Goal: Task Accomplishment & Management: Manage account settings

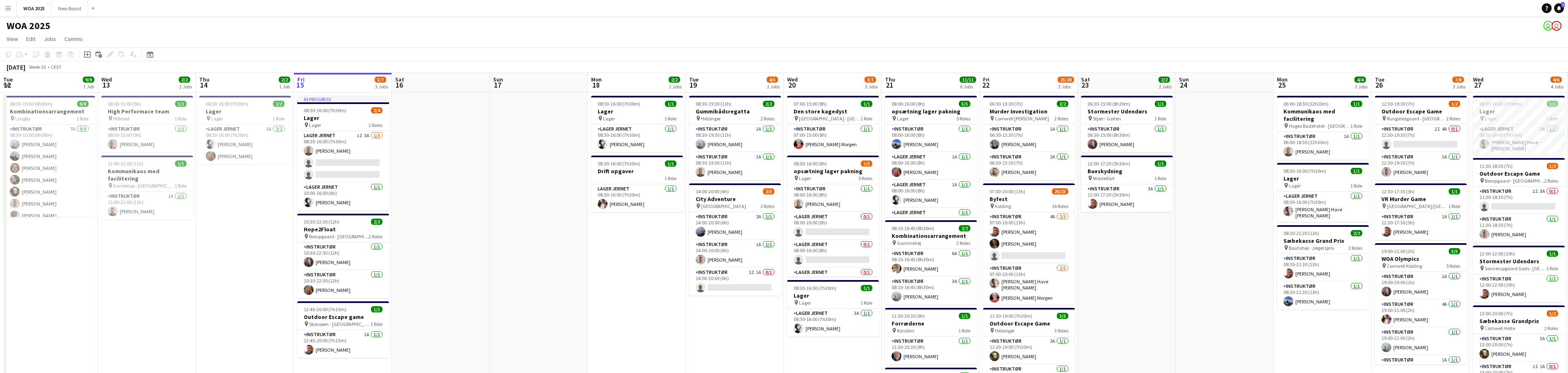
scroll to position [0, 196]
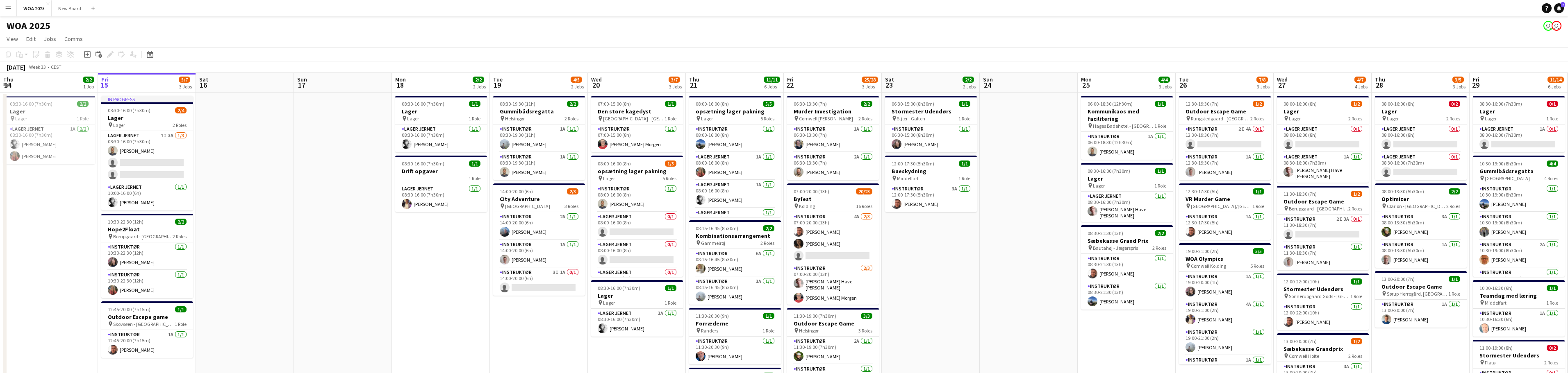
click at [654, 9] on app-navbar "Menu Boards Boards Boards All jobs Status Workforce Workforce My Workforce Recr…" at bounding box center [784, 8] width 1568 height 16
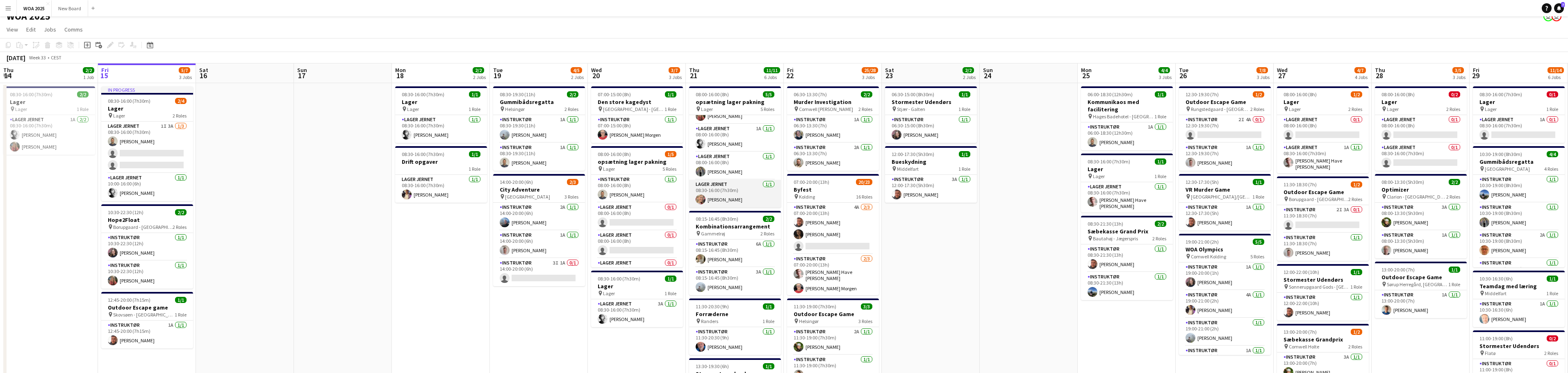
scroll to position [10, 0]
click at [638, 222] on app-card-role "Lager Jernet 0/1 08:00-16:00 (8h) single-neutral-actions" at bounding box center [637, 216] width 92 height 28
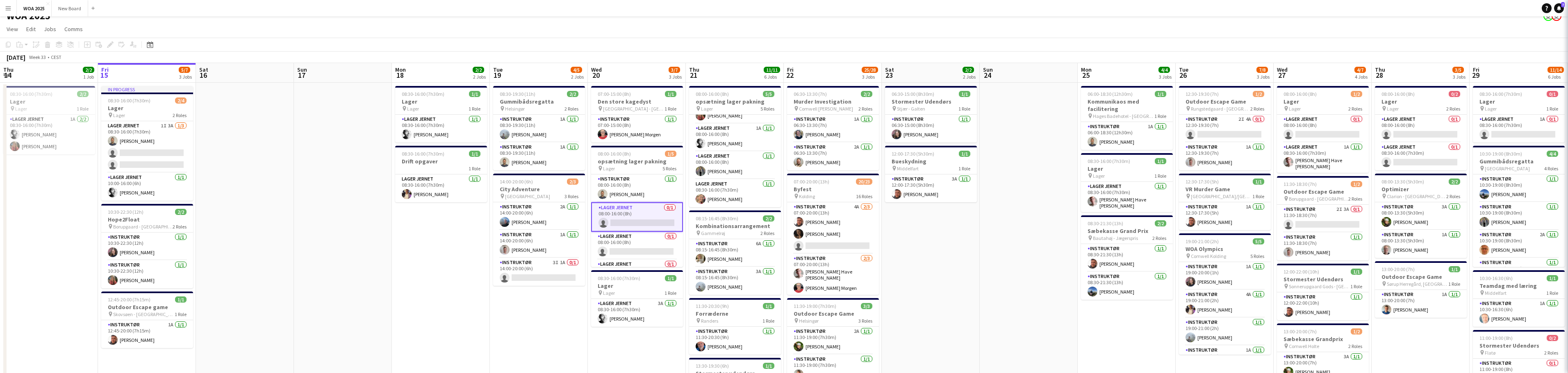
scroll to position [0, 196]
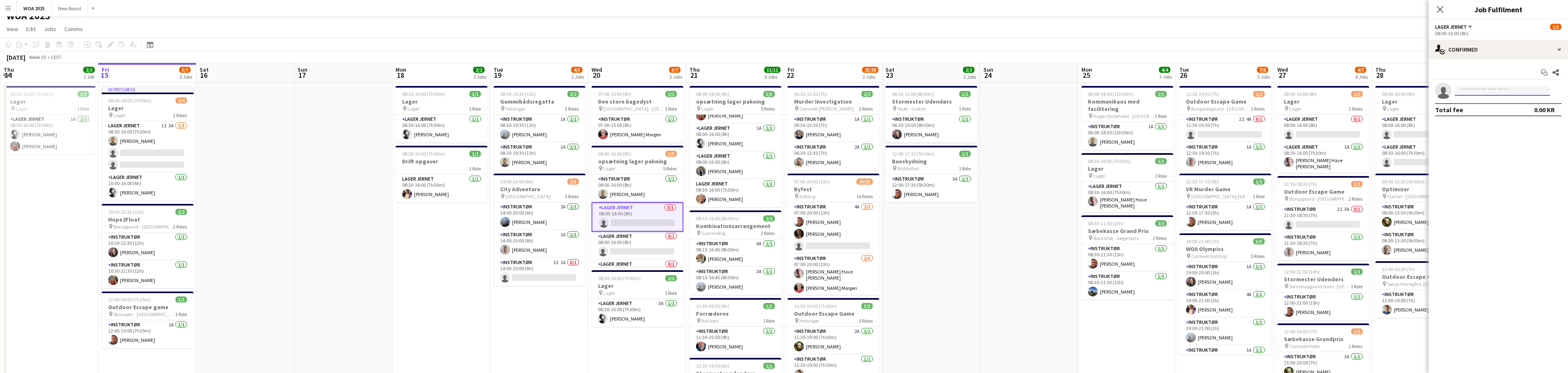
click at [1497, 91] on input at bounding box center [1502, 90] width 95 height 10
type input "***"
click at [1497, 104] on span "[PERSON_NAME]" at bounding box center [1484, 103] width 47 height 7
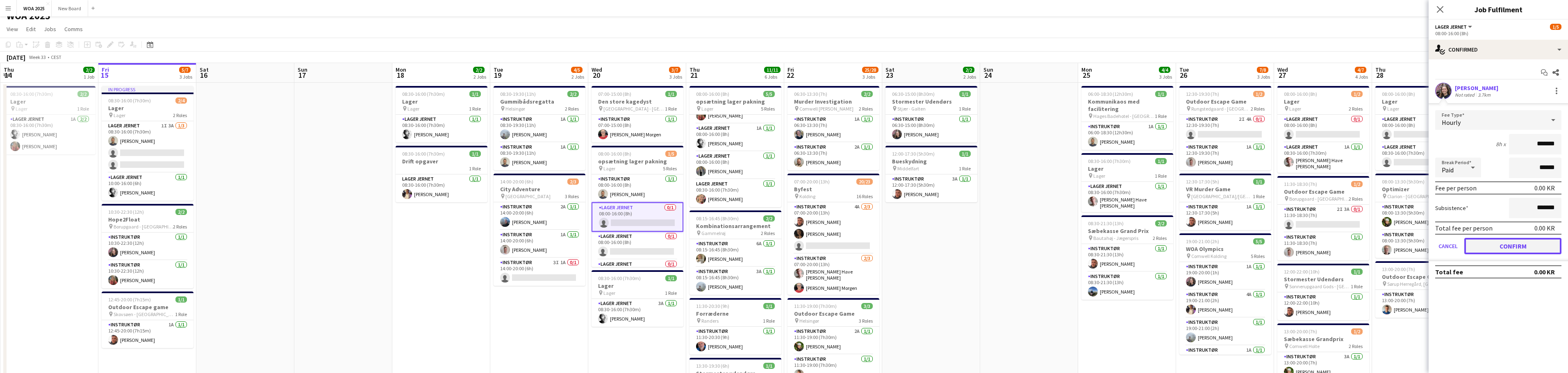
click at [1514, 239] on button "Confirm" at bounding box center [1513, 246] width 97 height 16
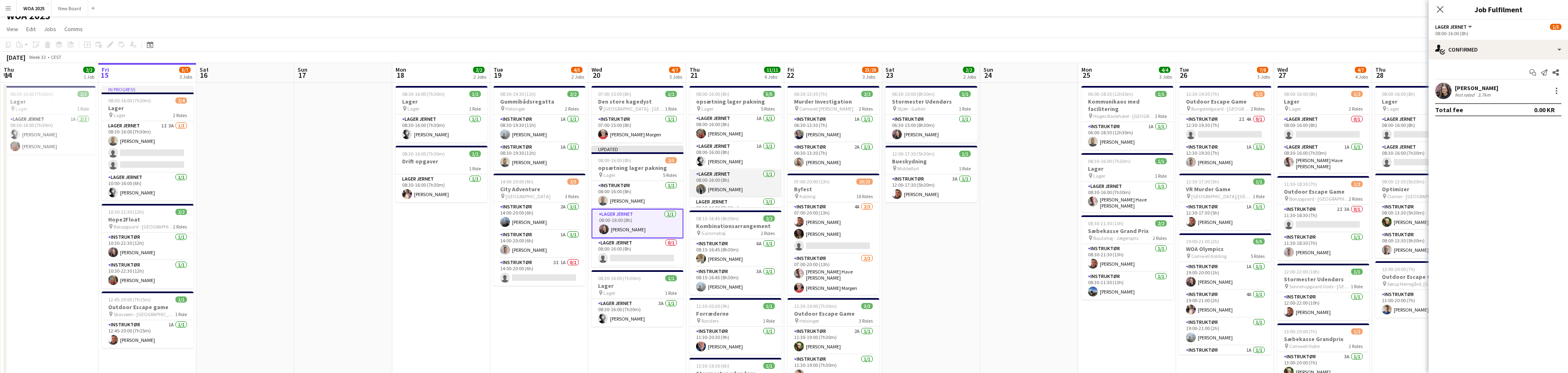
scroll to position [49, 0]
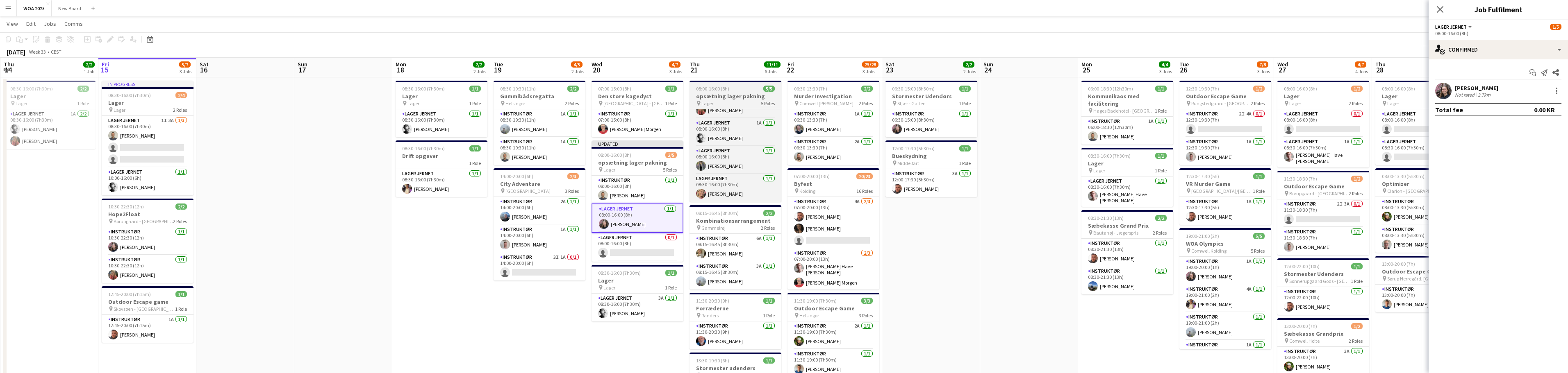
click at [738, 98] on h3 "opsætning lager pakning" at bounding box center [735, 96] width 92 height 7
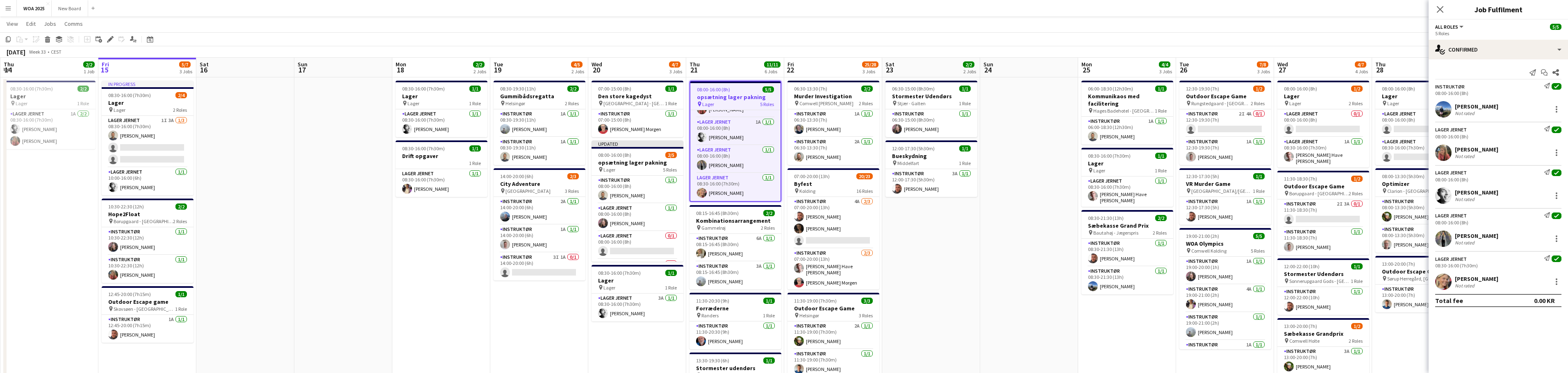
scroll to position [15, 0]
click at [1545, 54] on div "single-neutral-actions-check-2 Confirmed" at bounding box center [1498, 50] width 139 height 20
click at [1531, 86] on div "pen-write Job Details" at bounding box center [1525, 85] width 81 height 16
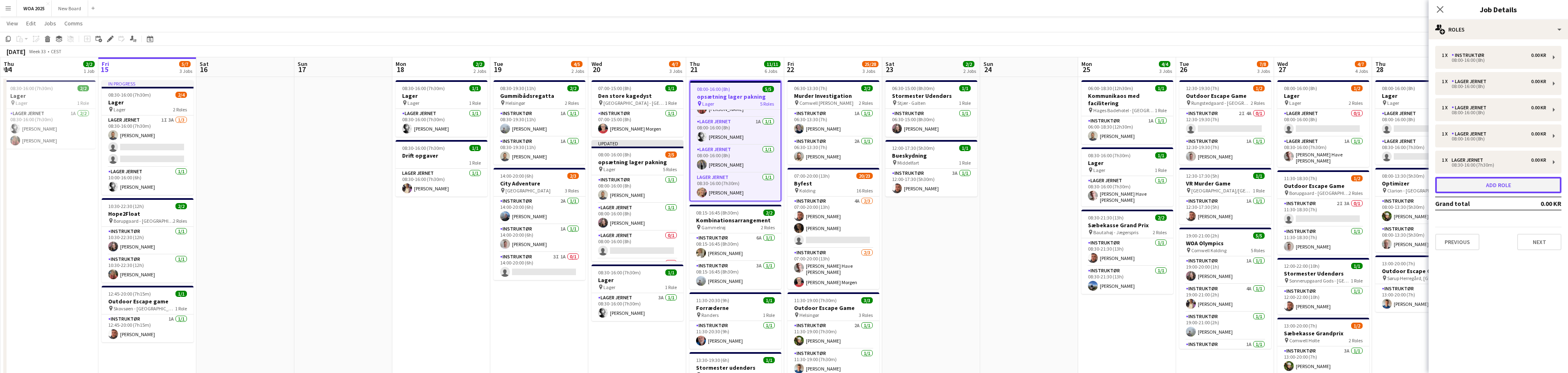
click at [1508, 184] on button "Add role" at bounding box center [1497, 185] width 126 height 16
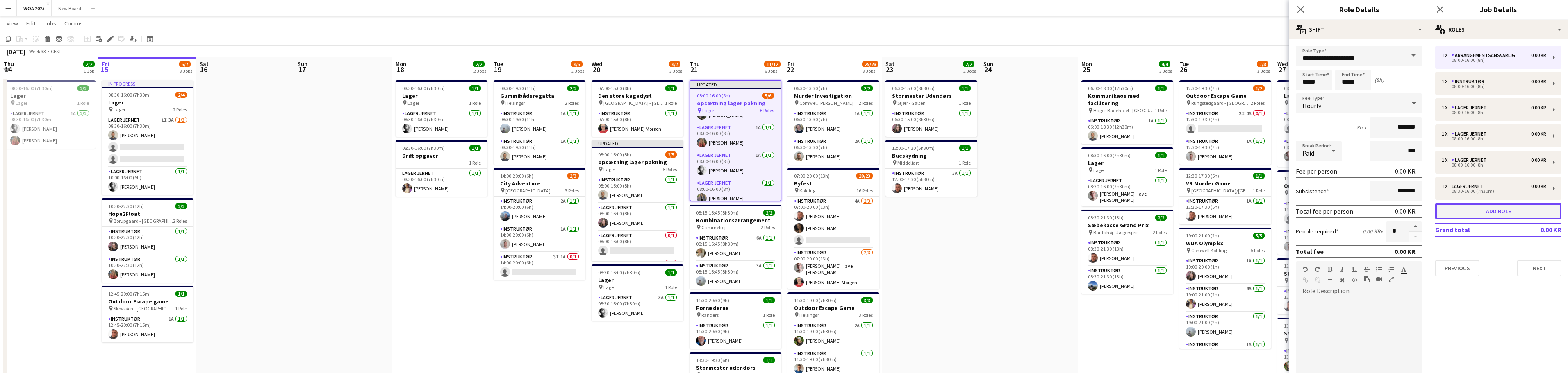
scroll to position [77, 0]
click at [1411, 54] on span at bounding box center [1413, 55] width 17 height 20
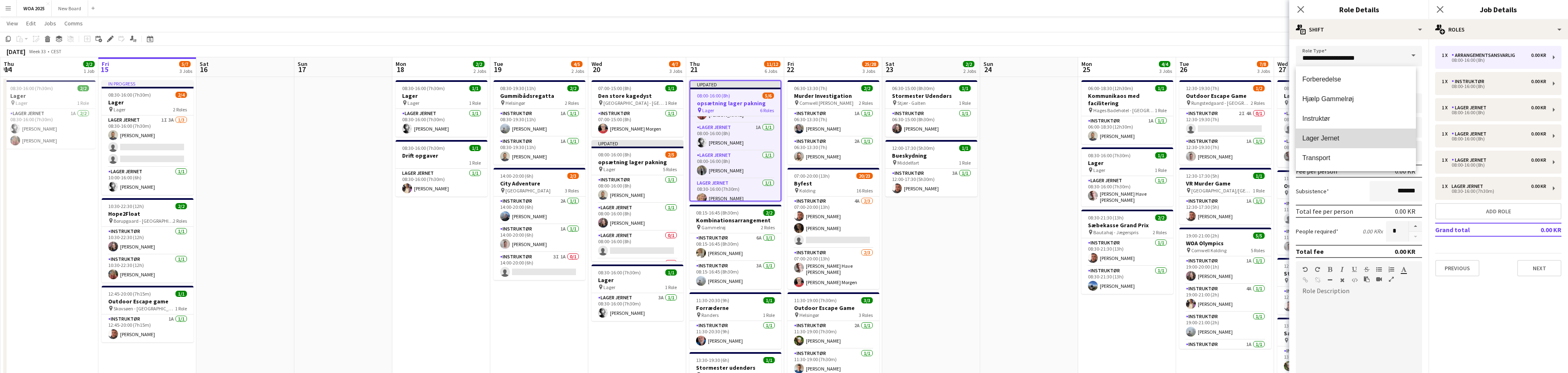
click at [1372, 143] on mat-option "Lager Jernet" at bounding box center [1355, 138] width 120 height 20
type input "**********"
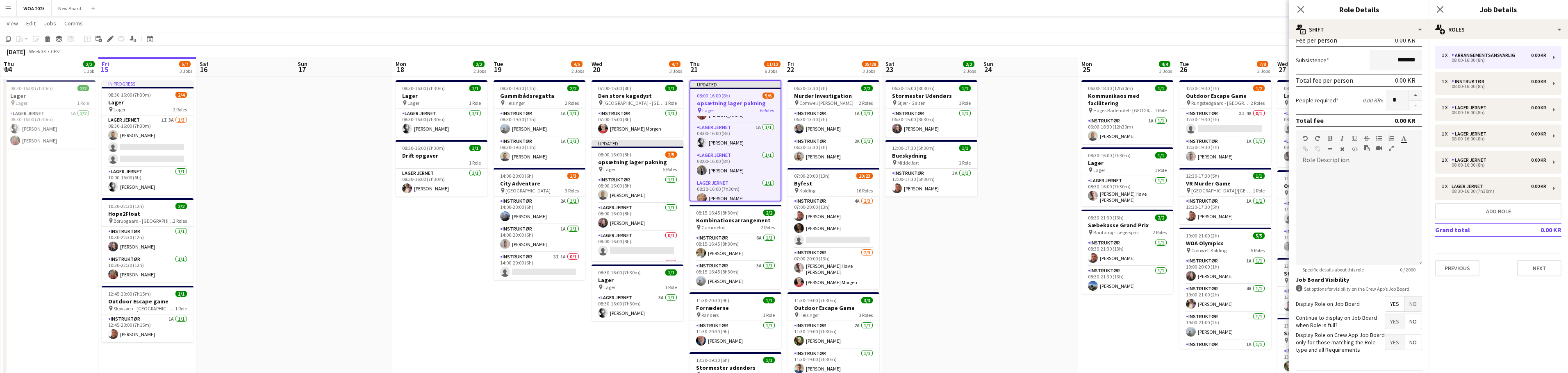
scroll to position [158, 0]
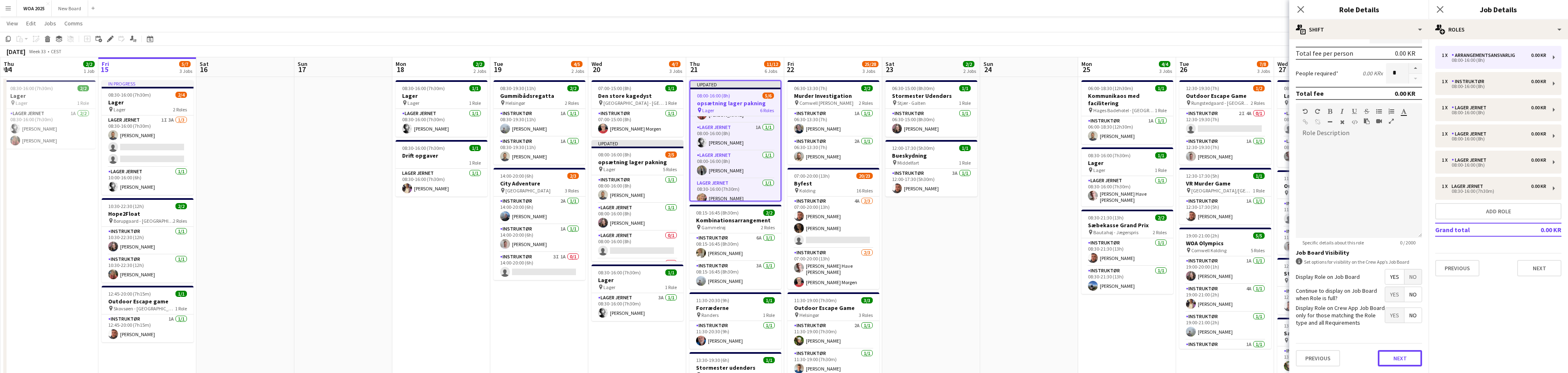
drag, startPoint x: 1397, startPoint y: 358, endPoint x: 1417, endPoint y: 327, distance: 36.9
click at [1417, 327] on form "**********" at bounding box center [1359, 130] width 139 height 485
click at [1389, 295] on span "Yes" at bounding box center [1394, 294] width 19 height 15
click at [1401, 356] on button "Next" at bounding box center [1400, 358] width 45 height 16
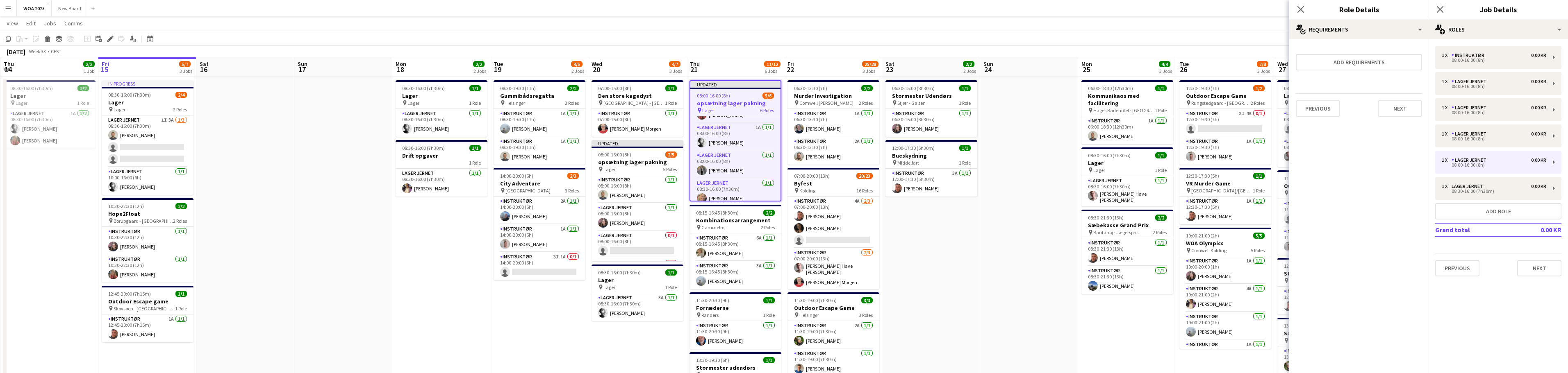
scroll to position [0, 0]
click at [1441, 10] on icon "Close pop-in" at bounding box center [1439, 9] width 8 height 8
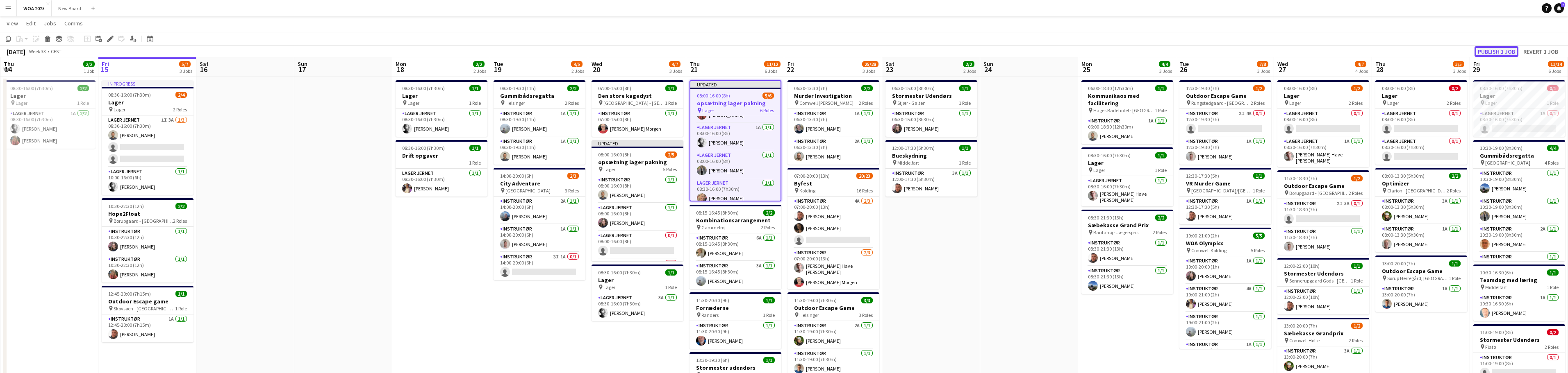
click at [1498, 52] on button "Publish 1 job" at bounding box center [1496, 52] width 44 height 11
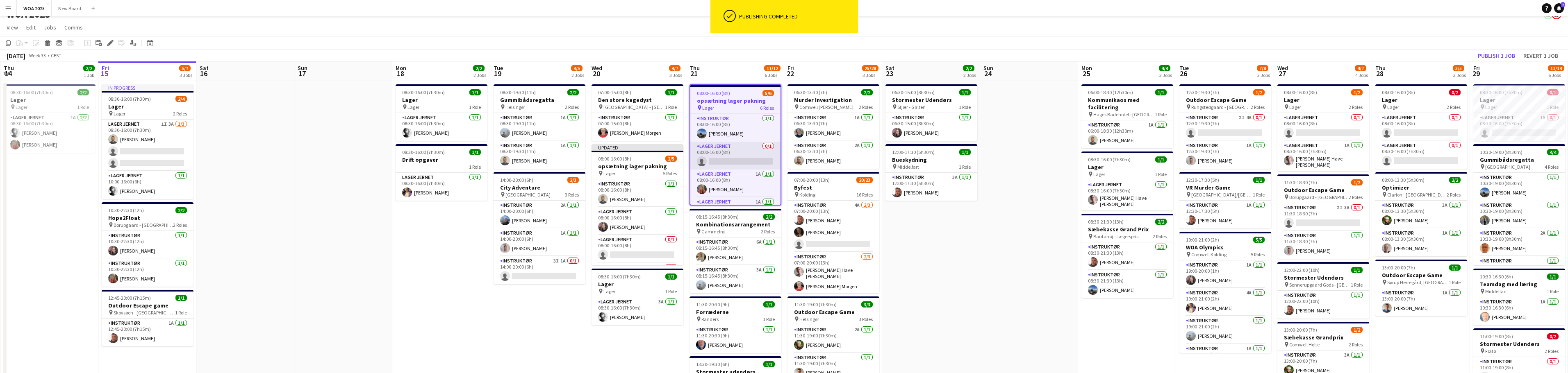
click at [738, 160] on app-card-role "Lager Jernet 0/1 08:00-16:00 (8h) single-neutral-actions" at bounding box center [735, 155] width 90 height 28
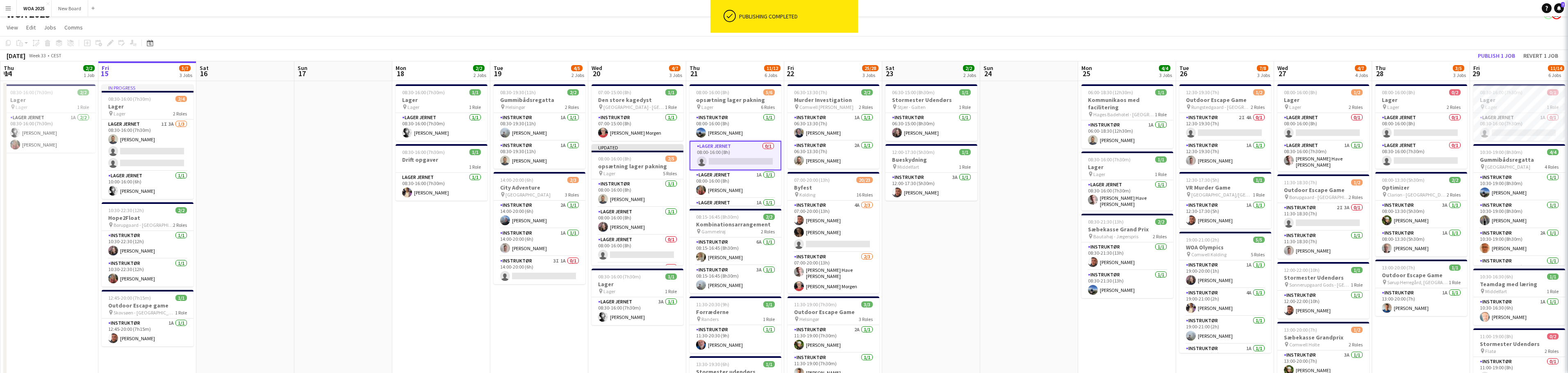
scroll to position [11, 0]
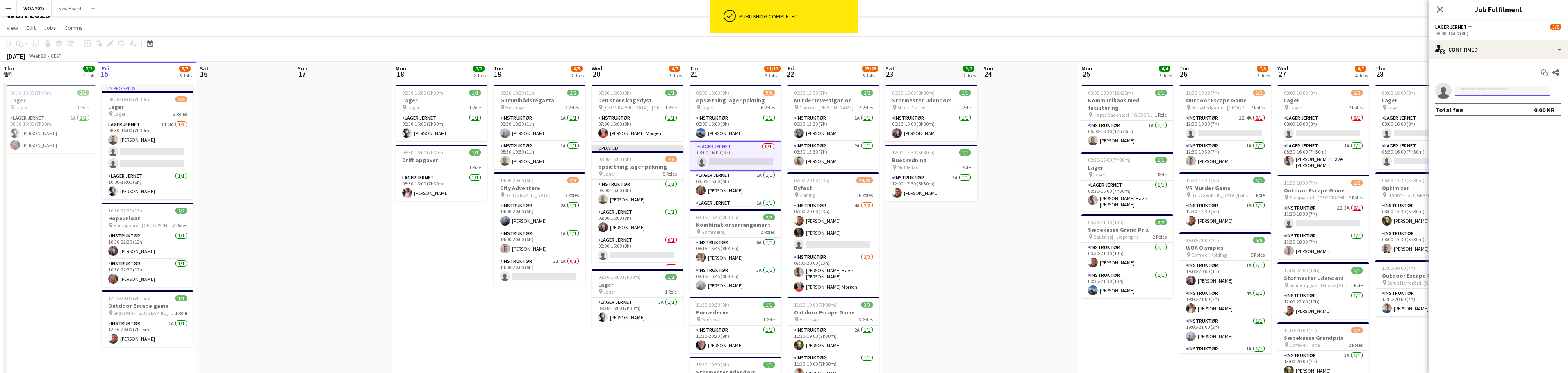
click at [1509, 91] on input at bounding box center [1502, 90] width 95 height 10
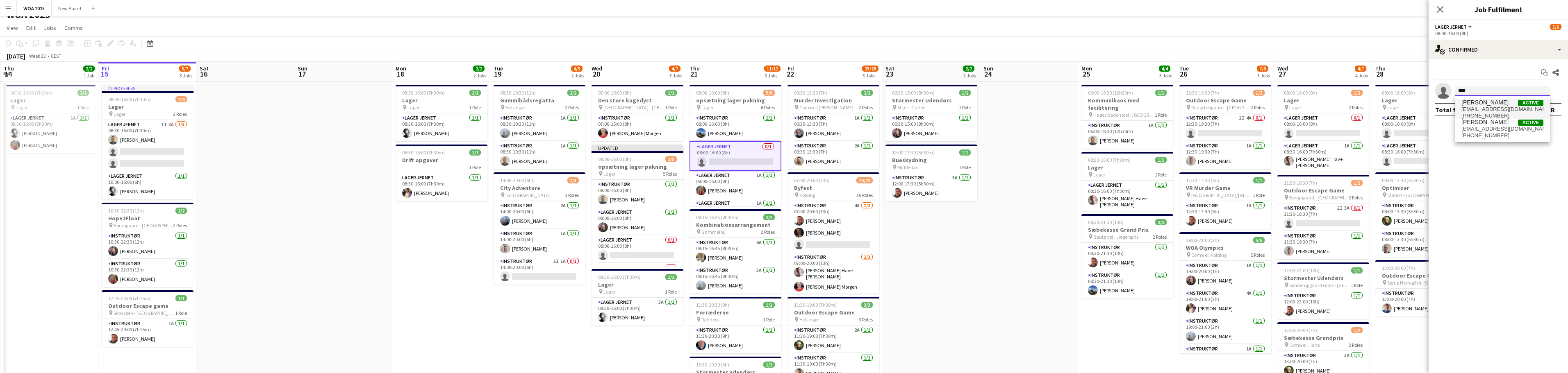
type input "****"
click at [1498, 106] on span "[EMAIL_ADDRESS][DOMAIN_NAME]" at bounding box center [1502, 109] width 82 height 6
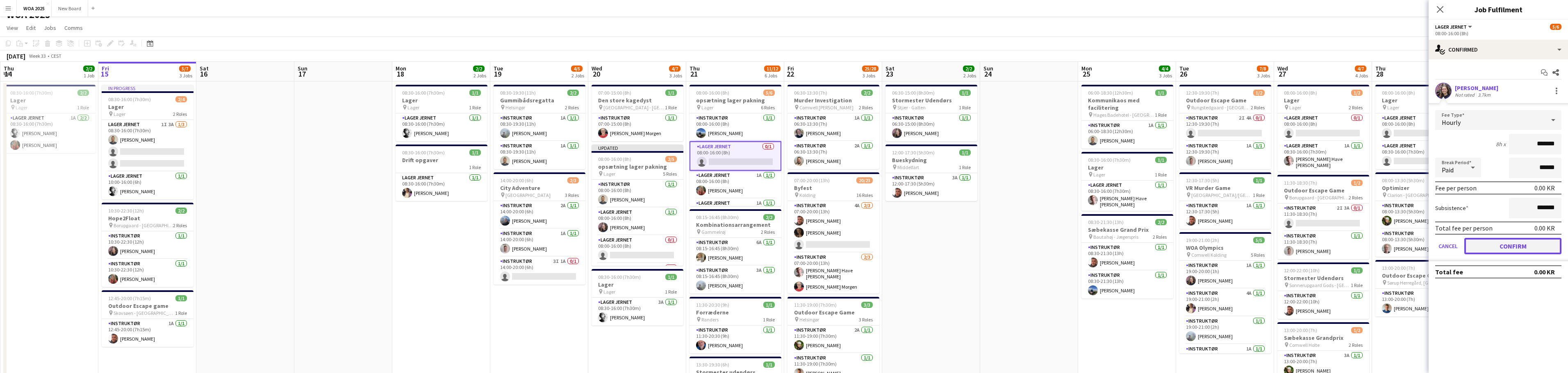
click at [1519, 245] on button "Confirm" at bounding box center [1513, 246] width 97 height 16
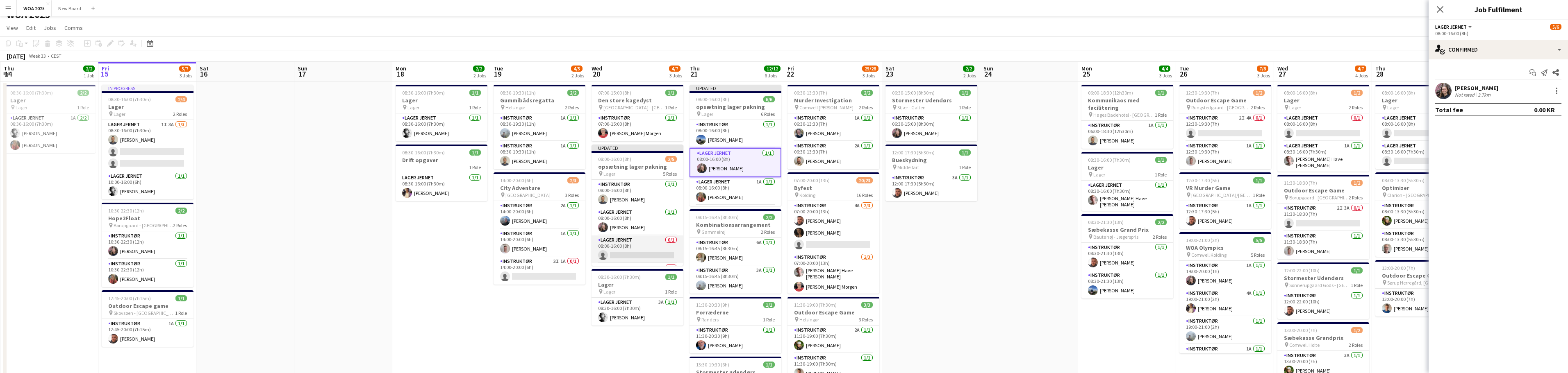
click at [642, 251] on app-card-role "Lager Jernet 0/1 08:00-16:00 (8h) single-neutral-actions" at bounding box center [637, 249] width 92 height 28
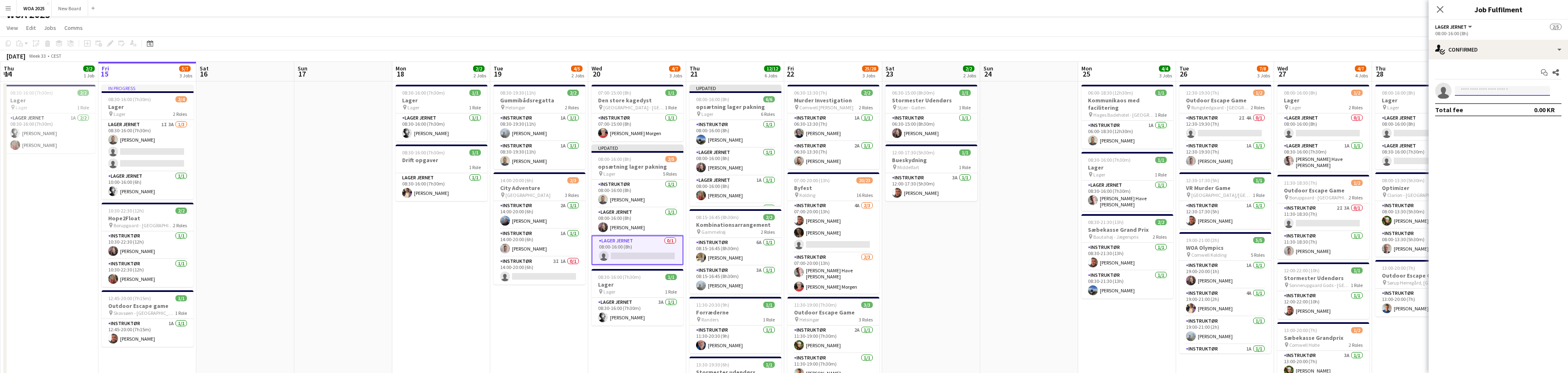
click at [1485, 88] on input at bounding box center [1502, 90] width 95 height 10
click at [1505, 48] on div "single-neutral-actions-check-2 Confirmed" at bounding box center [1498, 50] width 139 height 20
click at [1535, 82] on div "single-neutral-actions-share-1 Invited" at bounding box center [1525, 84] width 81 height 16
click at [1528, 90] on input "text" at bounding box center [1497, 92] width 126 height 21
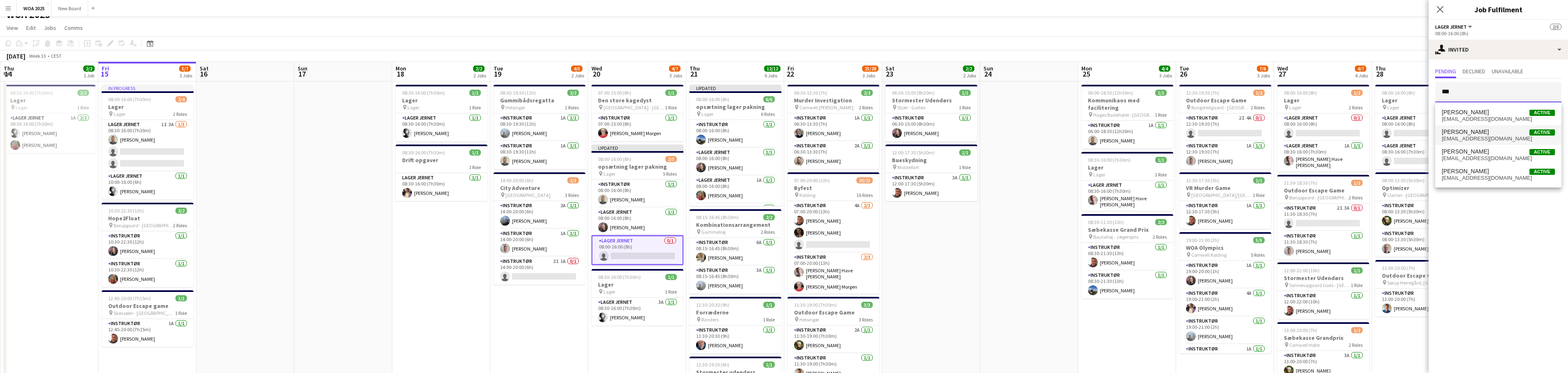
type input "***"
click at [1510, 137] on span "[EMAIL_ADDRESS][DOMAIN_NAME]" at bounding box center [1497, 138] width 113 height 6
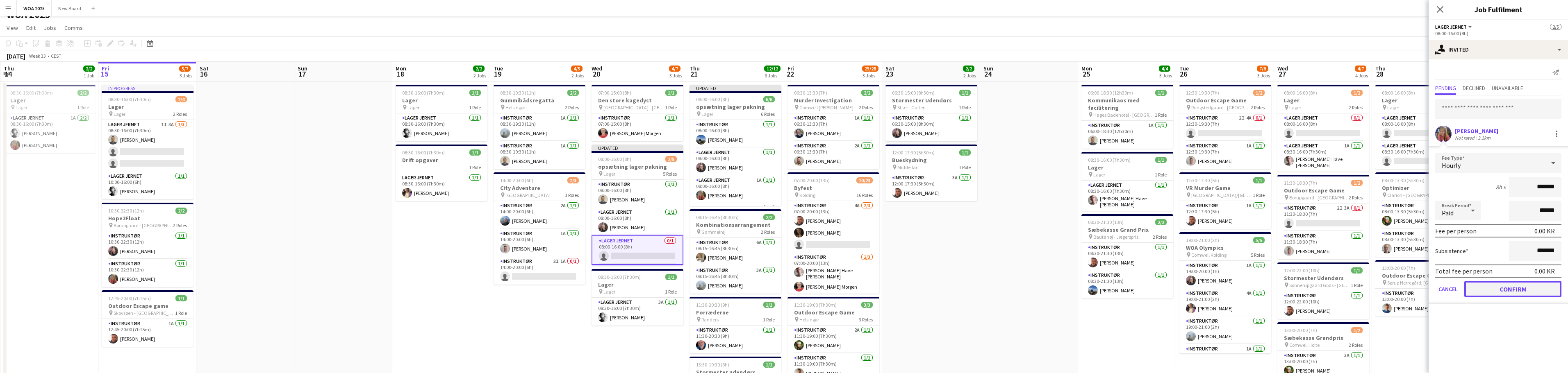
click at [1514, 289] on button "Confirm" at bounding box center [1513, 289] width 97 height 16
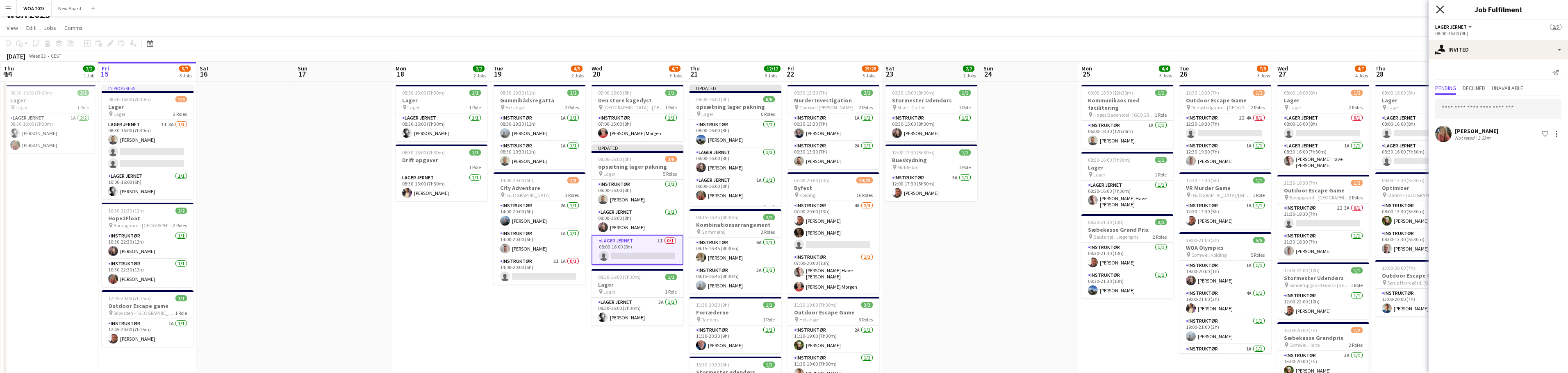
click at [1439, 10] on icon at bounding box center [1439, 9] width 8 height 8
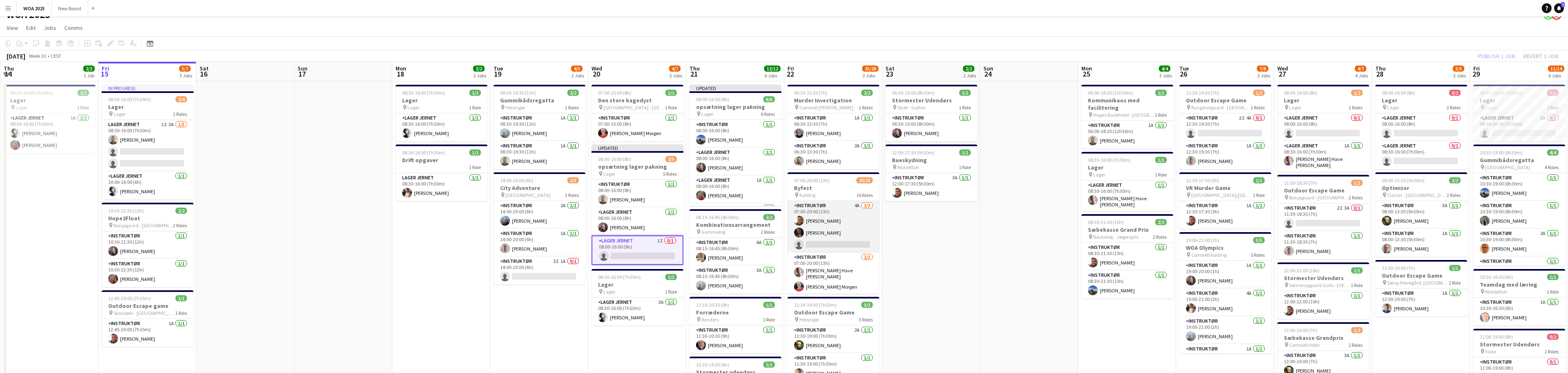
click at [845, 235] on app-card-role "Instruktør 4A [DATE] 07:00-20:00 (13h) [PERSON_NAME] [PERSON_NAME] single-neutr…" at bounding box center [833, 227] width 92 height 52
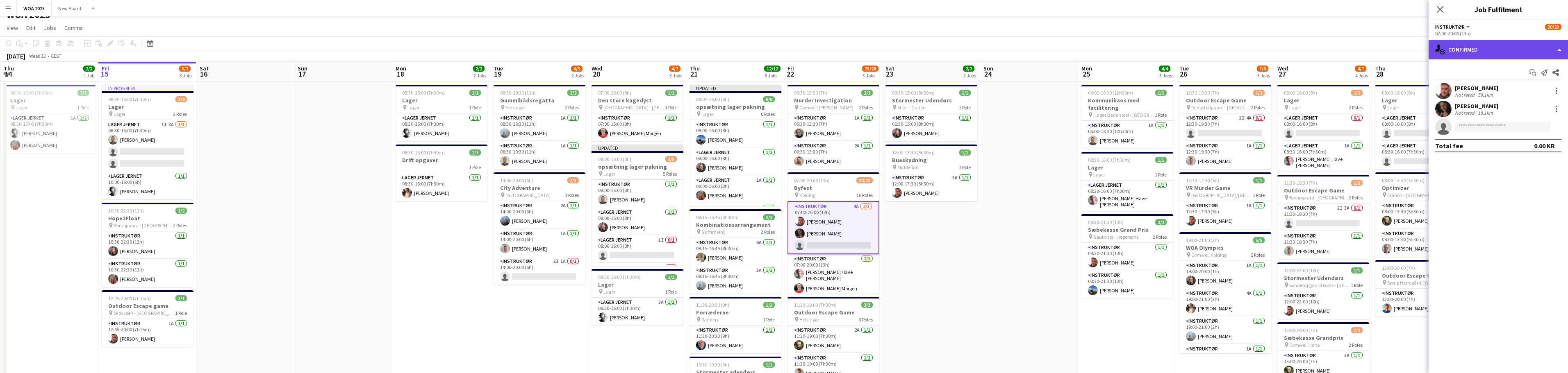
click at [1492, 46] on div "single-neutral-actions-check-2 Confirmed" at bounding box center [1498, 50] width 139 height 20
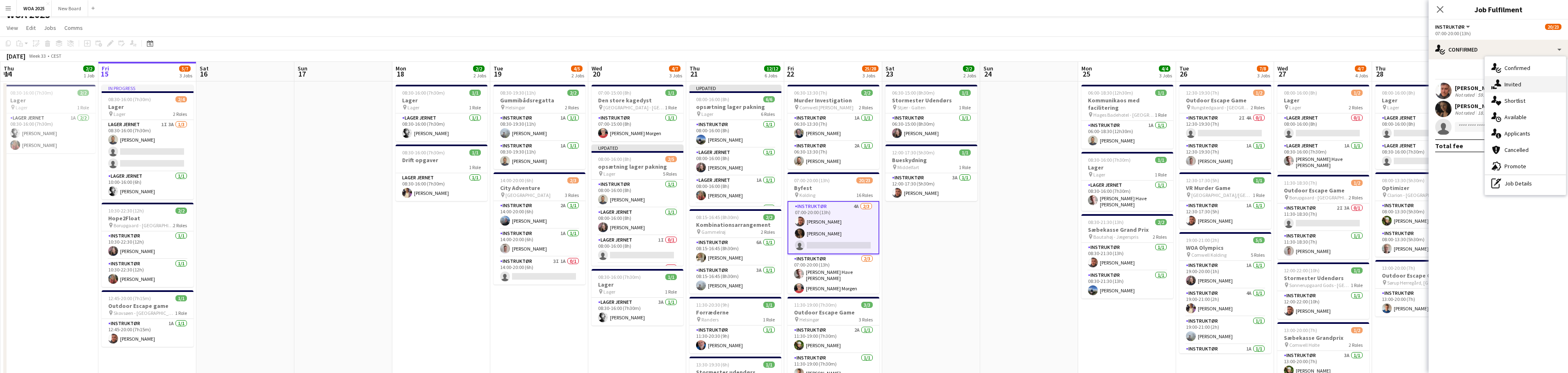
click at [1514, 84] on div "single-neutral-actions-share-1 Invited" at bounding box center [1525, 84] width 81 height 16
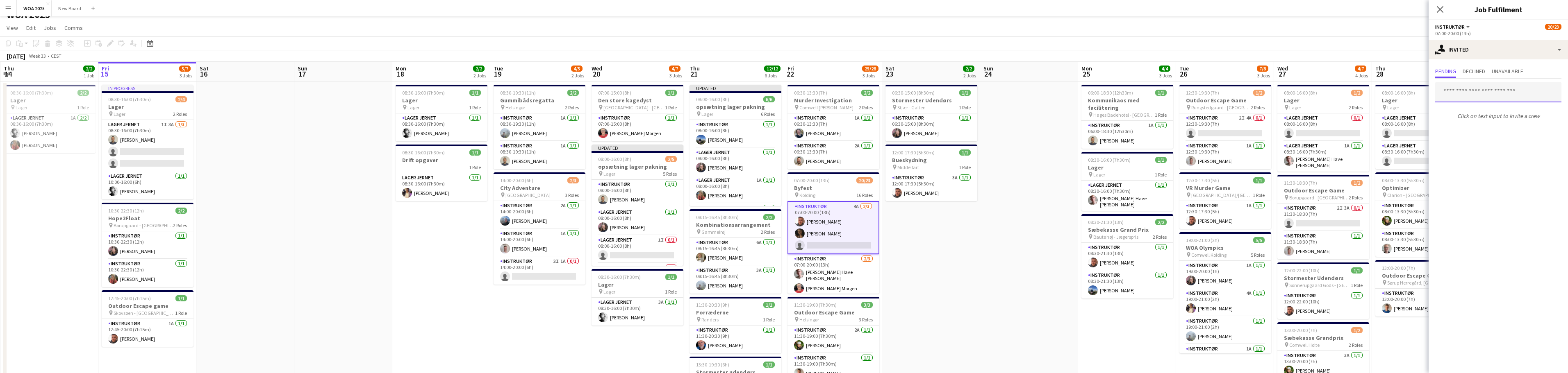
click at [1505, 89] on input "text" at bounding box center [1497, 92] width 126 height 21
type input "****"
click at [1495, 119] on span "[EMAIL_ADDRESS][DOMAIN_NAME]" at bounding box center [1497, 119] width 113 height 6
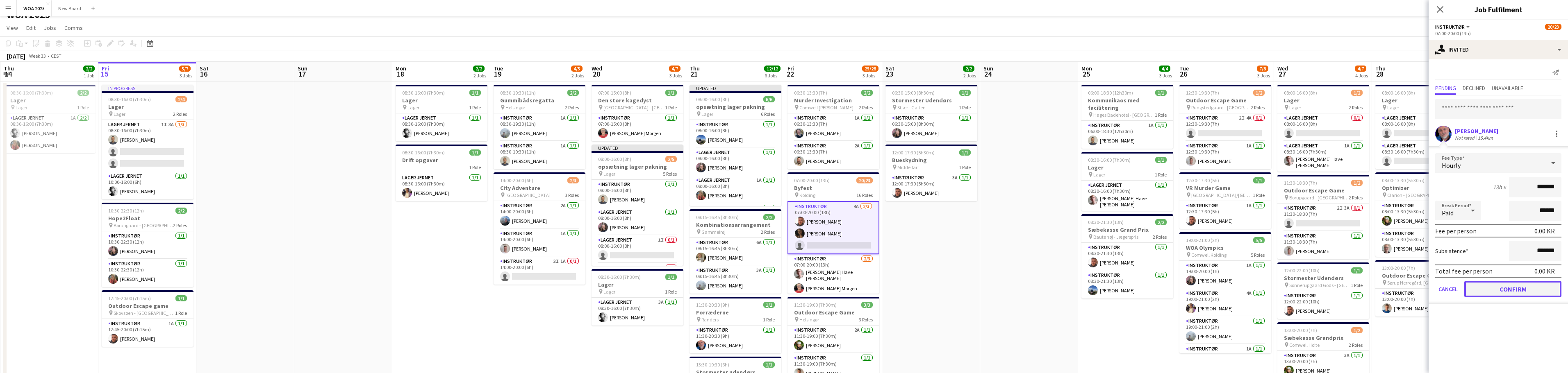
click at [1513, 289] on button "Confirm" at bounding box center [1513, 289] width 97 height 16
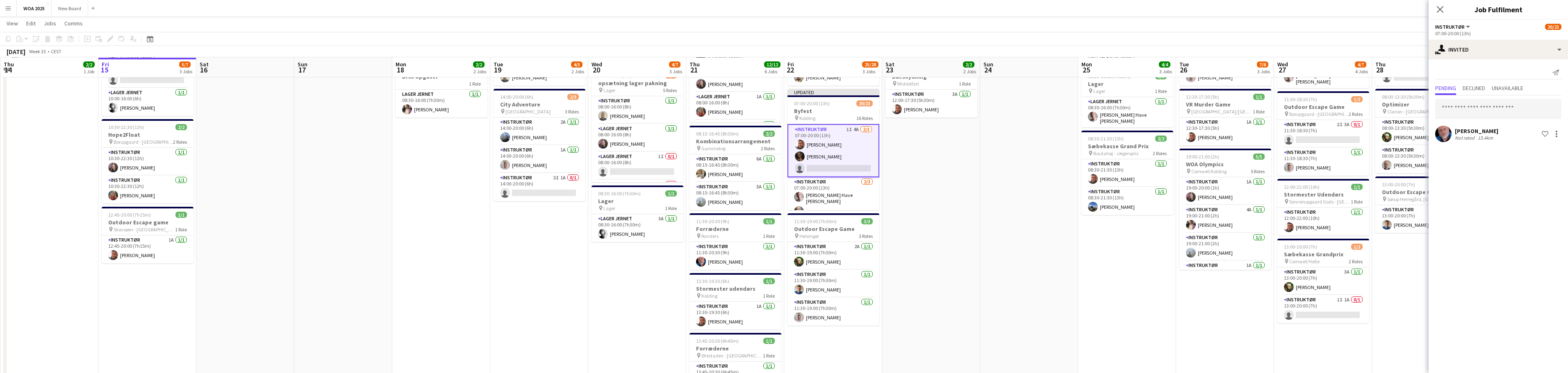
scroll to position [93, 0]
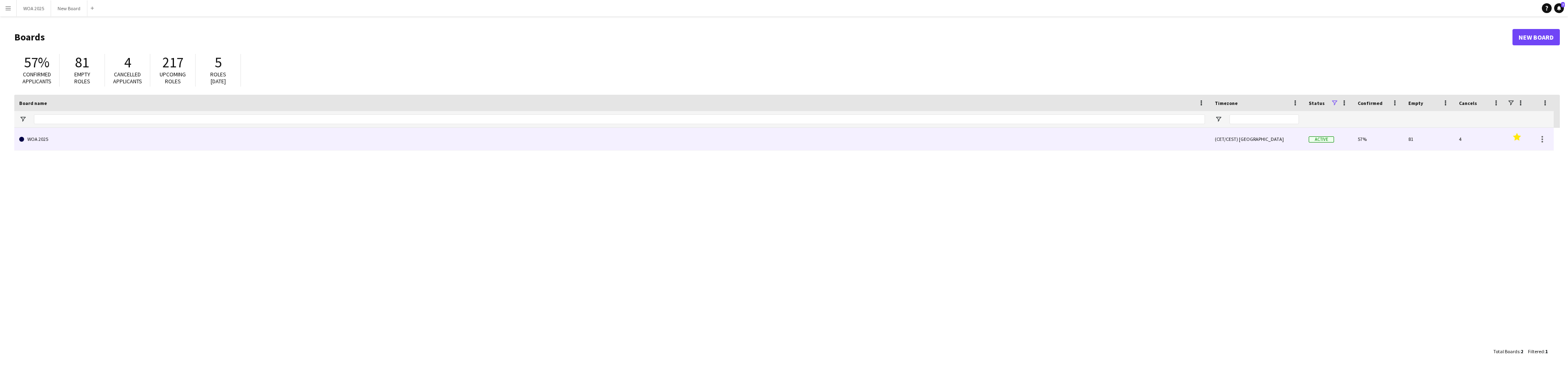
click at [84, 144] on link "WOA 2025" at bounding box center [612, 140] width 1186 height 23
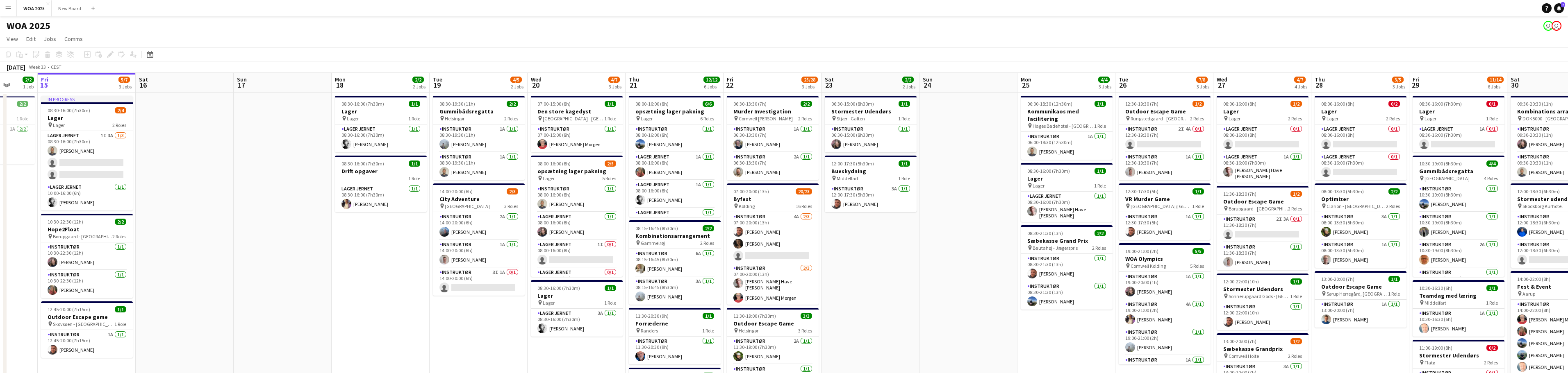
scroll to position [0, 364]
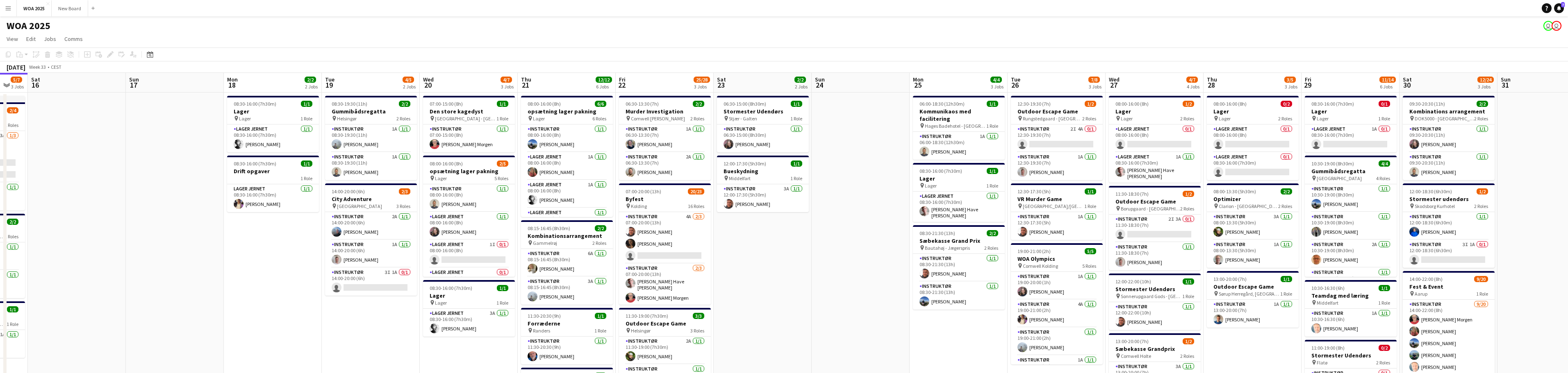
drag, startPoint x: 980, startPoint y: 261, endPoint x: 866, endPoint y: 261, distance: 114.0
click at [866, 261] on app-calendar-viewport "Tue 12 9/9 1 Job Wed 13 2/2 2 Jobs Thu 14 2/2 1 Job Fri 15 5/7 3 Jobs Sat 16 Su…" at bounding box center [784, 351] width 1568 height 555
click at [1258, 115] on div "pin Lager 2 Roles" at bounding box center [1252, 118] width 92 height 6
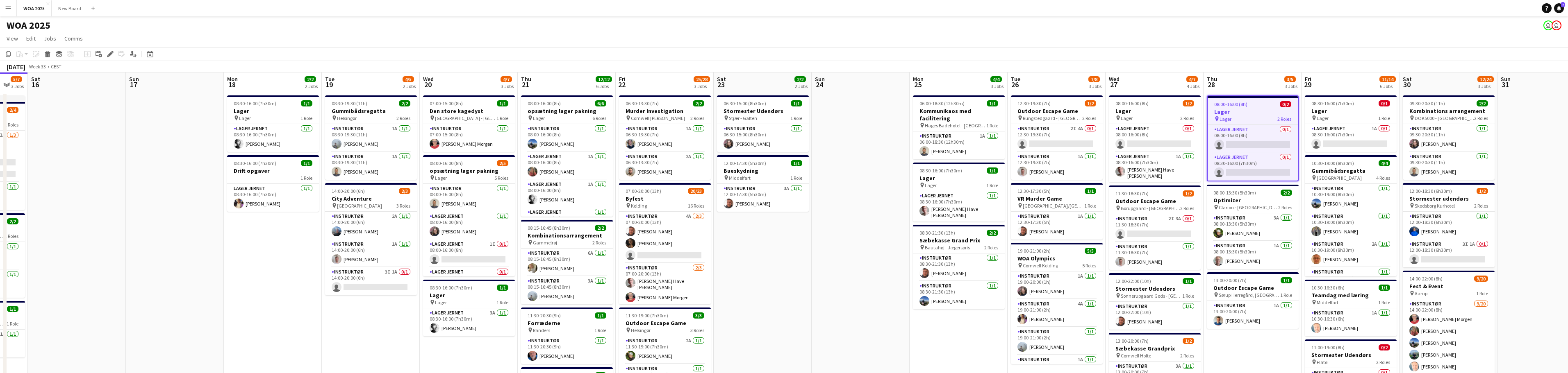
scroll to position [0, 0]
click at [1246, 105] on span "08:00-16:00 (8h)" at bounding box center [1230, 104] width 33 height 6
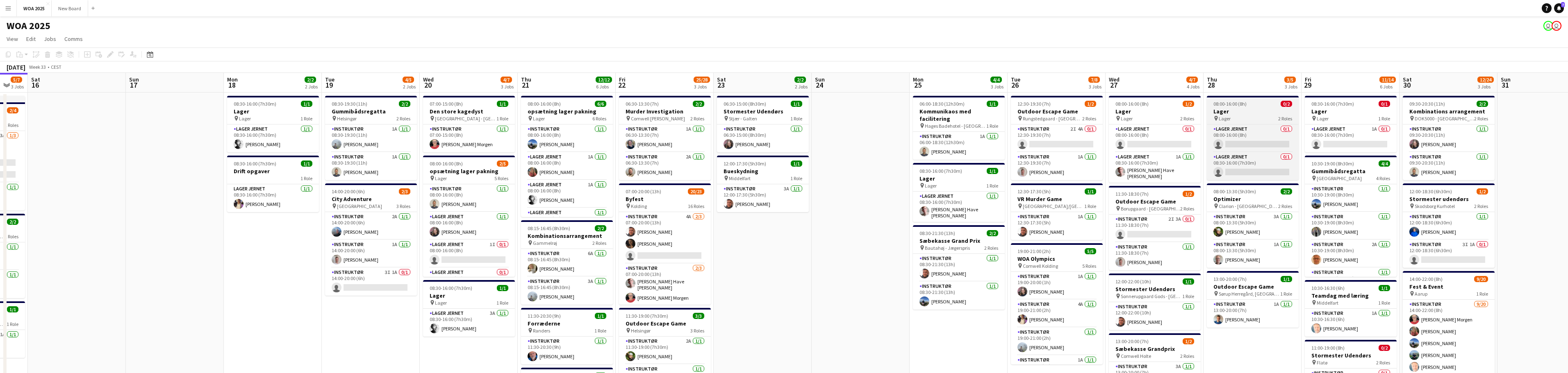
click at [1236, 119] on div "pin Lager 2 Roles" at bounding box center [1252, 118] width 92 height 6
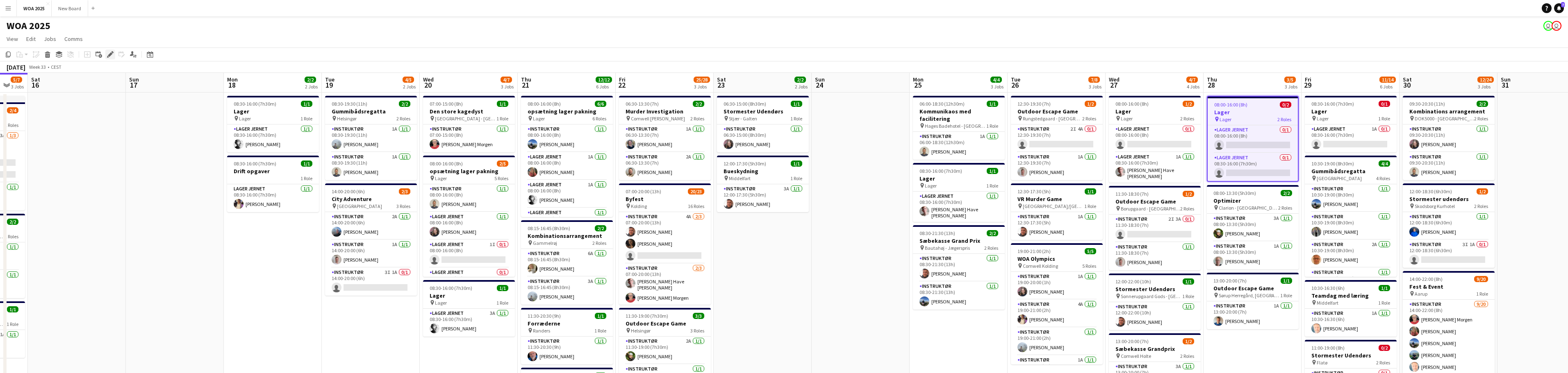
click at [108, 58] on icon "Edit" at bounding box center [110, 54] width 6 height 6
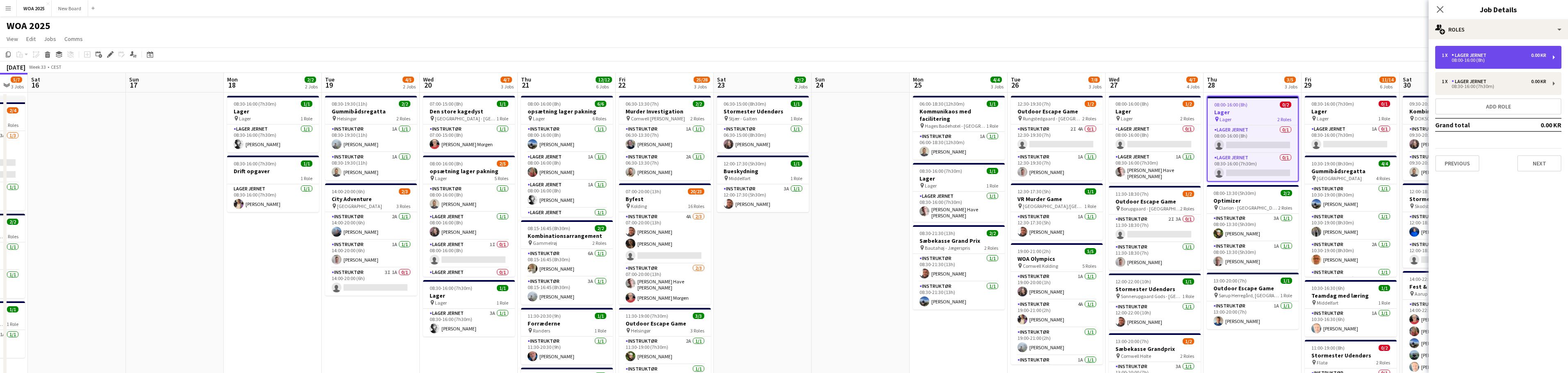
click at [1508, 61] on div "08:00-16:00 (8h)" at bounding box center [1493, 60] width 104 height 4
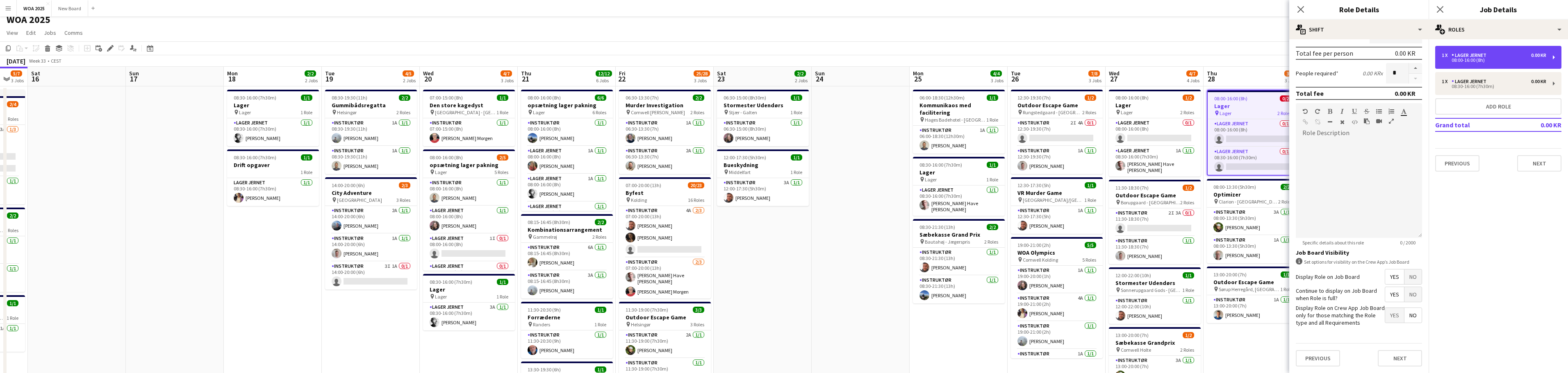
scroll to position [6, 0]
click at [1440, 9] on icon at bounding box center [1439, 9] width 8 height 8
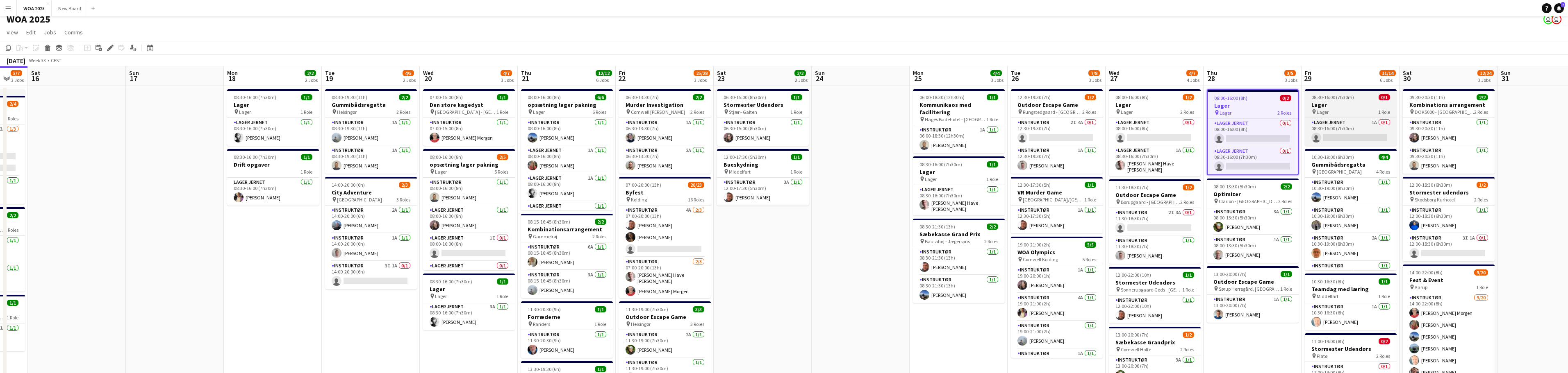
click at [1366, 109] on div "pin Lager 1 Role" at bounding box center [1350, 112] width 92 height 6
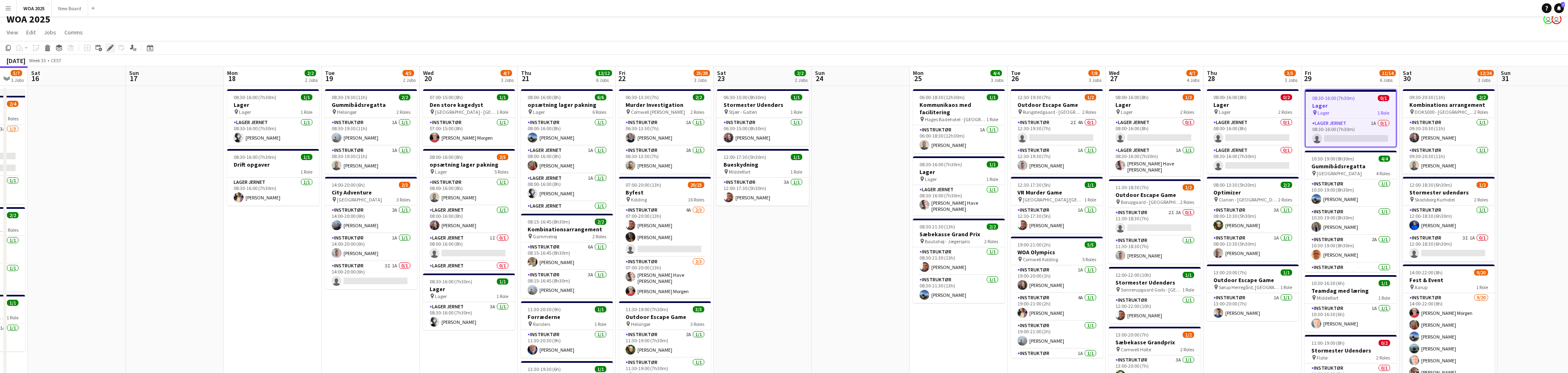
click at [109, 49] on icon at bounding box center [110, 47] width 4 height 4
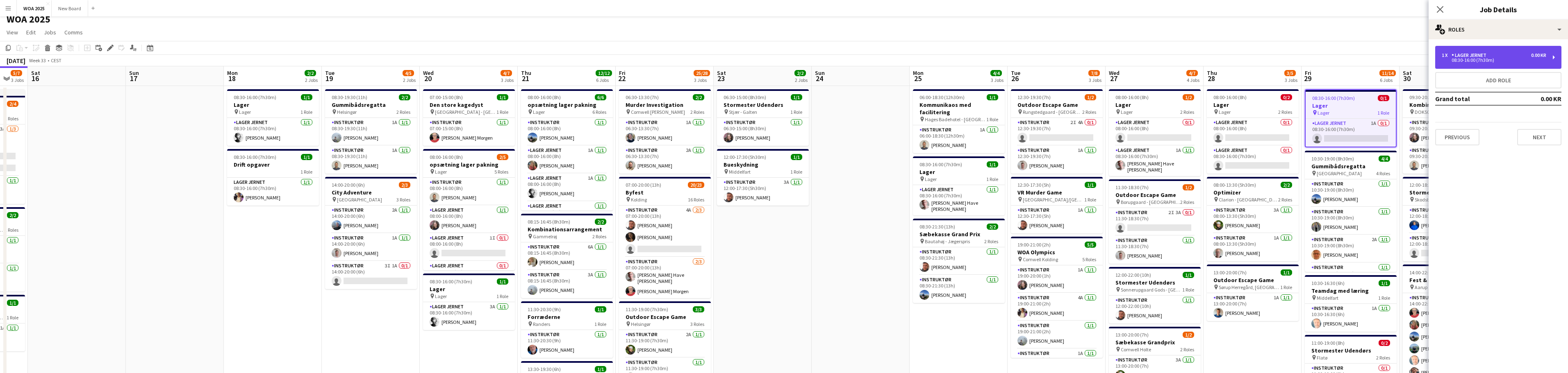
click at [1521, 62] on div "08:30-16:00 (7h30m)" at bounding box center [1493, 60] width 104 height 4
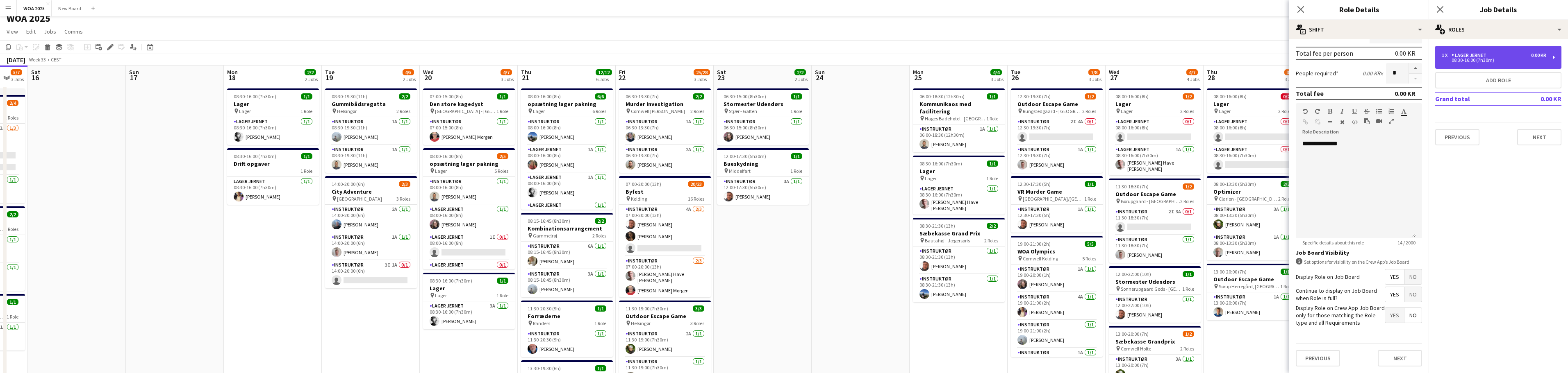
scroll to position [8, 0]
click at [1442, 10] on icon "Close pop-in" at bounding box center [1439, 9] width 8 height 8
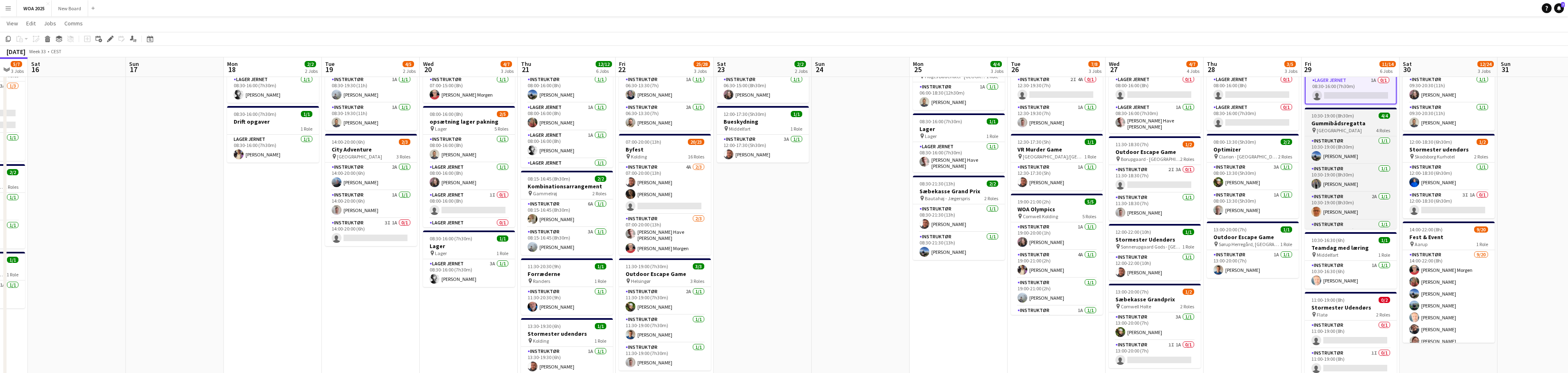
scroll to position [21, 0]
click at [1348, 217] on app-card-role "Instruktør 1/1 10:30-19:00 (8h30m) Peter Skovlund" at bounding box center [1350, 214] width 92 height 28
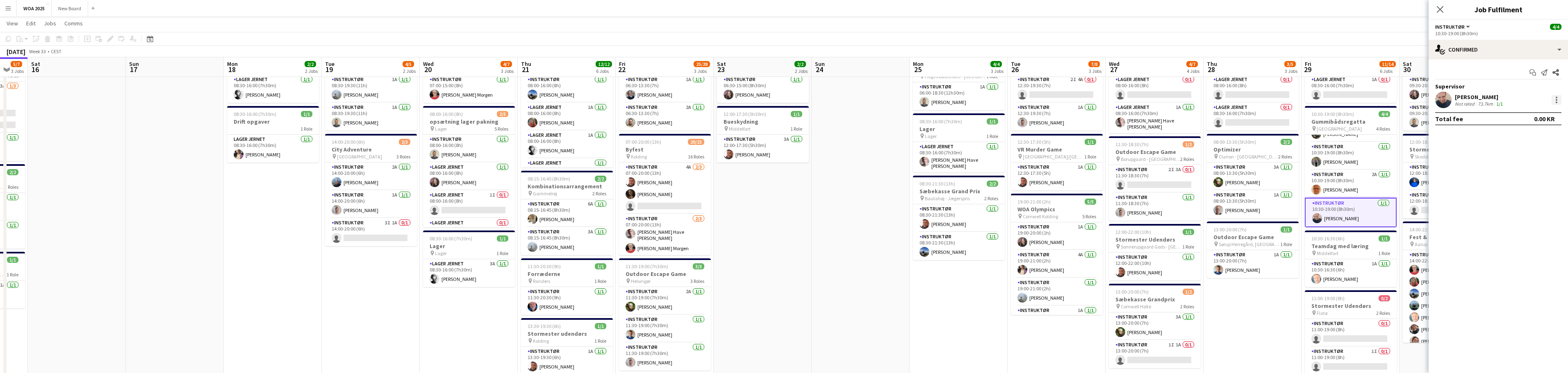
click at [1555, 100] on div at bounding box center [1555, 99] width 10 height 10
click at [1347, 38] on div at bounding box center [784, 186] width 1568 height 373
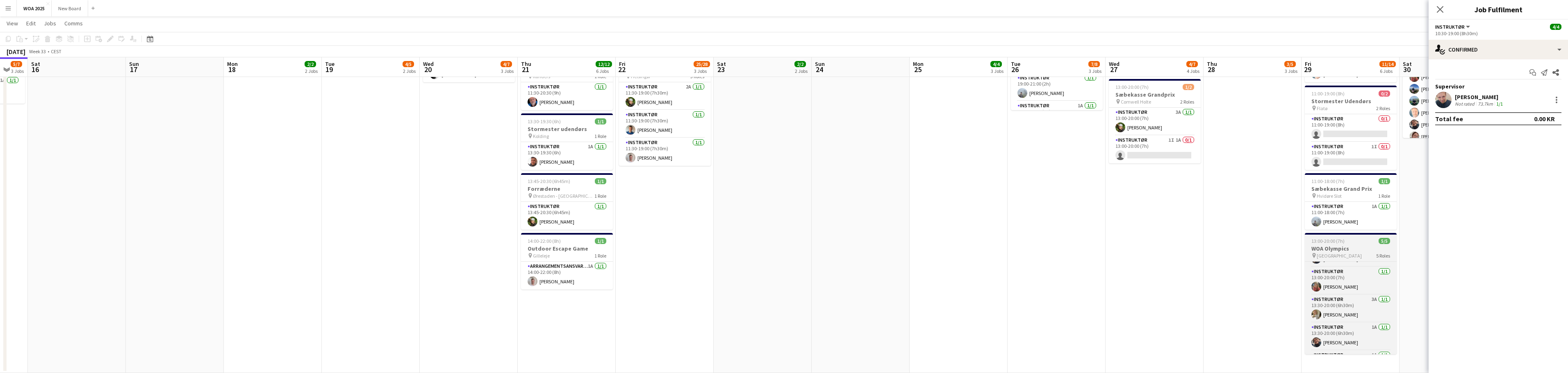
scroll to position [0, 0]
click at [1354, 277] on app-card-role "Instruktør 1A 1/1 13:00-20:00 (7h) Johanne Bjerrisgaard" at bounding box center [1350, 275] width 92 height 28
click at [1555, 101] on div at bounding box center [1555, 99] width 10 height 10
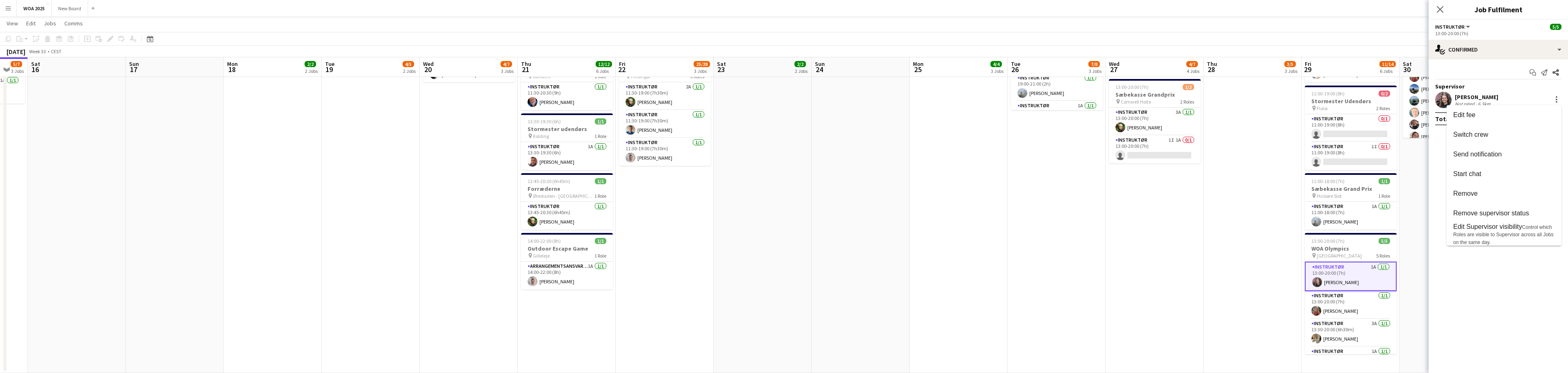
click at [1534, 344] on div at bounding box center [784, 186] width 1568 height 373
click at [1354, 276] on app-card-role "Instruktør 1A 1/1 13:00-20:00 (7h) Johanne Bjerrisgaard" at bounding box center [1350, 276] width 92 height 29
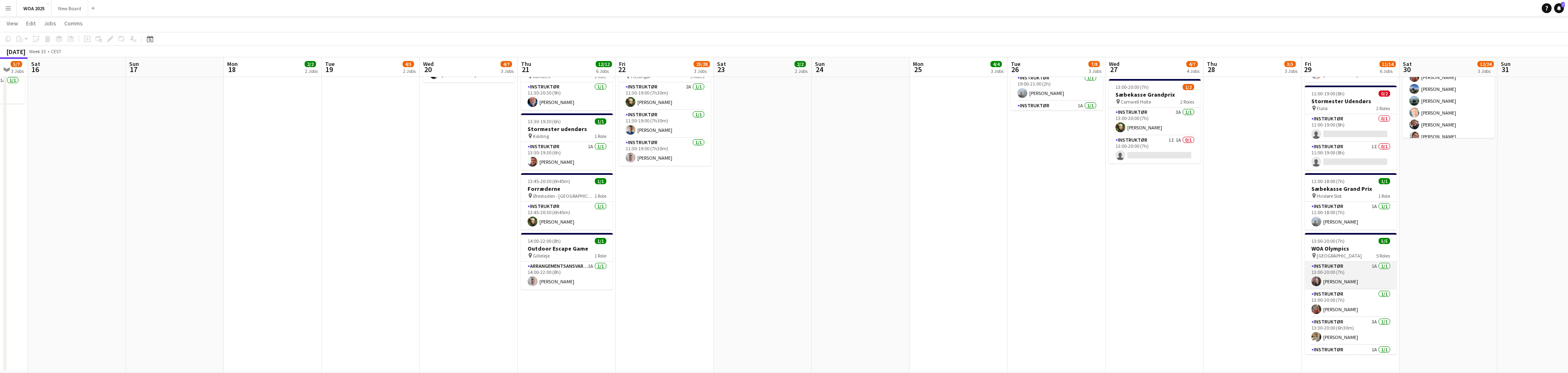
click at [1355, 277] on app-card-role "Instruktør 1A 1/1 13:00-20:00 (7h) Johanne Bjerrisgaard" at bounding box center [1350, 275] width 92 height 28
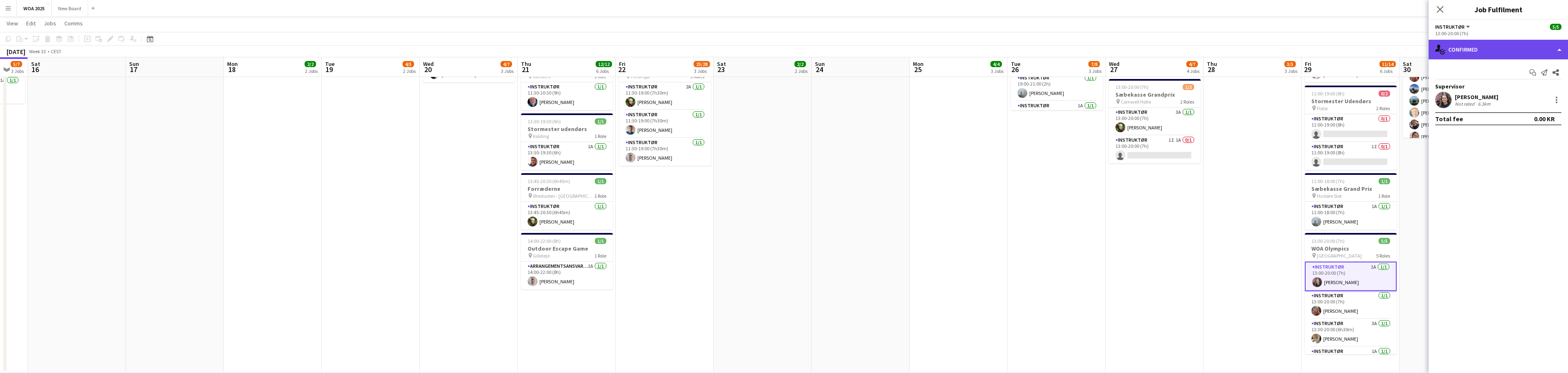
click at [1561, 48] on div "single-neutral-actions-check-2 Confirmed" at bounding box center [1498, 50] width 139 height 20
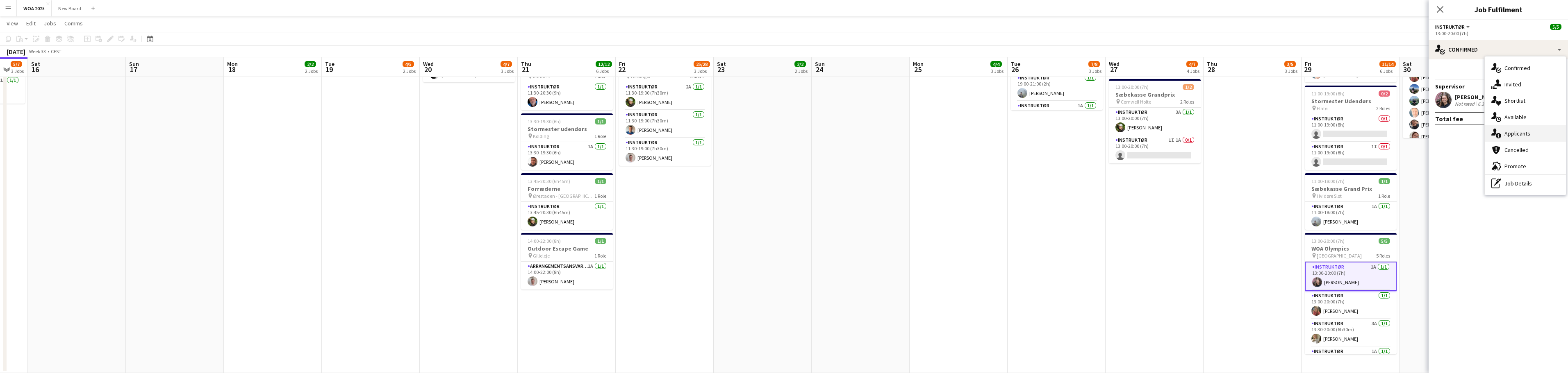
click at [1556, 138] on div "single-neutral-actions-information Applicants" at bounding box center [1525, 133] width 81 height 16
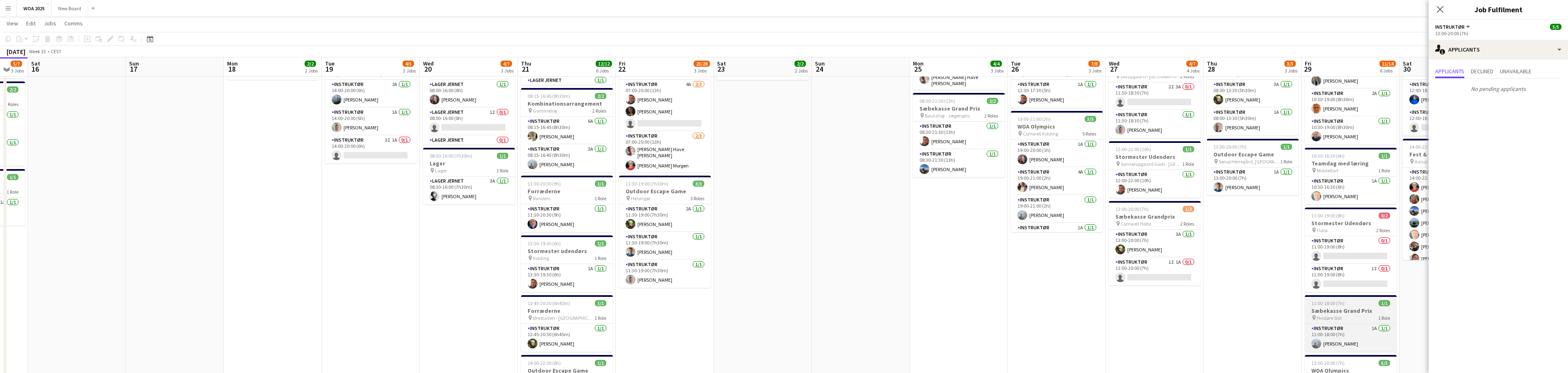
scroll to position [131, 0]
click at [1352, 254] on app-card-role "Instruktør 0/1 11:00-19:00 (8h) single-neutral-actions" at bounding box center [1350, 250] width 92 height 28
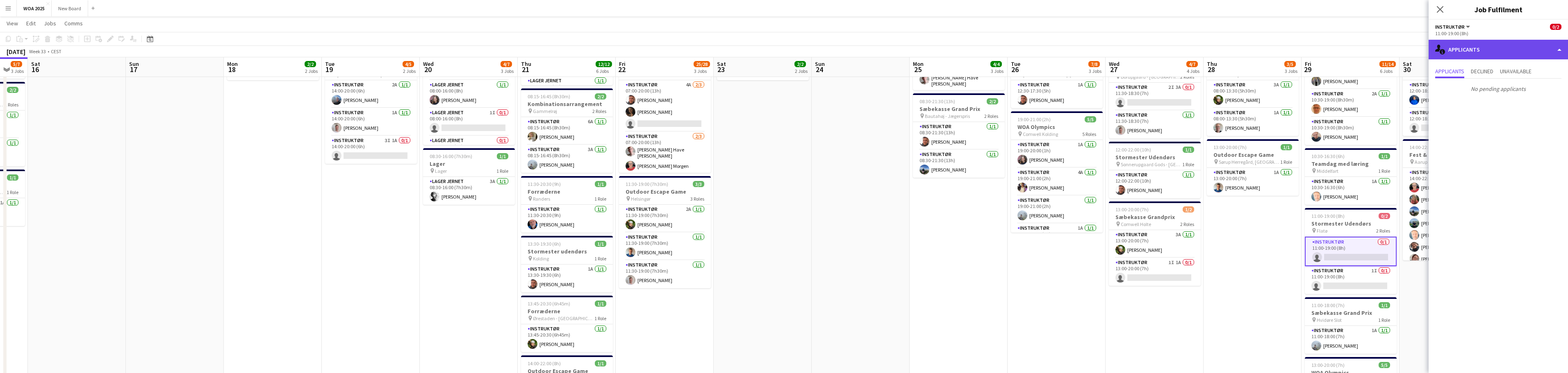
click at [1499, 43] on div "single-neutral-actions-information Applicants" at bounding box center [1498, 50] width 139 height 20
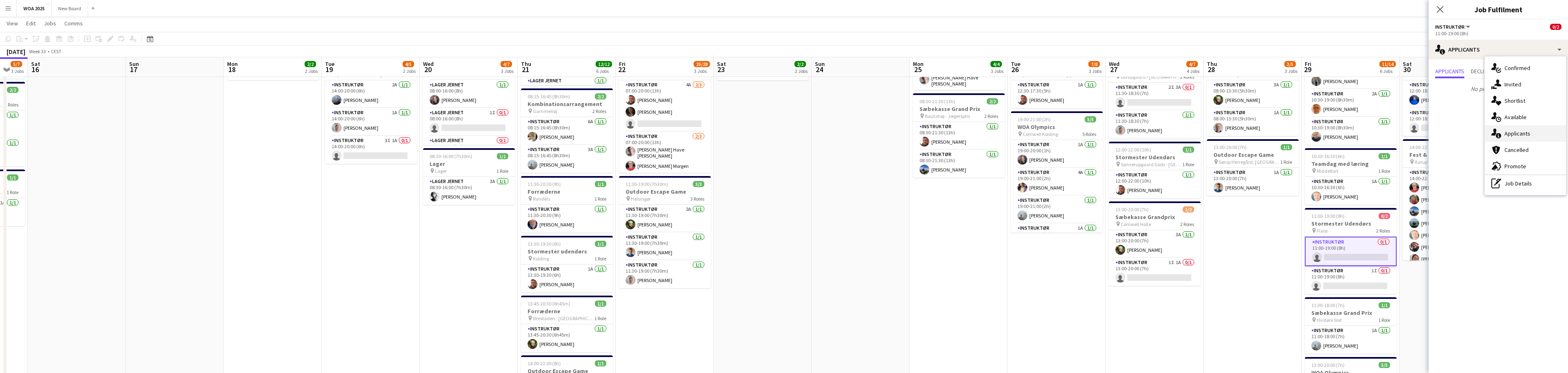
click at [1530, 137] on div "single-neutral-actions-information Applicants" at bounding box center [1525, 133] width 81 height 16
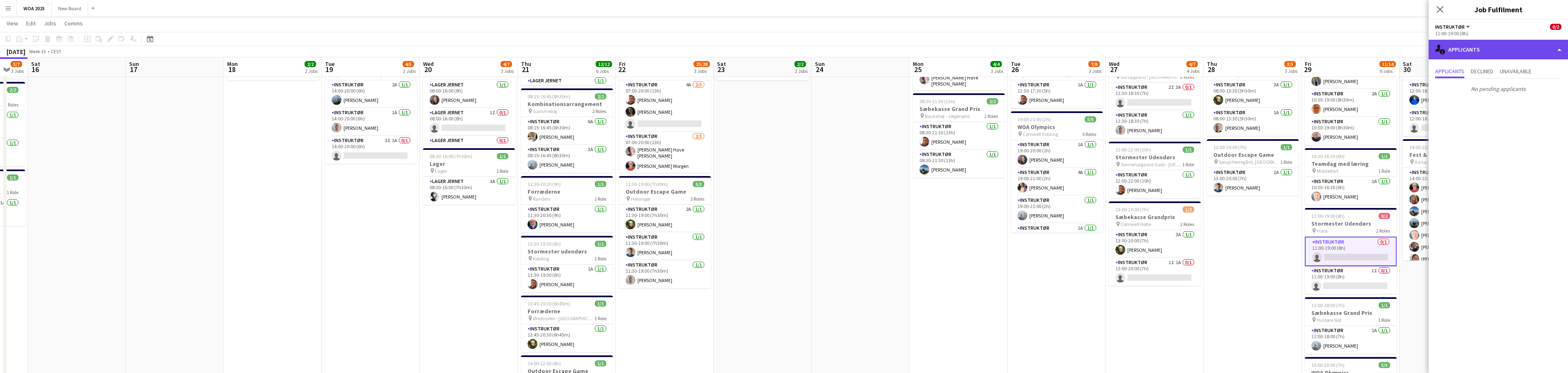
click at [1469, 46] on div "single-neutral-actions-information Applicants" at bounding box center [1498, 50] width 139 height 20
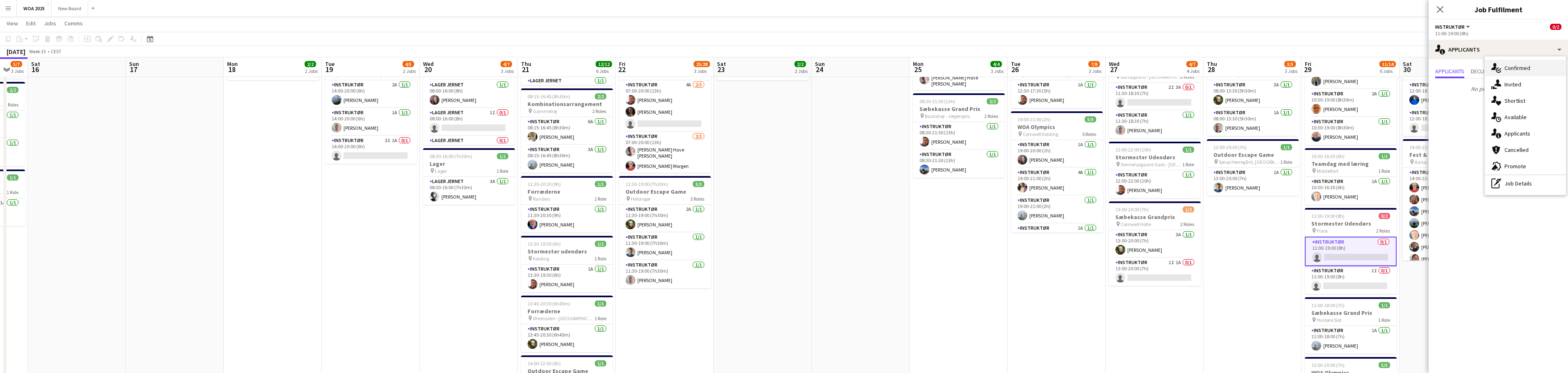
click at [1524, 70] on div "single-neutral-actions-check-2 Confirmed" at bounding box center [1525, 68] width 81 height 16
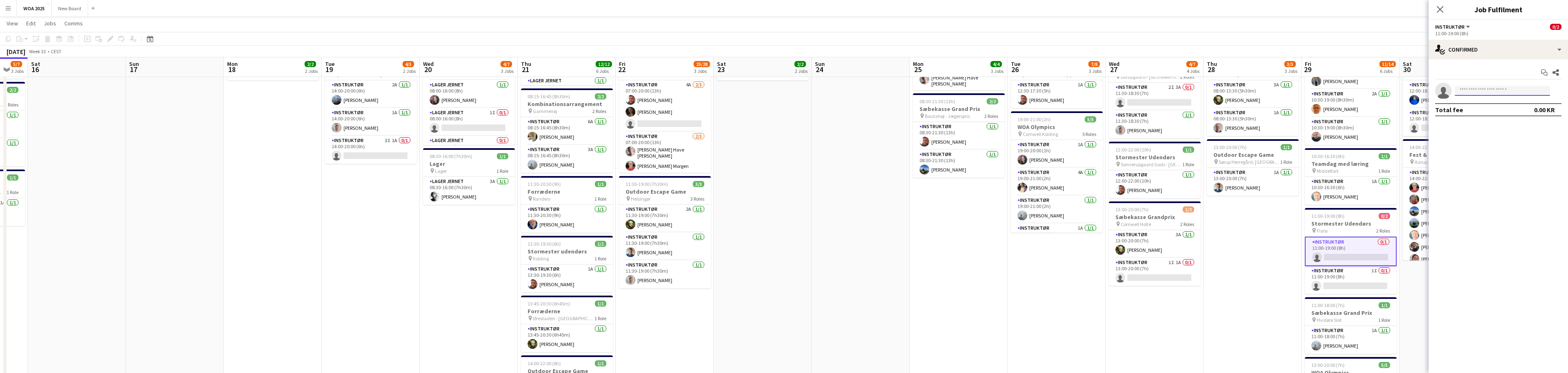
click at [1498, 90] on input at bounding box center [1502, 90] width 95 height 10
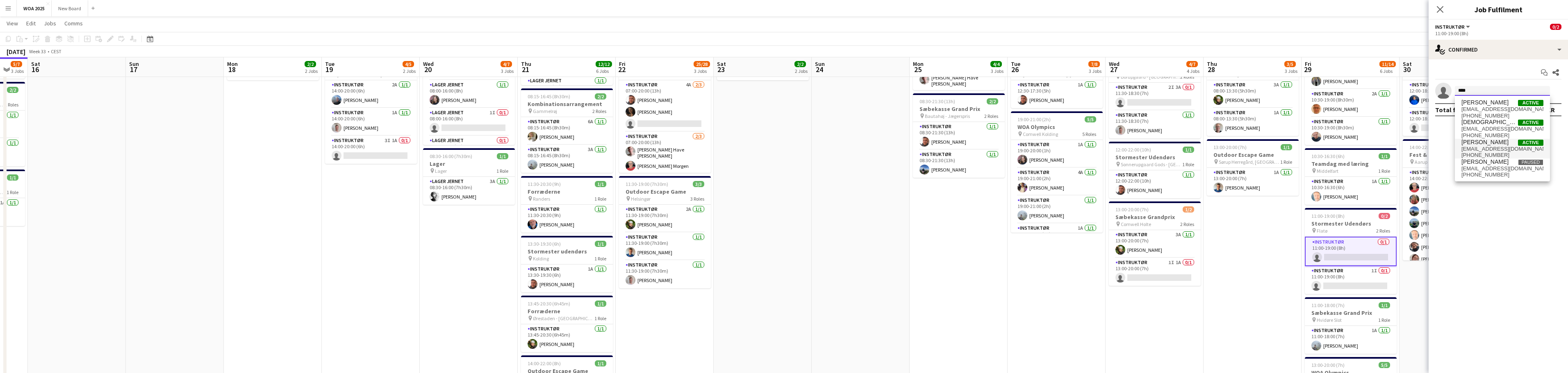
type input "****"
click at [1481, 147] on span "chr@stoev.dk" at bounding box center [1502, 148] width 82 height 6
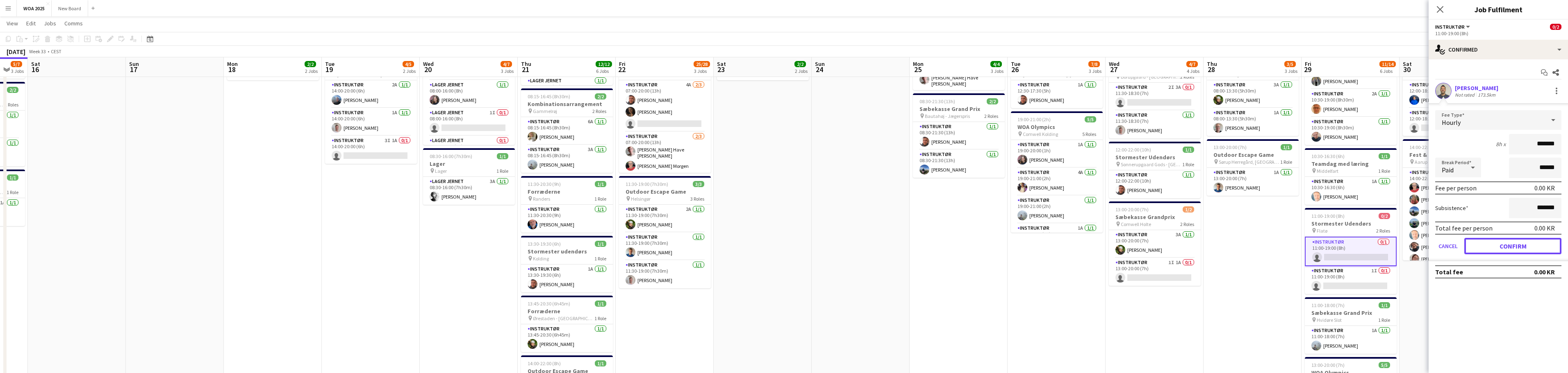
click at [1514, 246] on button "Confirm" at bounding box center [1513, 246] width 97 height 16
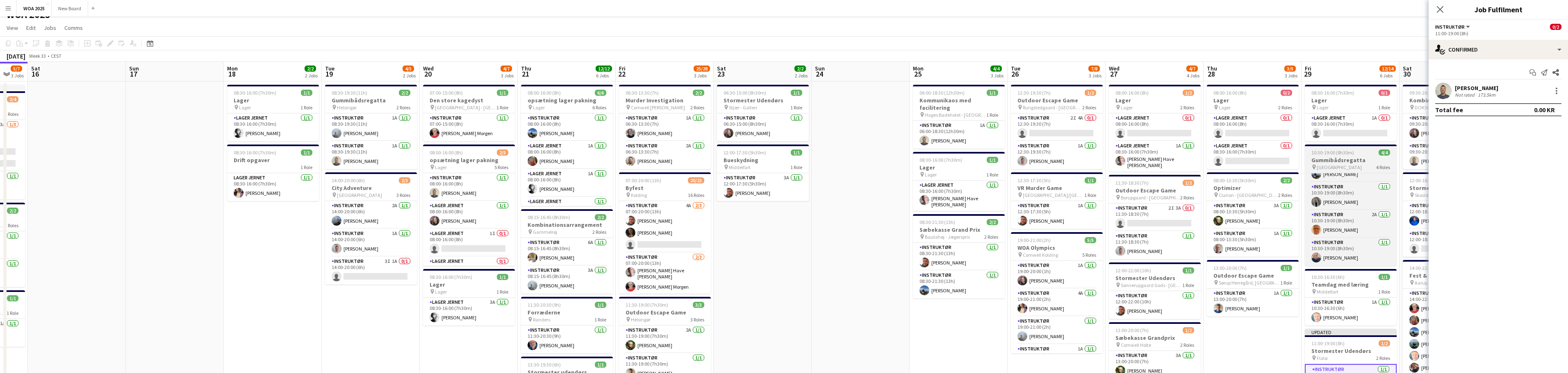
scroll to position [19, 0]
click at [1355, 226] on app-card-role "Instruktør 2A 1/1 10:30-19:00 (8h30m) Jakob West Rasmussen" at bounding box center [1350, 223] width 92 height 28
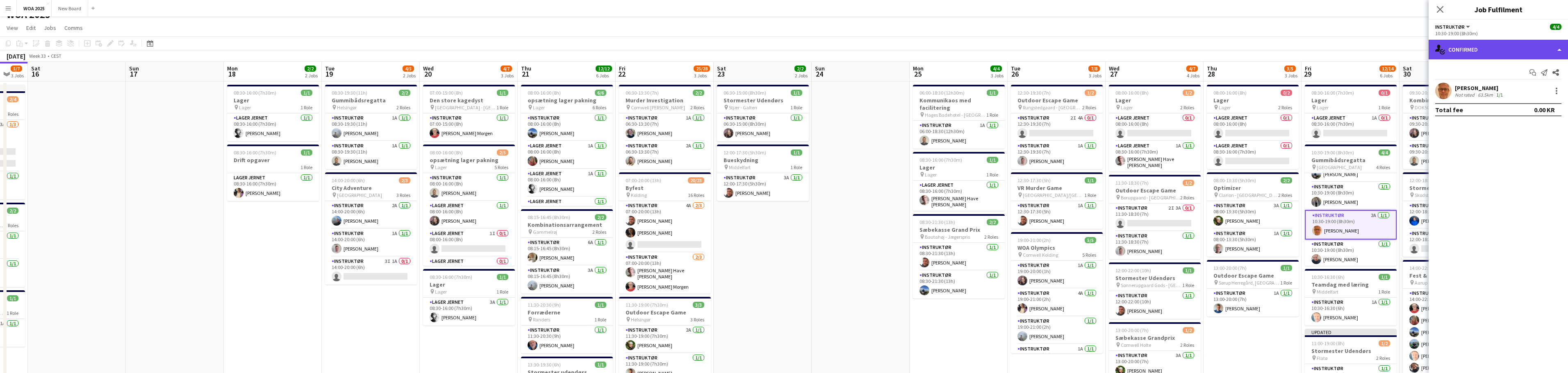
click at [1547, 47] on div "single-neutral-actions-check-2 Confirmed" at bounding box center [1498, 50] width 139 height 20
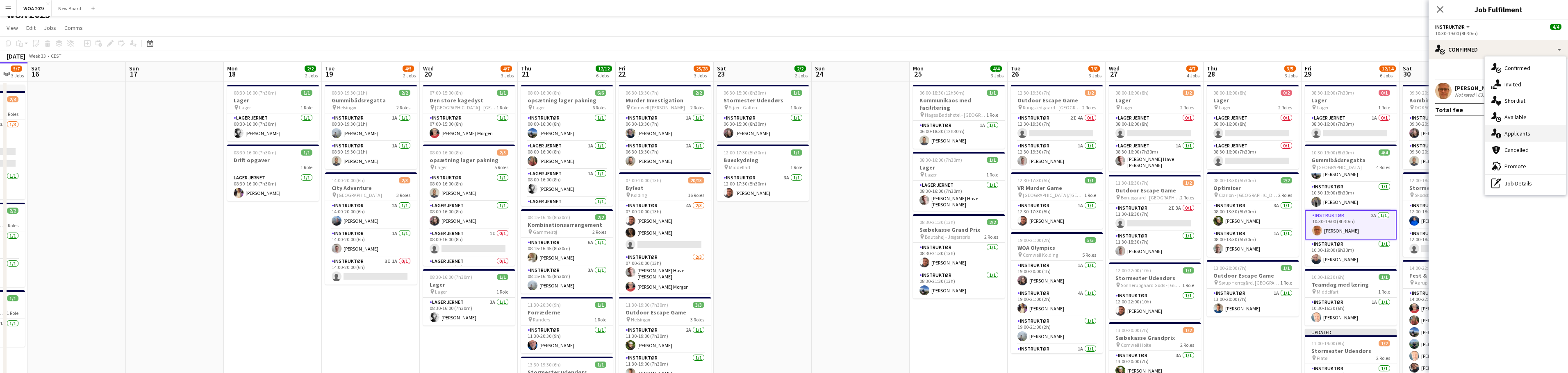
click at [1548, 135] on div "single-neutral-actions-information Applicants" at bounding box center [1525, 133] width 81 height 16
click at [1347, 34] on app-page-menu "View Day view expanded Day view collapsed Month view Date picker Jump to today …" at bounding box center [784, 28] width 1568 height 15
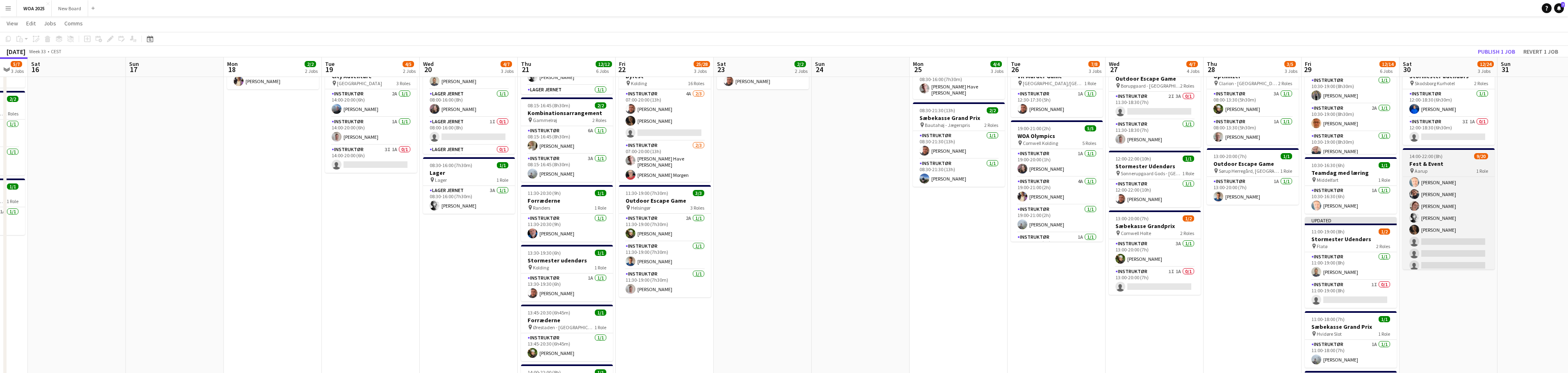
scroll to position [79, 0]
click at [1500, 53] on button "Publish 1 job" at bounding box center [1496, 52] width 44 height 11
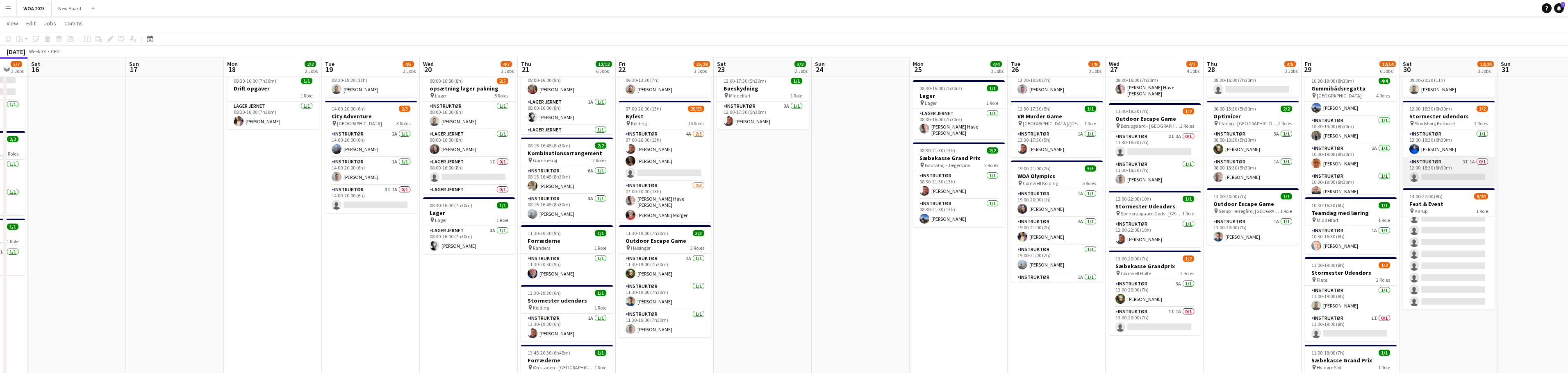
scroll to position [81, 0]
click at [1457, 161] on app-card-role "Instruktør 3I 1A 0/1 12:00-18:30 (6h30m) single-neutral-actions" at bounding box center [1448, 171] width 92 height 28
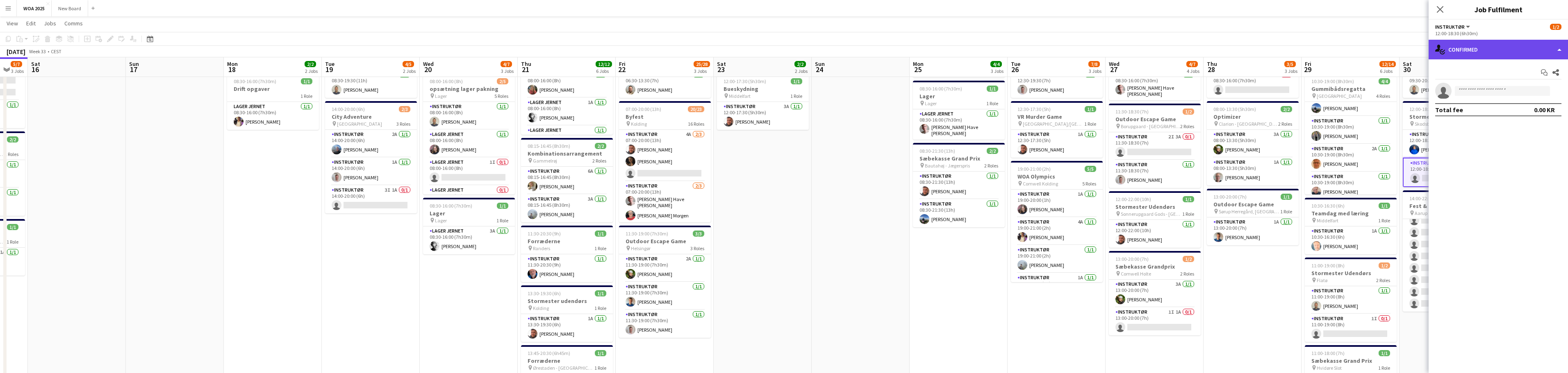
click at [1539, 46] on div "single-neutral-actions-check-2 Confirmed" at bounding box center [1498, 50] width 139 height 20
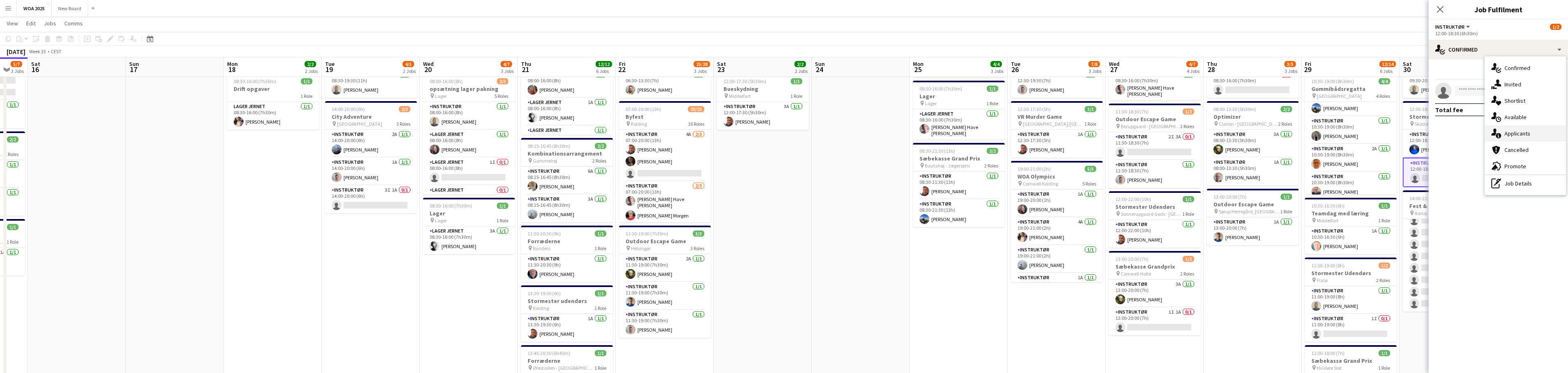
click at [1552, 135] on div "single-neutral-actions-information Applicants" at bounding box center [1525, 133] width 81 height 16
click at [1521, 71] on span "Unavailable" at bounding box center [1515, 71] width 31 height 5
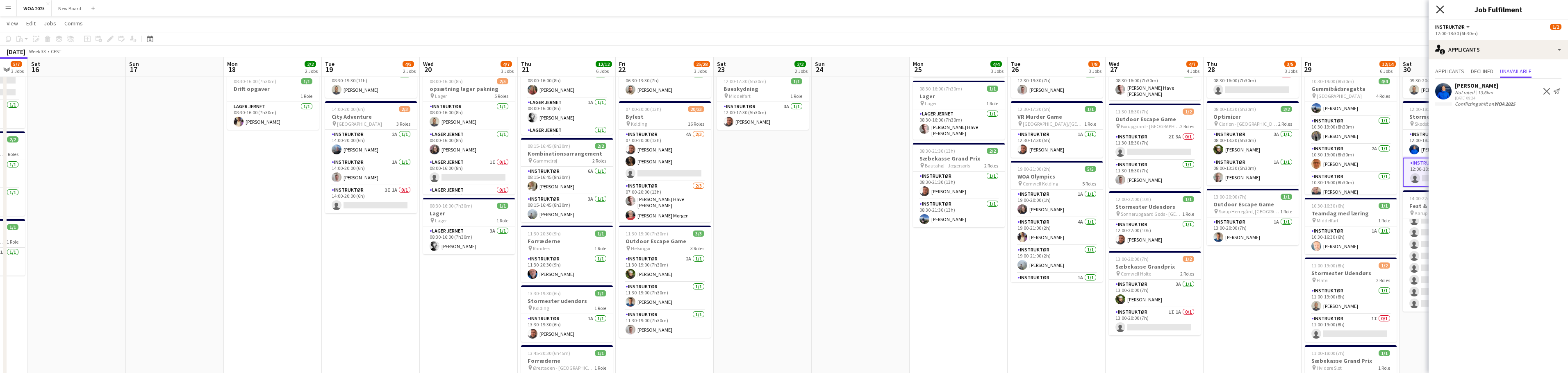
click at [1437, 11] on icon "Close pop-in" at bounding box center [1439, 9] width 8 height 8
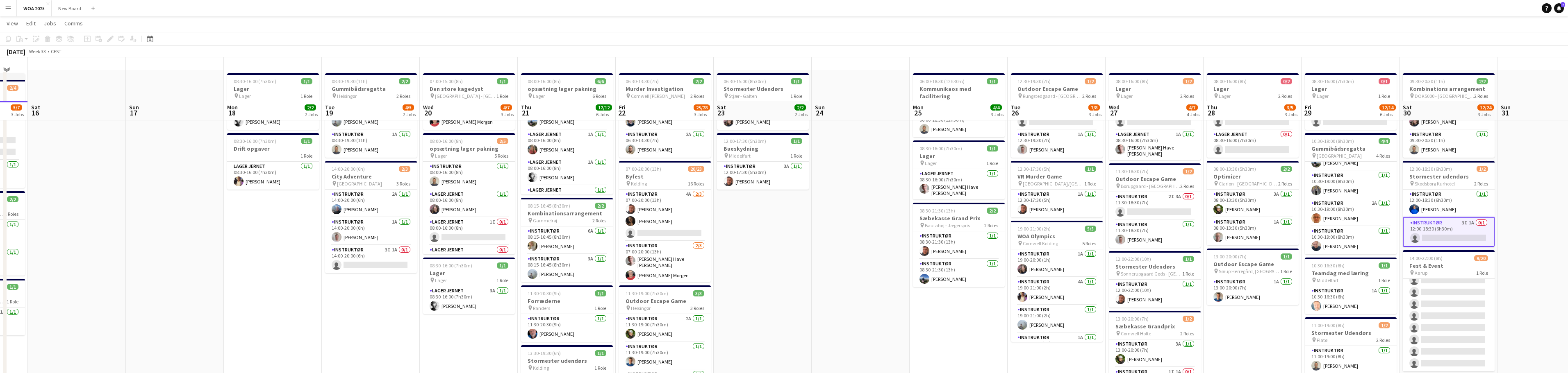
scroll to position [0, 0]
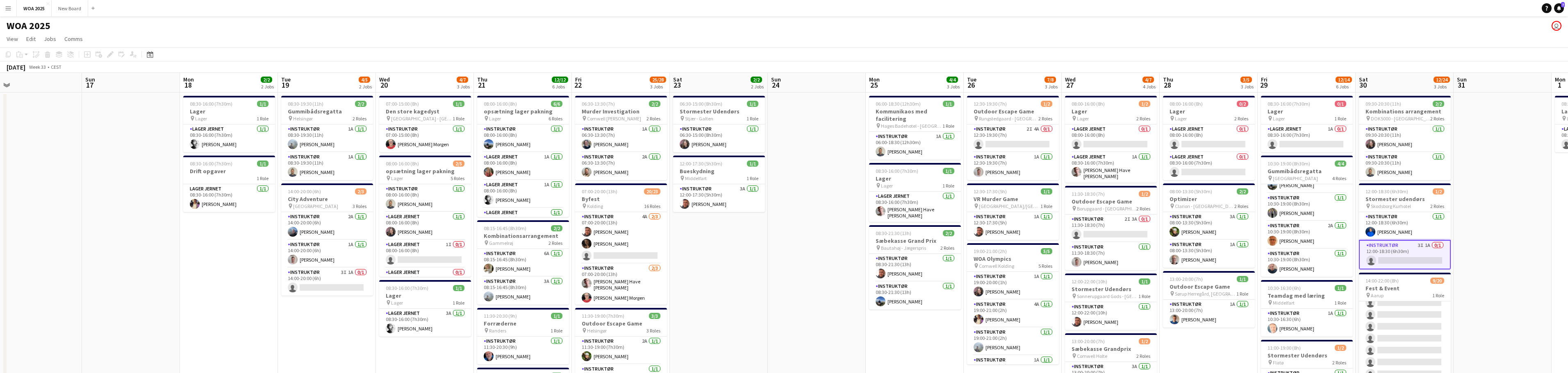
drag, startPoint x: 1542, startPoint y: 179, endPoint x: 1499, endPoint y: 183, distance: 43.2
click at [1498, 183] on app-calendar-viewport "Tue 12 9/9 1 Job Wed 13 2/2 2 Jobs Thu 14 2/2 1 Job Fri 15 5/7 3 Jobs Sat 16 Su…" at bounding box center [784, 351] width 1568 height 555
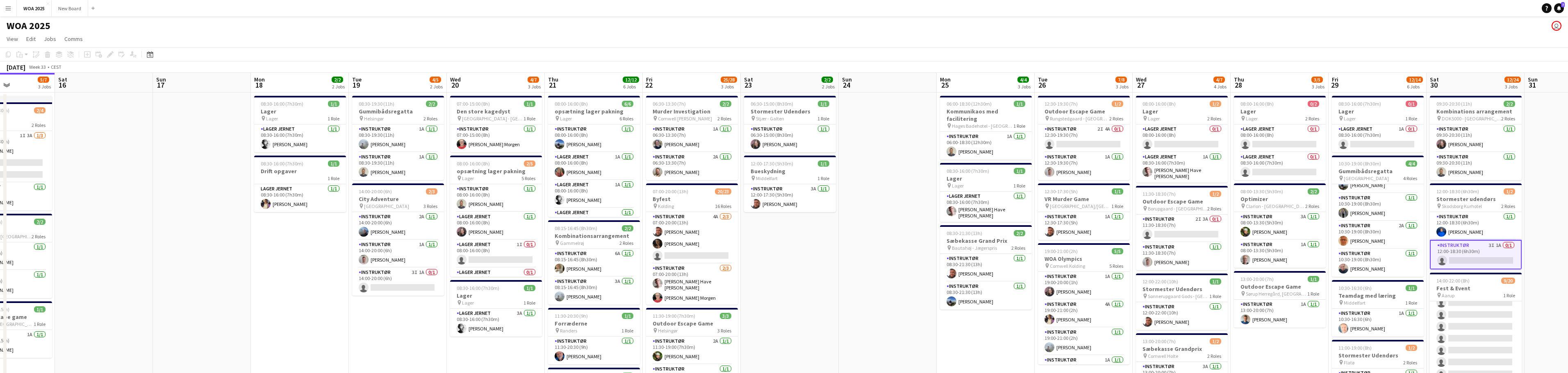
drag, startPoint x: 1495, startPoint y: 211, endPoint x: 1565, endPoint y: 163, distance: 84.9
click at [1565, 163] on app-calendar-viewport "Tue 12 9/9 1 Job Wed 13 2/2 2 Jobs Thu 14 2/2 1 Job Fri 15 5/7 3 Jobs Sat 16 Su…" at bounding box center [784, 351] width 1568 height 555
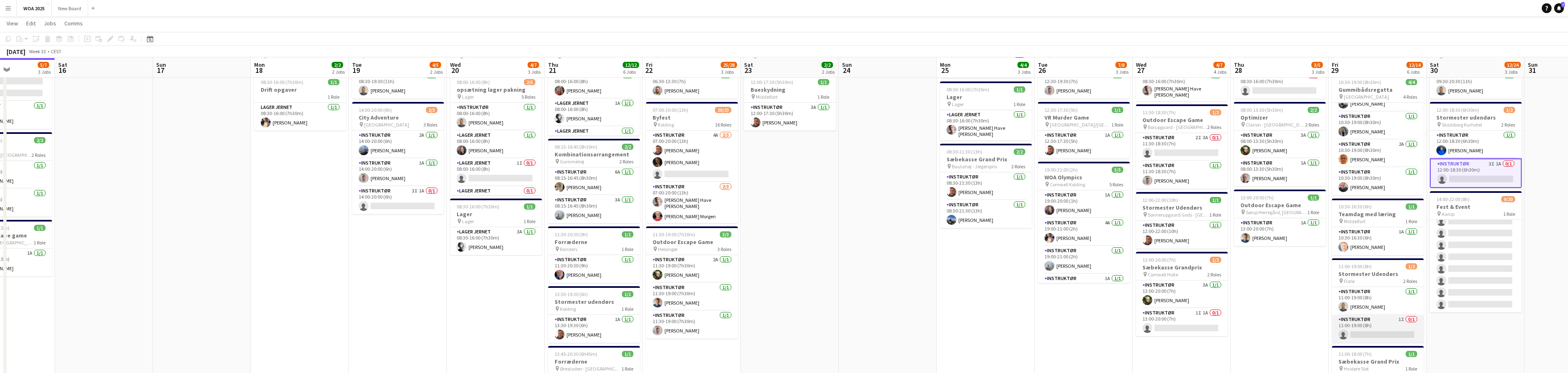
scroll to position [81, 0]
click at [1382, 328] on app-card-role "Instruktør 1I 0/1 11:00-19:00 (8h) single-neutral-actions" at bounding box center [1377, 327] width 92 height 28
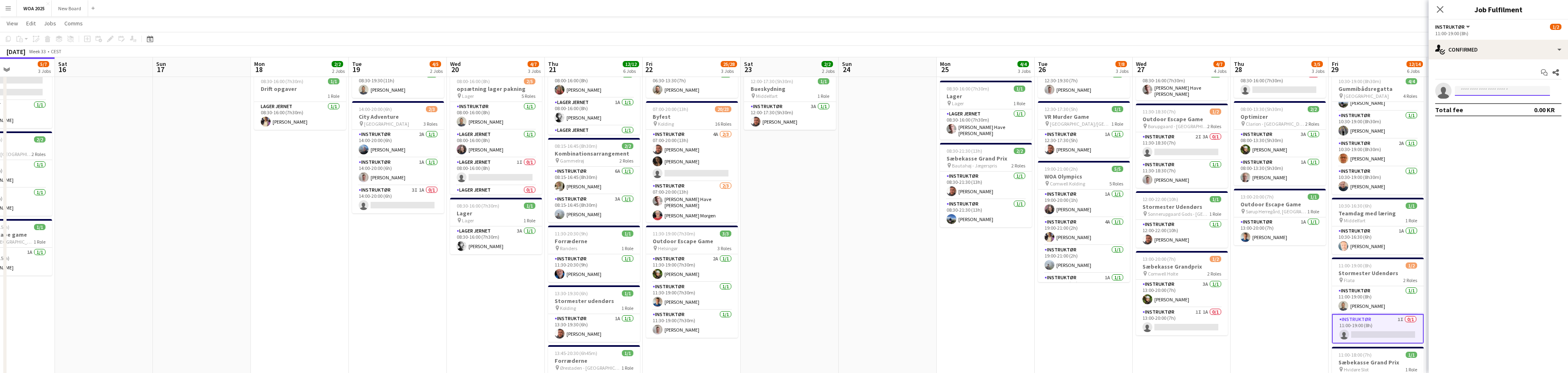
click at [1486, 92] on input at bounding box center [1502, 90] width 95 height 10
type input "****"
click at [1495, 134] on span "[EMAIL_ADDRESS][DOMAIN_NAME]" at bounding box center [1502, 137] width 82 height 6
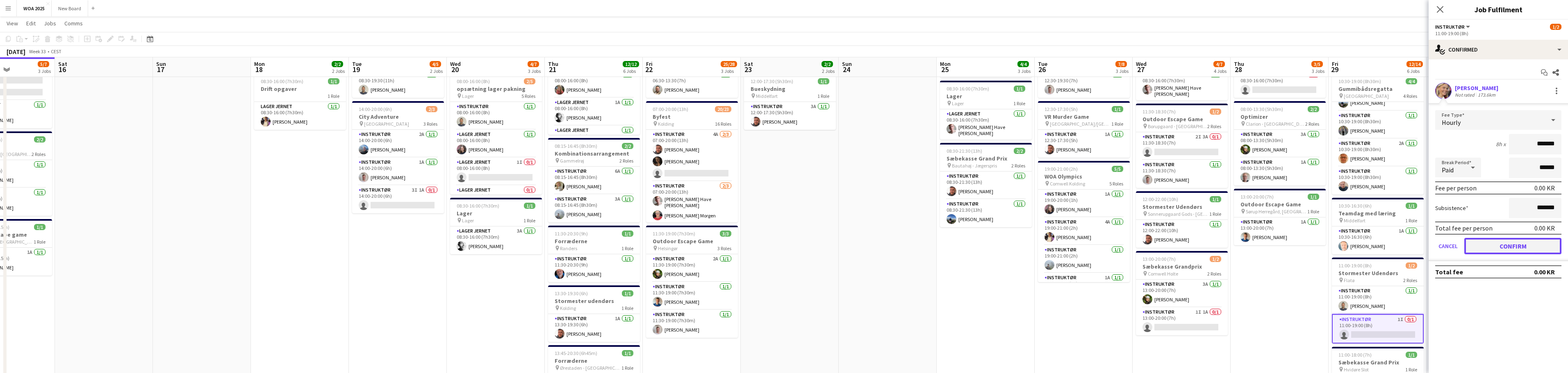
click at [1524, 246] on button "Confirm" at bounding box center [1513, 246] width 97 height 16
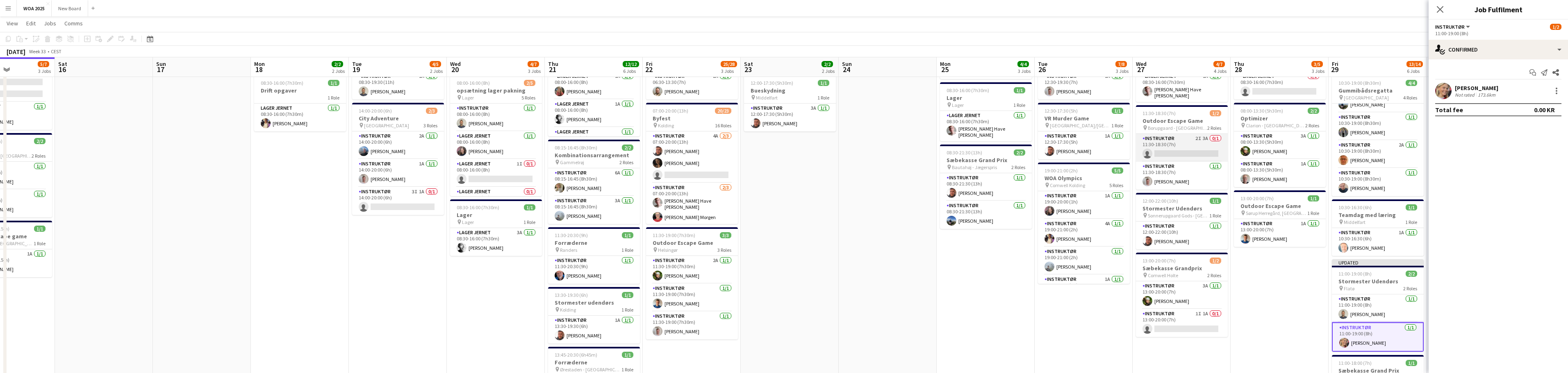
click at [1188, 144] on app-card-role "Instruktør 2I 3A 0/1 11:30-18:30 (7h) single-neutral-actions" at bounding box center [1181, 147] width 92 height 28
click at [1188, 144] on app-card-role "Instruktør 2I 3A 0/1 11:30-18:30 (7h) single-neutral-actions" at bounding box center [1181, 147] width 92 height 29
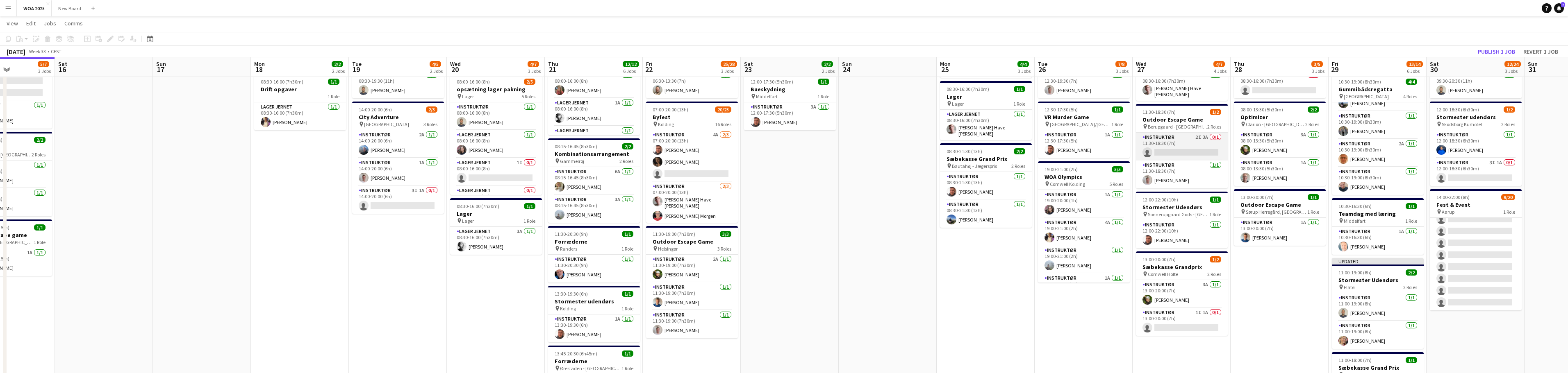
click at [1188, 144] on app-card-role "Instruktør 2I 3A 0/1 11:30-18:30 (7h) single-neutral-actions" at bounding box center [1181, 146] width 92 height 28
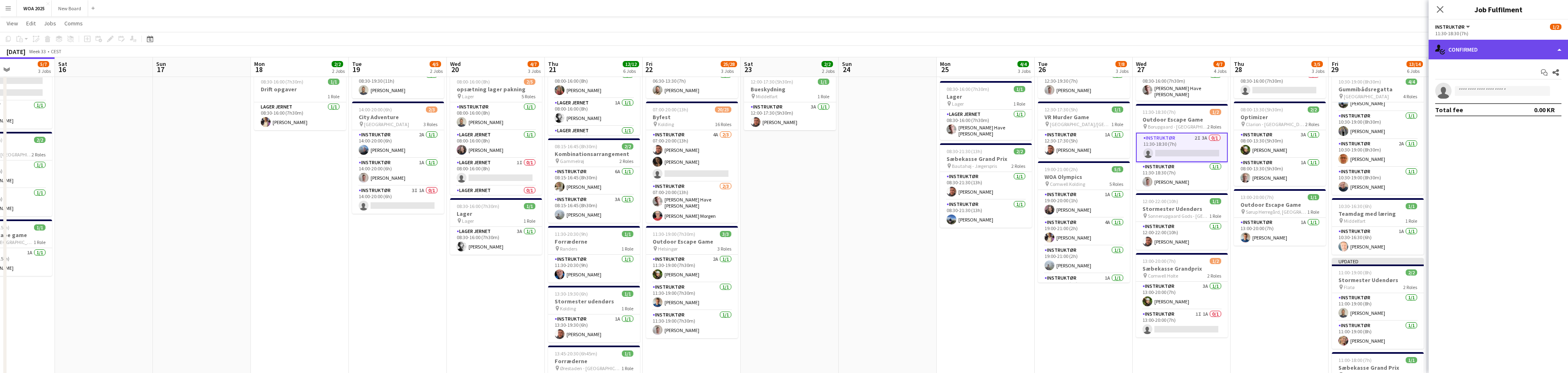
click at [1522, 52] on div "single-neutral-actions-check-2 Confirmed" at bounding box center [1498, 50] width 139 height 20
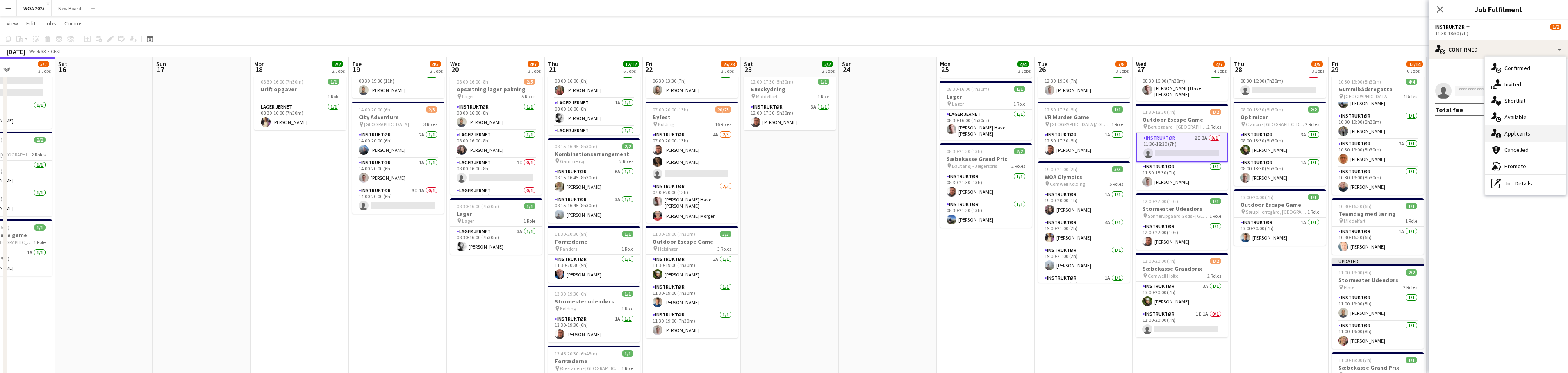
click at [1544, 135] on div "single-neutral-actions-information Applicants" at bounding box center [1525, 133] width 81 height 16
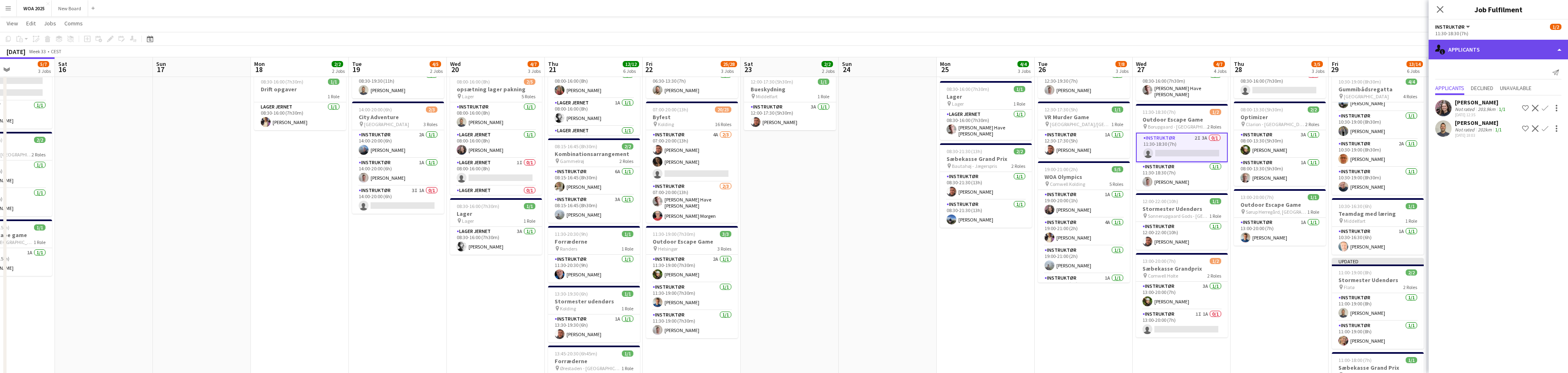
click at [1524, 49] on div "single-neutral-actions-information Applicants" at bounding box center [1498, 50] width 139 height 20
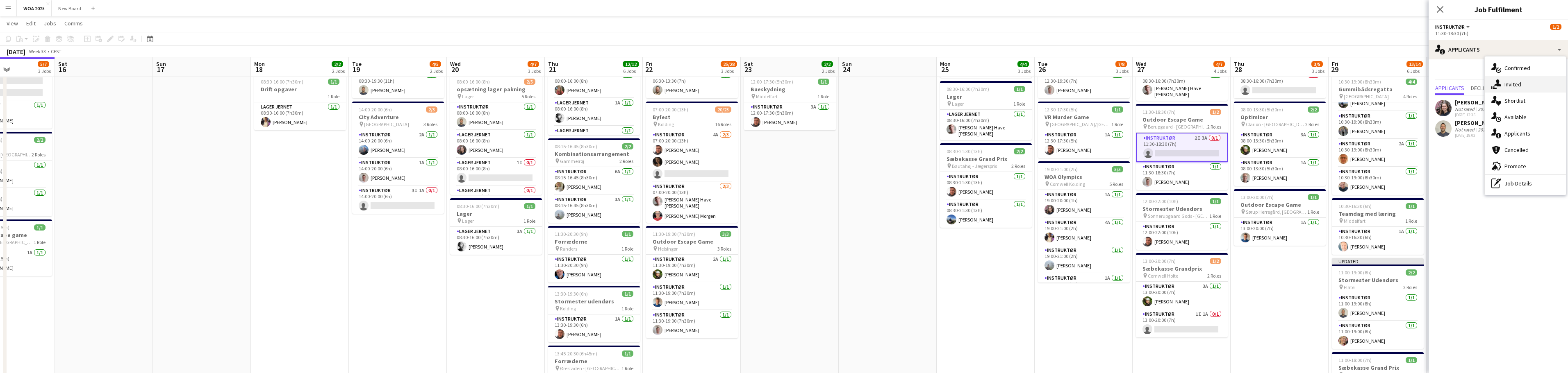
click at [1533, 87] on div "single-neutral-actions-share-1 Invited" at bounding box center [1525, 84] width 81 height 16
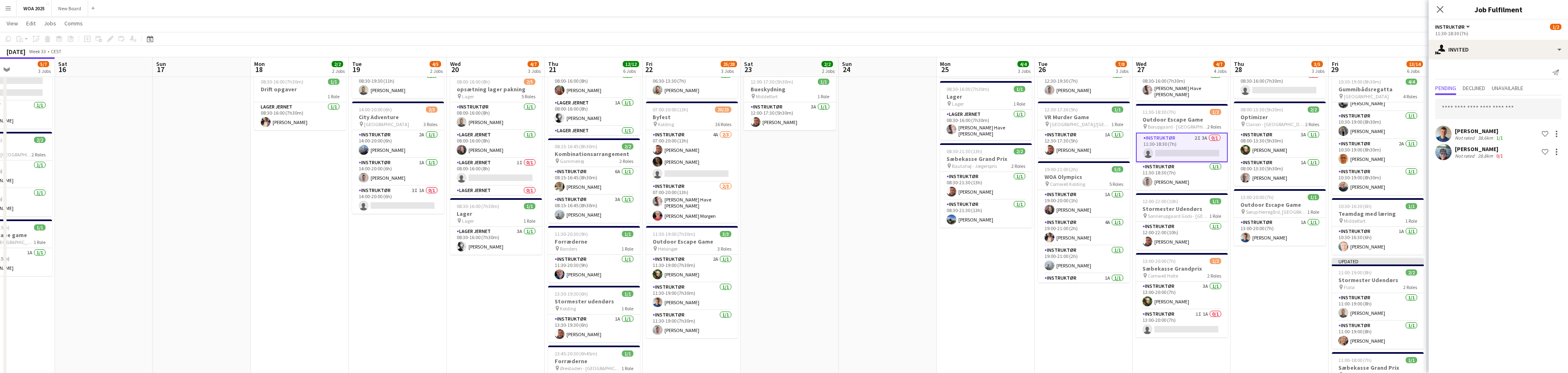
click at [1189, 150] on app-card-role "Instruktør 2I 3A 0/1 11:30-18:30 (7h) single-neutral-actions" at bounding box center [1181, 147] width 92 height 29
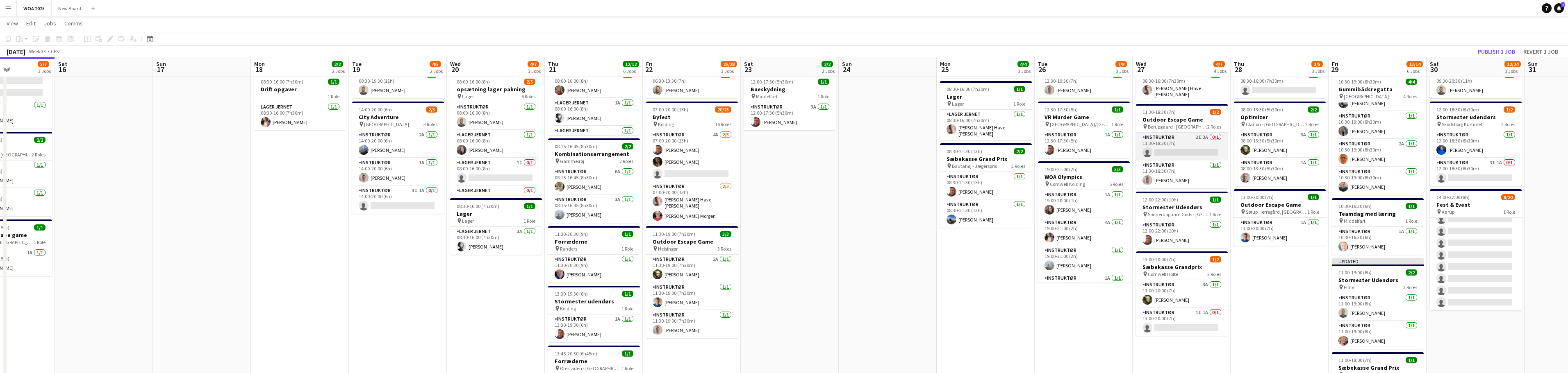
click at [1185, 145] on app-card-role "Instruktør 2I 3A 0/1 11:30-18:30 (7h) single-neutral-actions" at bounding box center [1181, 146] width 92 height 28
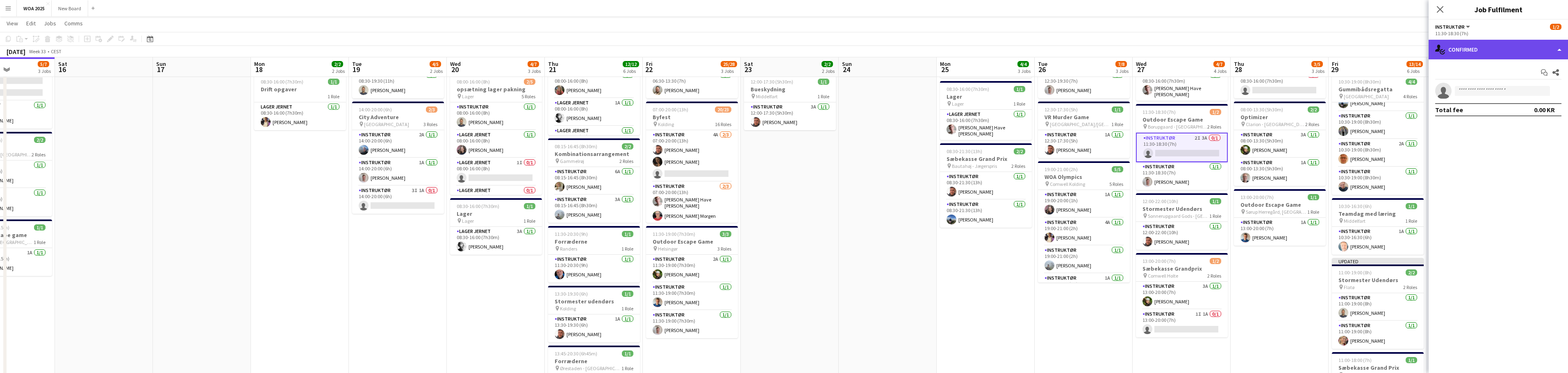
click at [1545, 51] on div "single-neutral-actions-check-2 Confirmed" at bounding box center [1498, 50] width 139 height 20
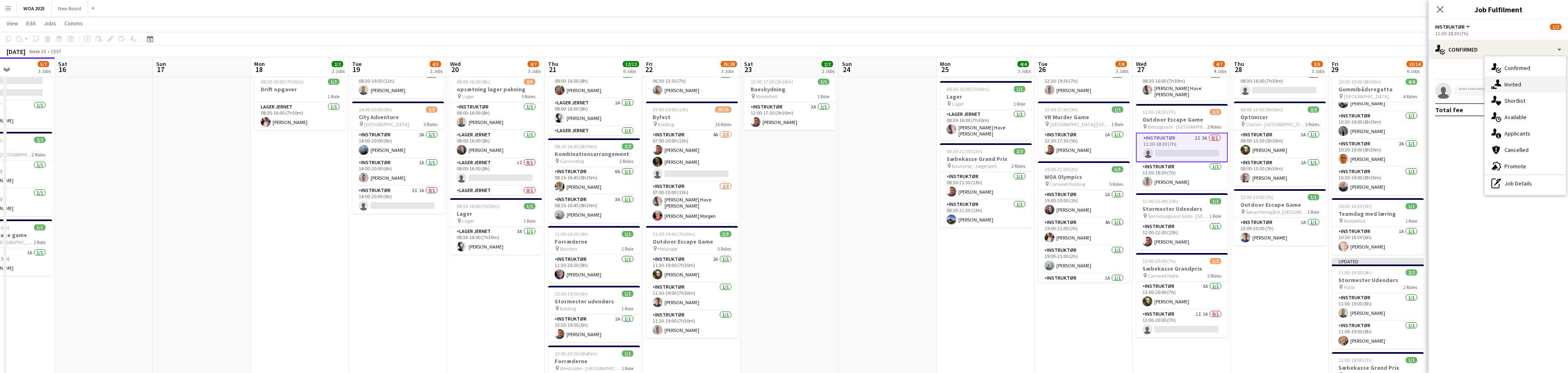
click at [1539, 83] on div "single-neutral-actions-share-1 Invited" at bounding box center [1525, 84] width 81 height 16
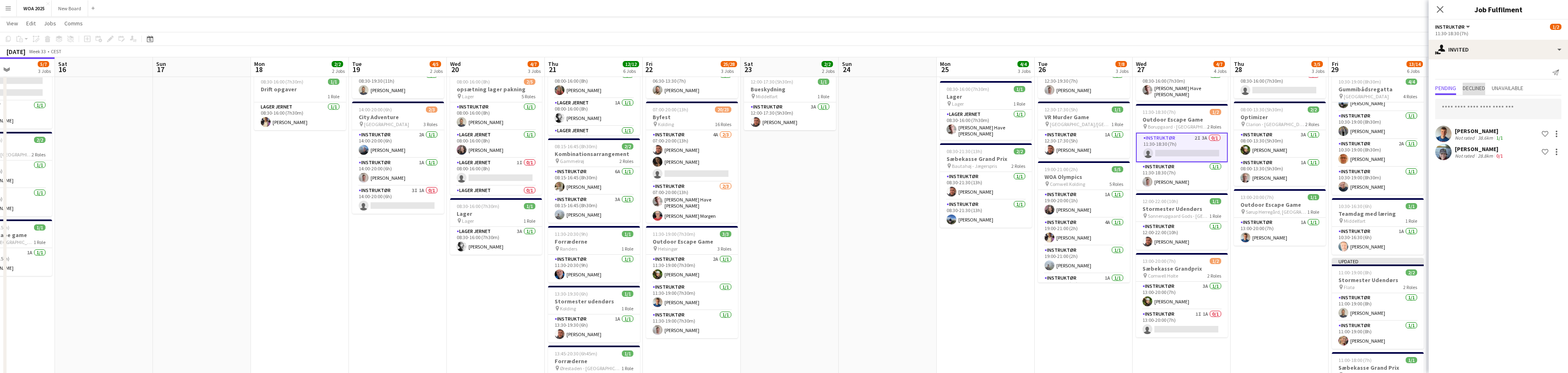
click at [1476, 91] on span "Declined" at bounding box center [1473, 87] width 22 height 5
click at [1441, 91] on span "Pending" at bounding box center [1445, 87] width 21 height 5
click at [1189, 146] on app-card-role "Instruktør 2I 3A 0/1 11:30-18:30 (7h) single-neutral-actions" at bounding box center [1181, 147] width 92 height 29
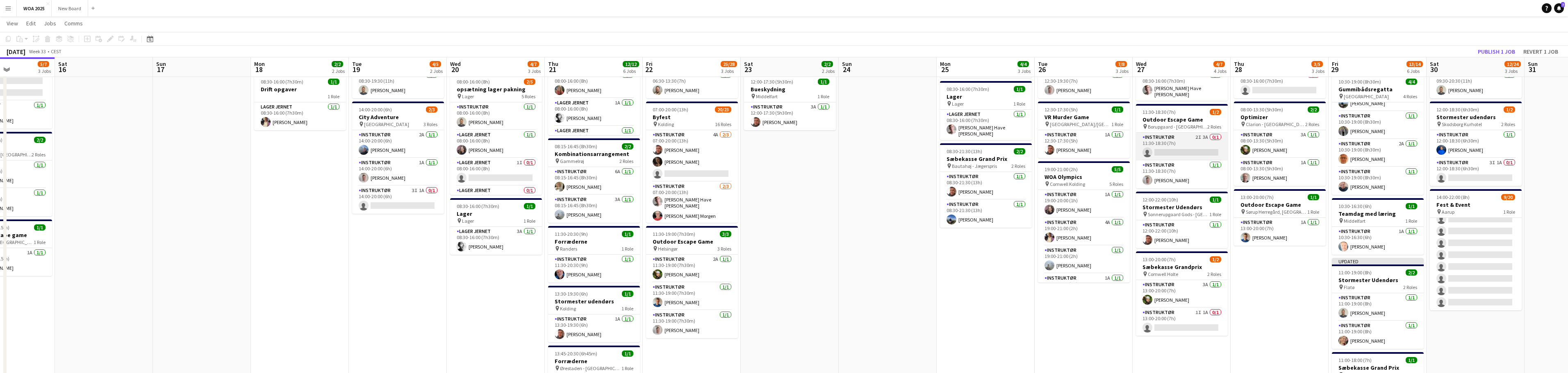
click at [1189, 146] on app-card-role "Instruktør 2I 3A 0/1 11:30-18:30 (7h) single-neutral-actions" at bounding box center [1181, 146] width 92 height 28
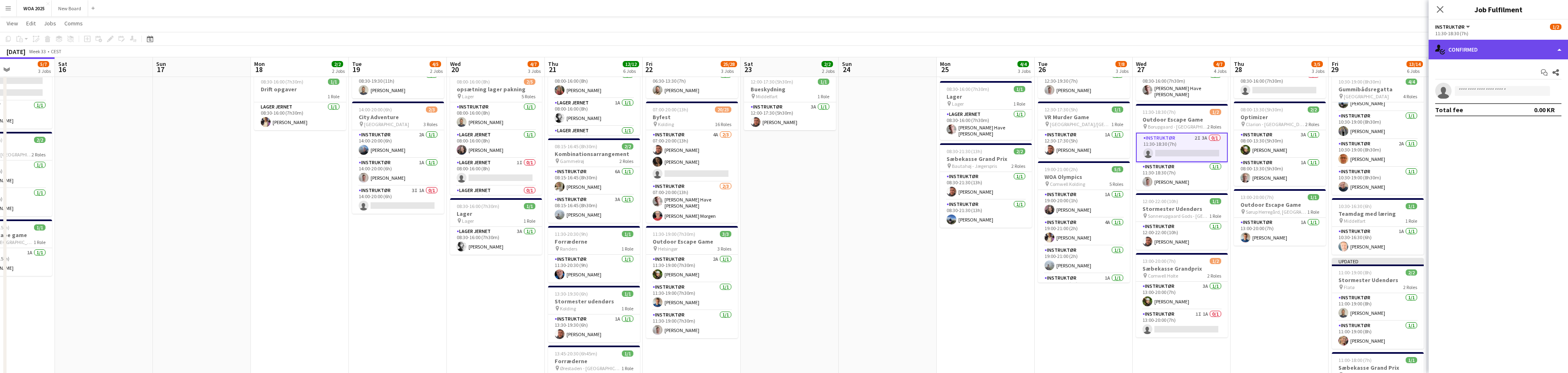
click at [1512, 46] on div "single-neutral-actions-check-2 Confirmed" at bounding box center [1498, 50] width 139 height 20
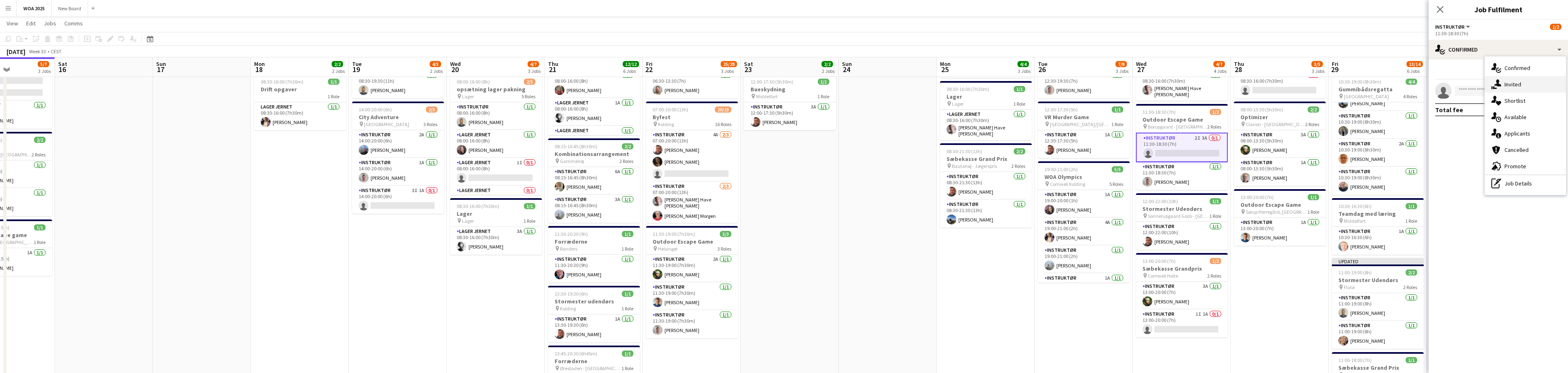
click at [1520, 80] on div "single-neutral-actions-share-1 Invited" at bounding box center [1525, 84] width 81 height 16
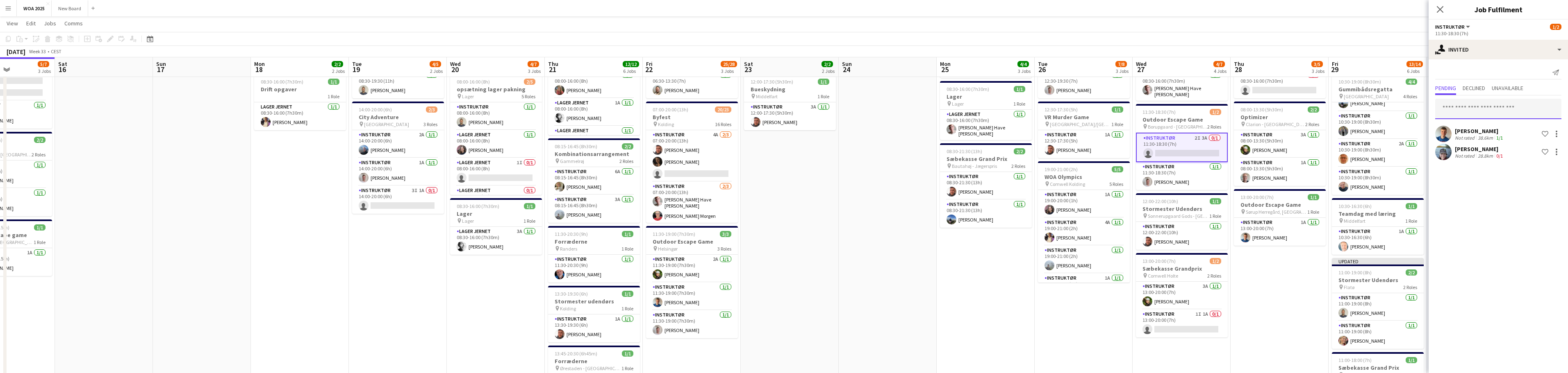
click at [1506, 112] on input "text" at bounding box center [1497, 109] width 126 height 21
type input "****"
click at [1485, 133] on span "majahjonsson@gmail.com" at bounding box center [1497, 136] width 113 height 6
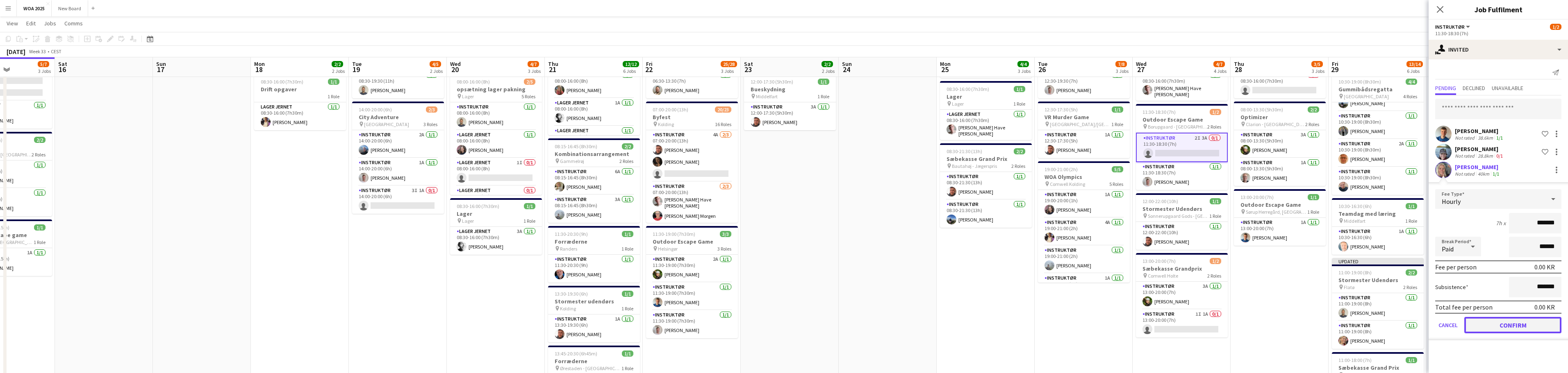
click at [1514, 325] on button "Confirm" at bounding box center [1513, 325] width 97 height 16
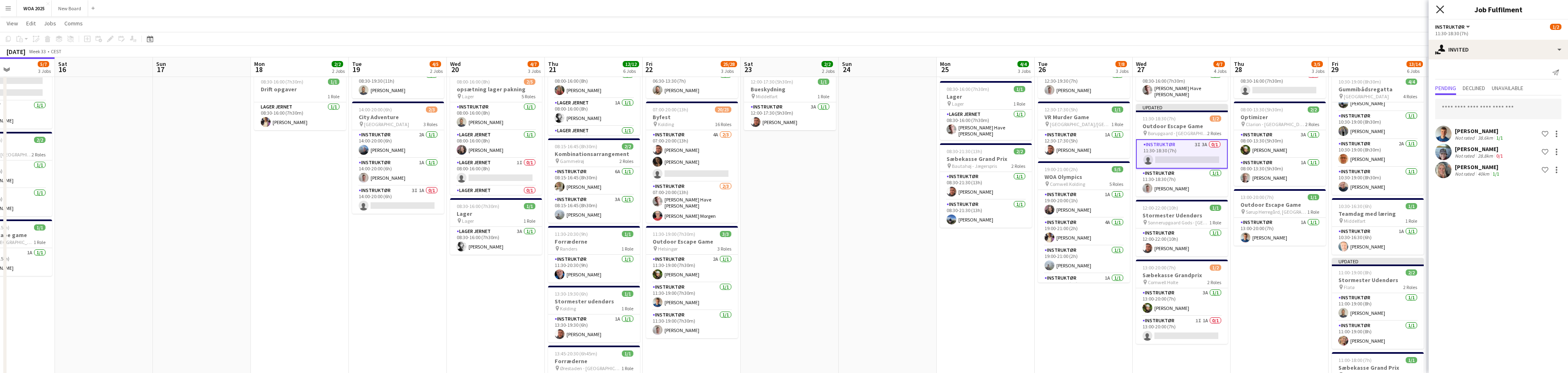
click at [1439, 7] on icon "Close pop-in" at bounding box center [1439, 9] width 8 height 8
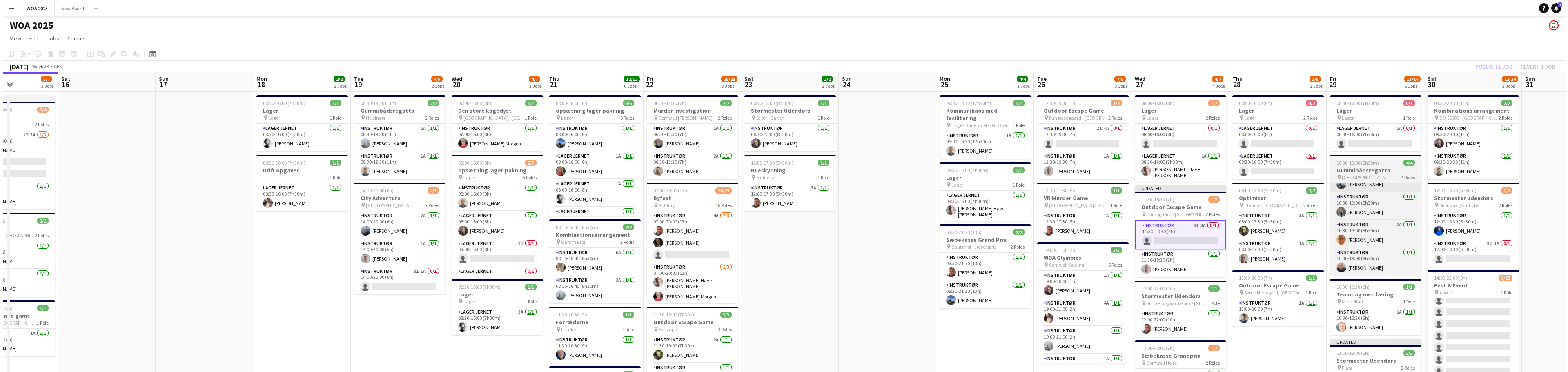
scroll to position [0, 0]
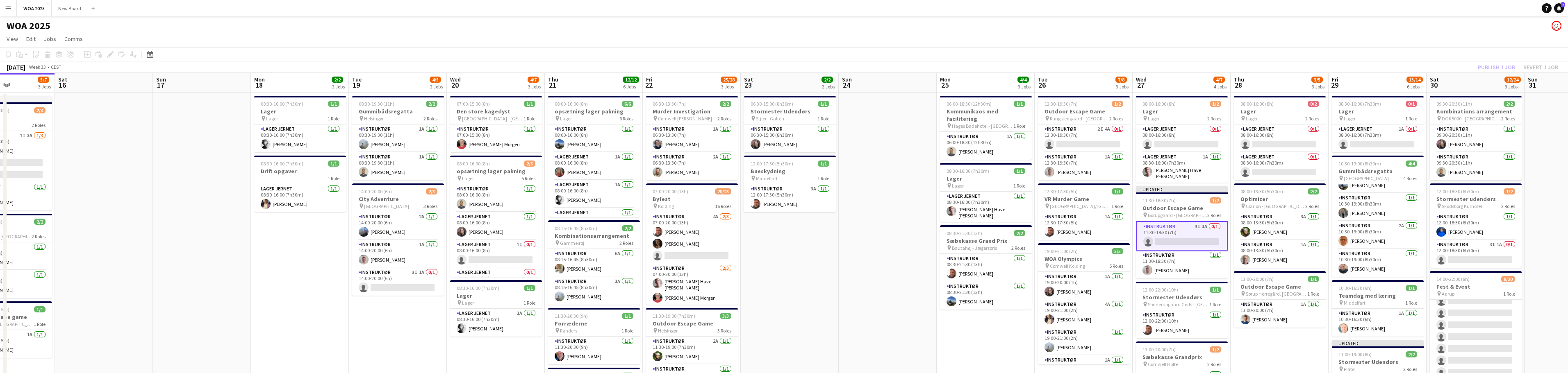
click at [1493, 68] on div "Publish 1 job Revert 1 job" at bounding box center [1518, 67] width 100 height 11
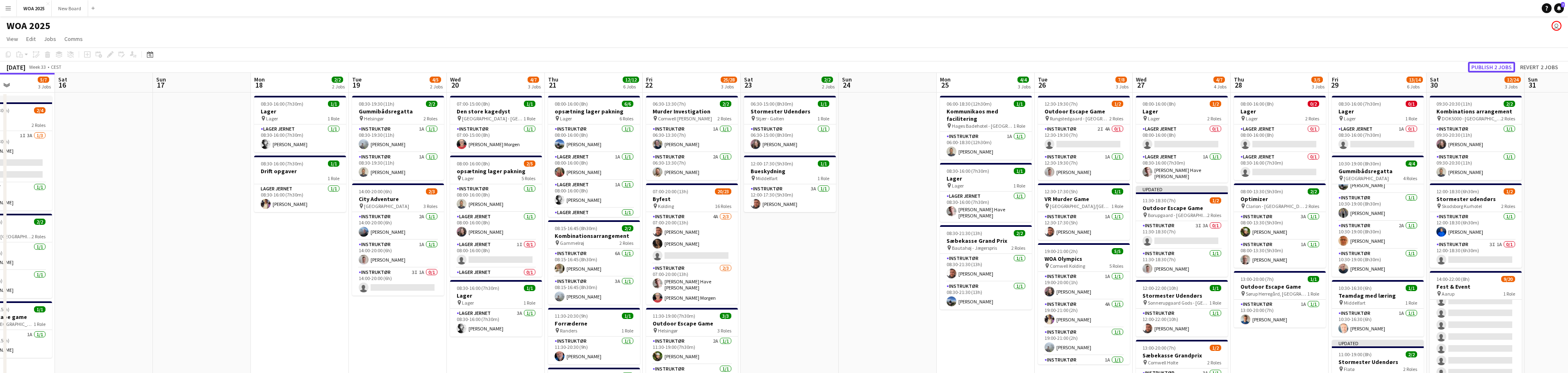
click at [1493, 68] on button "Publish 2 jobs" at bounding box center [1491, 67] width 47 height 11
click at [15, 11] on button "Menu" at bounding box center [8, 8] width 16 height 16
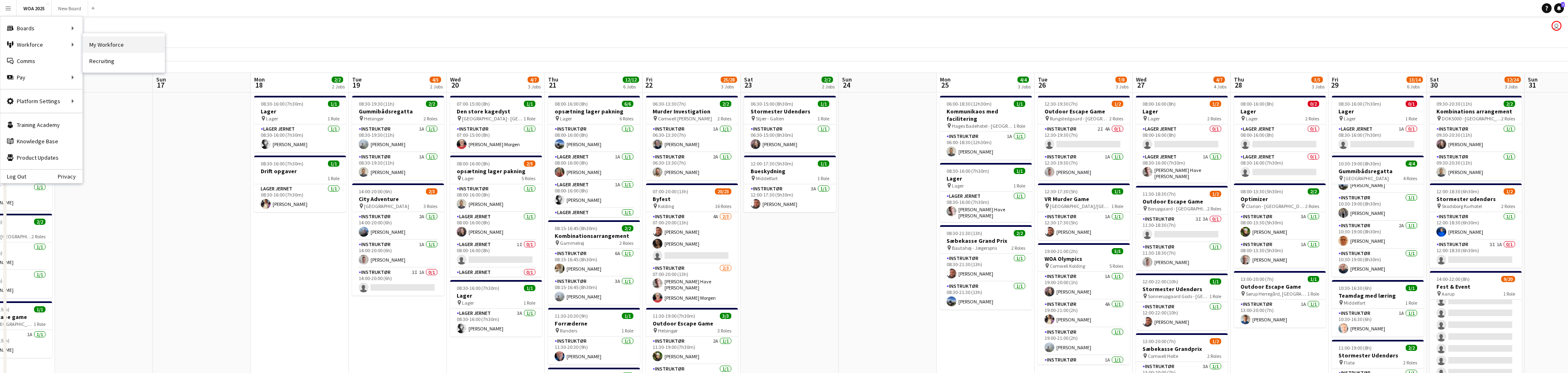
click at [102, 37] on link "My Workforce" at bounding box center [124, 45] width 82 height 16
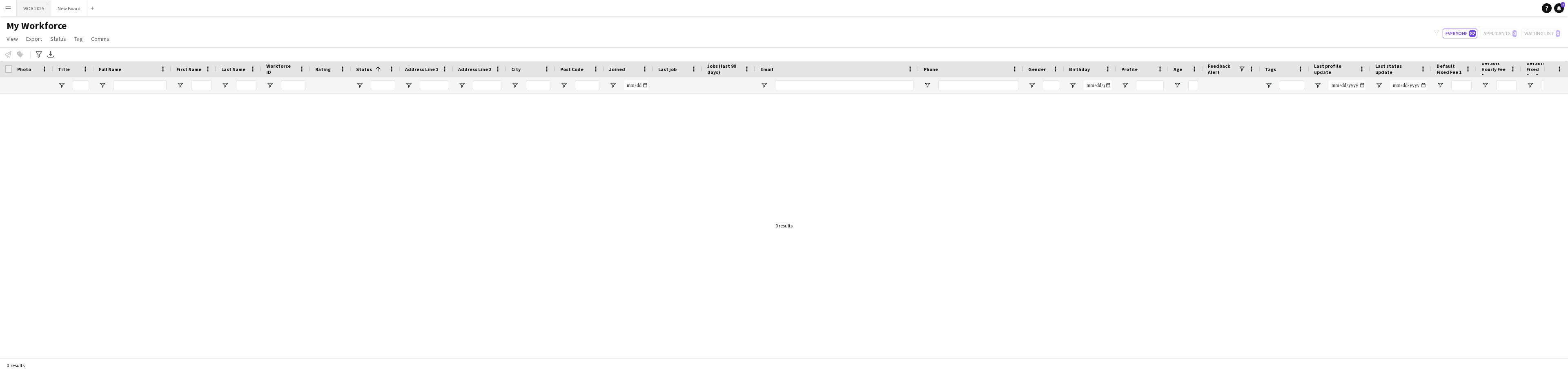
click at [36, 12] on button "WOA 2025 Close" at bounding box center [34, 8] width 35 height 16
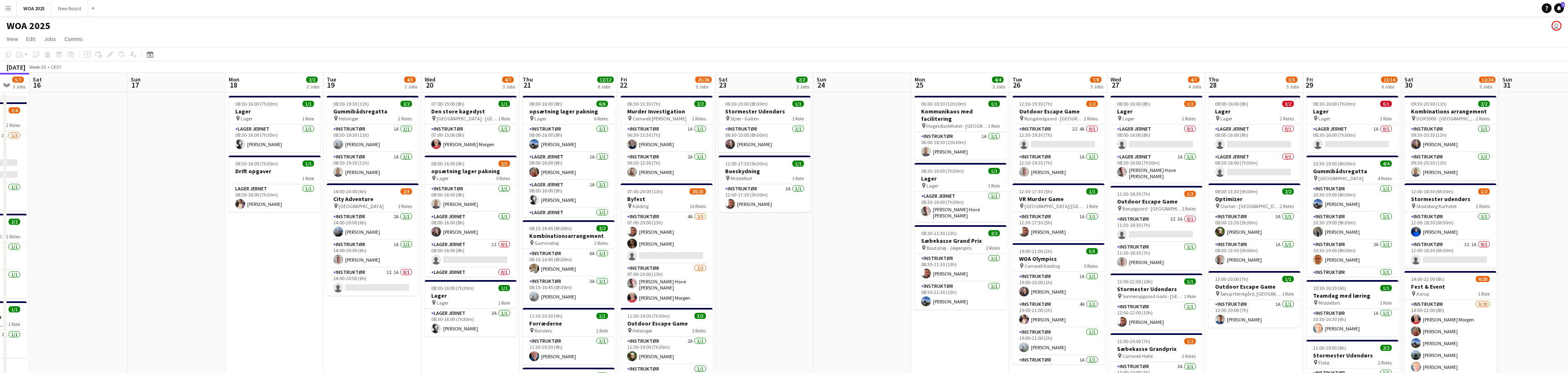
drag, startPoint x: 1417, startPoint y: 337, endPoint x: 1248, endPoint y: 339, distance: 169.0
click at [1250, 339] on app-calendar-viewport "Tue 12 9/9 1 Job Wed 13 2/2 2 Jobs Thu 14 2/2 1 Job Fri 15 5/7 3 Jobs Sat 16 Su…" at bounding box center [784, 351] width 1568 height 555
click at [672, 242] on app-card-role "Instruktør 4A [DATE] 07:00-20:00 (13h) [PERSON_NAME] [PERSON_NAME] single-neutr…" at bounding box center [665, 238] width 92 height 52
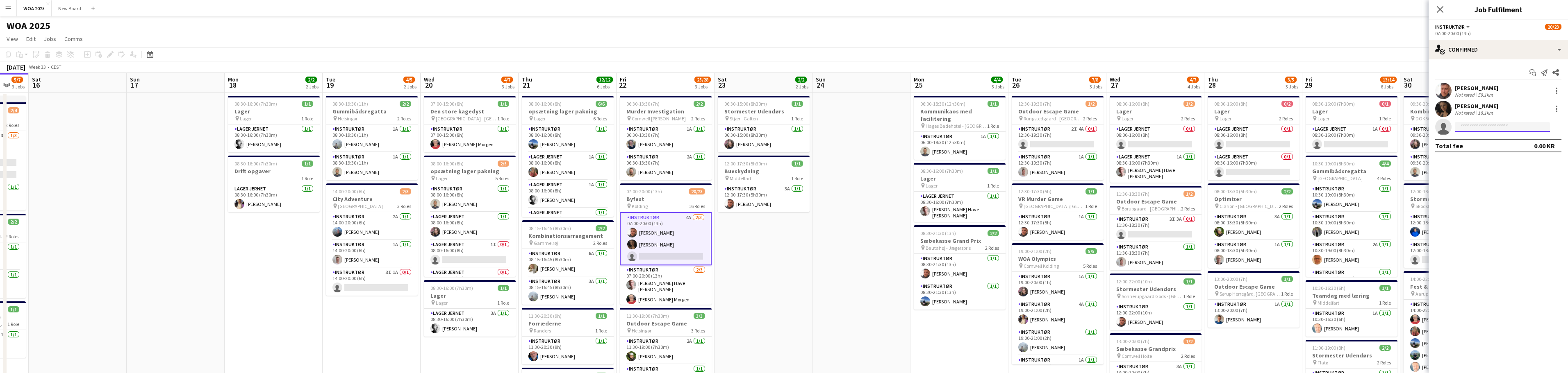
click at [1475, 130] on input at bounding box center [1502, 127] width 95 height 10
type input "***"
click at [1482, 182] on span "fschnell@live.dk" at bounding box center [1502, 185] width 82 height 6
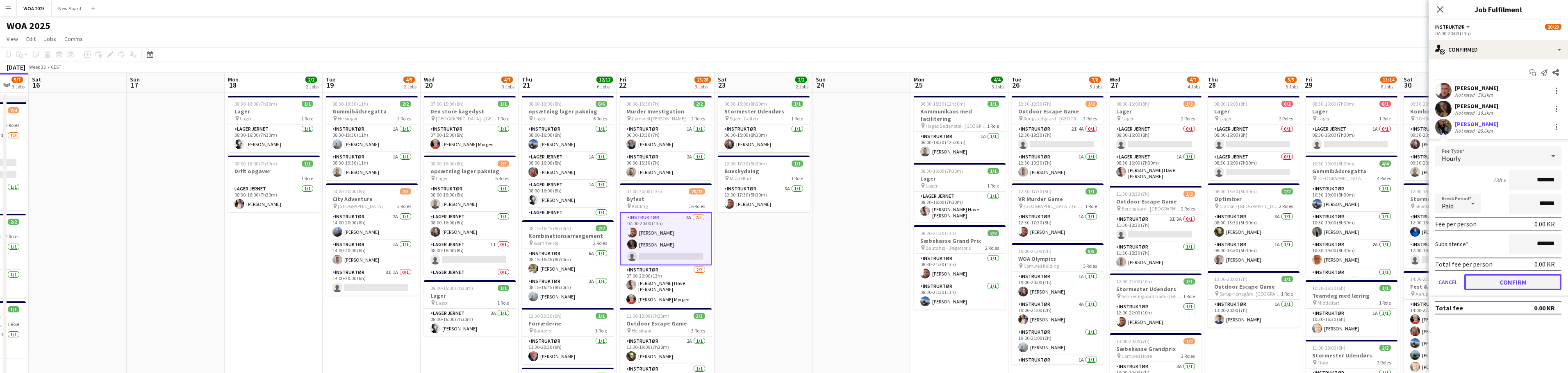
click at [1516, 290] on button "Confirm" at bounding box center [1513, 282] width 97 height 16
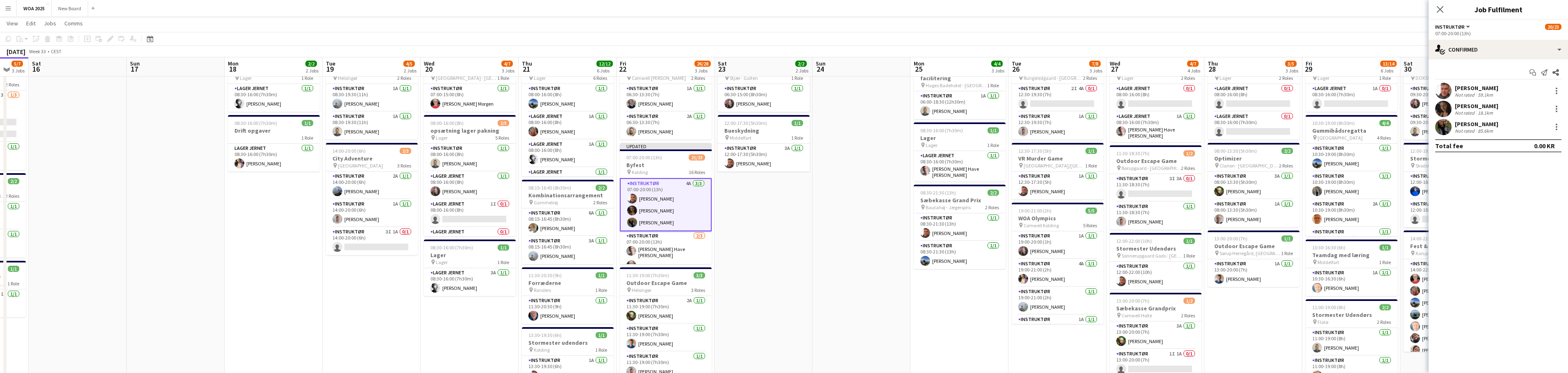
scroll to position [40, 0]
click at [1435, 10] on div "Close pop-in" at bounding box center [1440, 9] width 23 height 19
click at [1439, 11] on icon "Close pop-in" at bounding box center [1439, 9] width 8 height 8
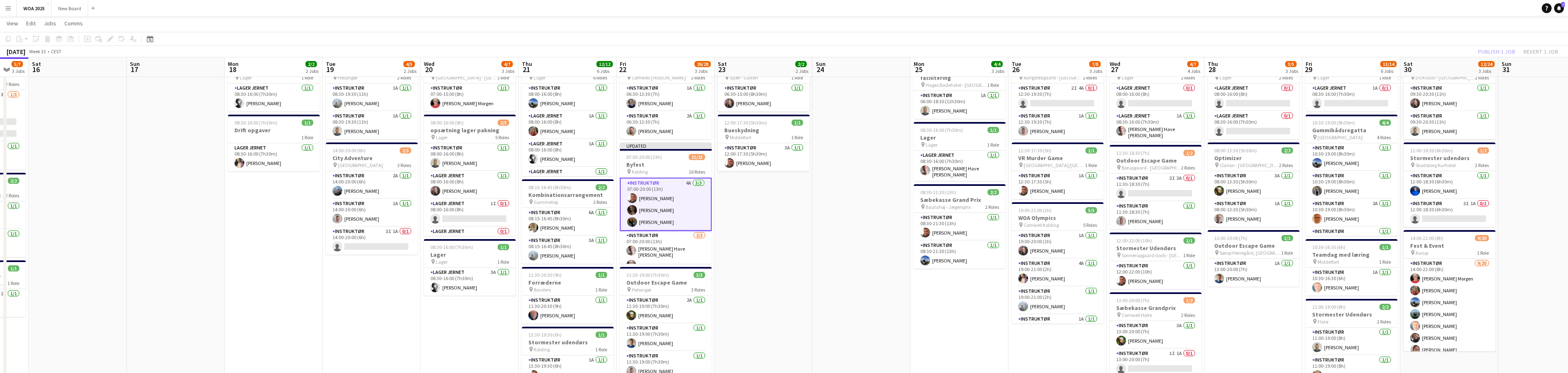
click at [1489, 50] on div "Publish 1 job Revert 1 job" at bounding box center [1518, 52] width 100 height 11
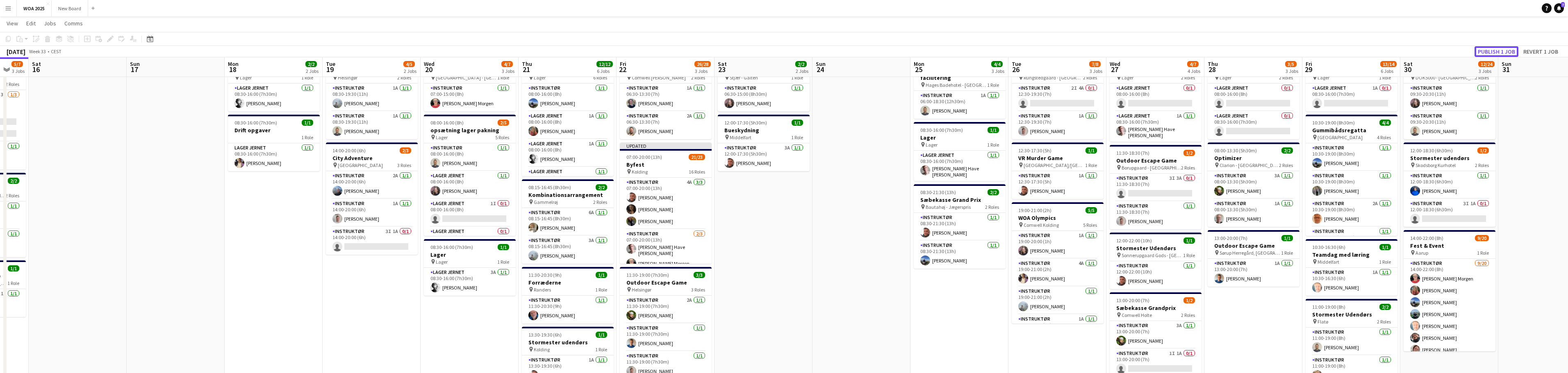
click at [1489, 50] on button "Publish 1 job" at bounding box center [1496, 52] width 44 height 11
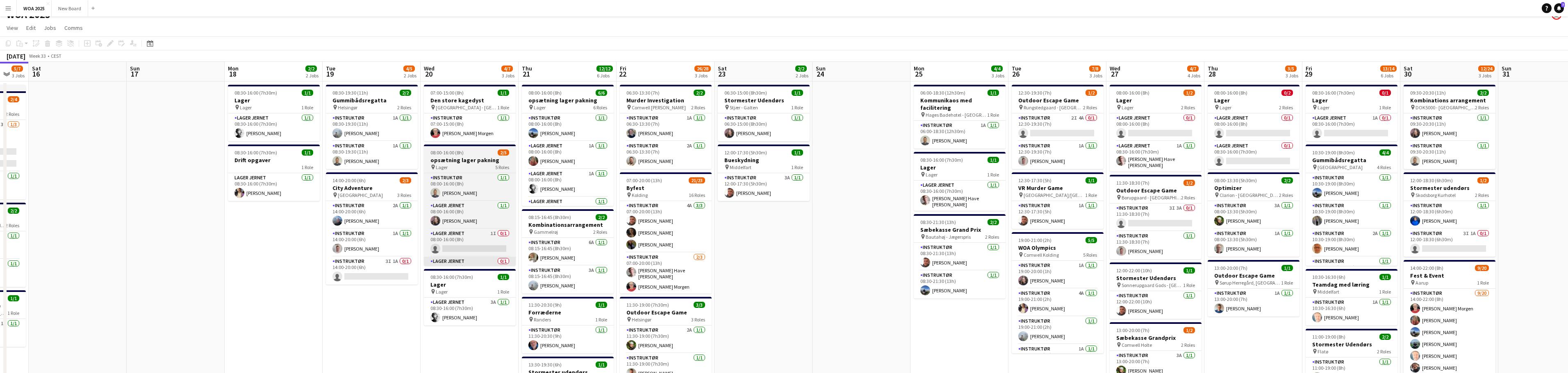
scroll to position [0, 0]
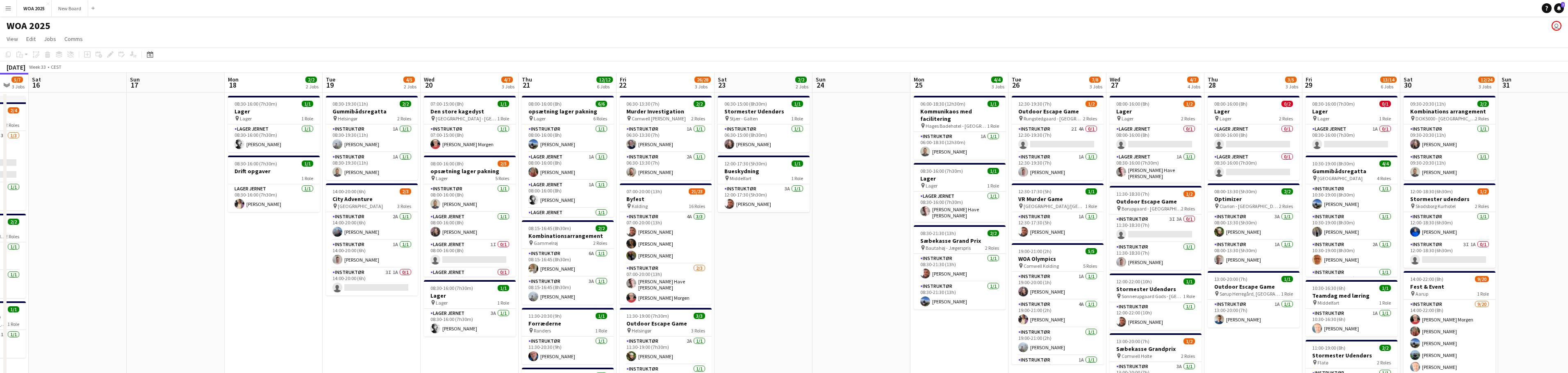
click at [471, 204] on app-calendar-viewport "Tue 12 9/9 1 Job Wed 13 2/2 2 Jobs Thu 14 2/2 1 Job Fri 15 5/7 3 Jobs Sat 16 Su…" at bounding box center [784, 351] width 1568 height 555
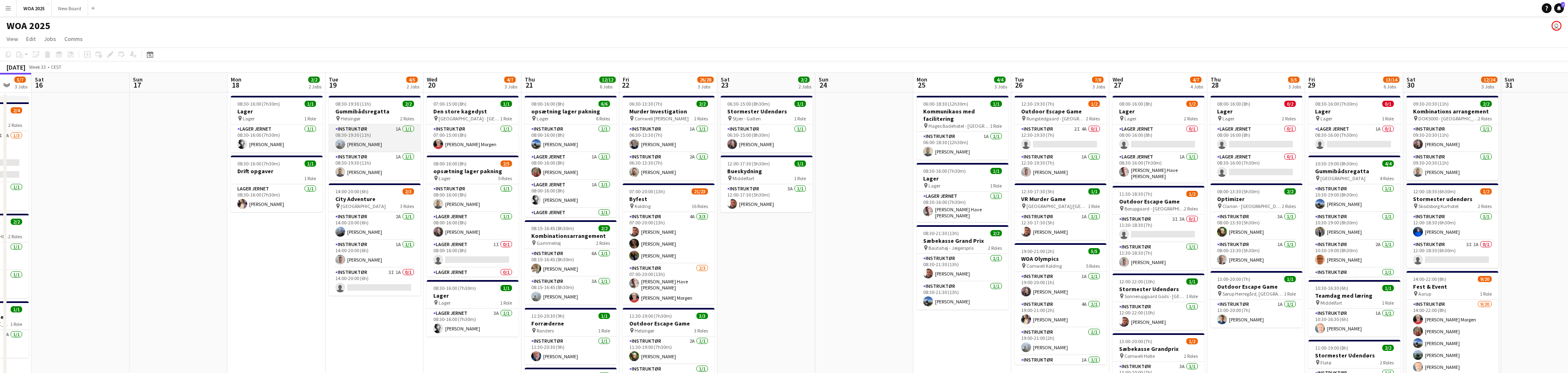
click at [379, 150] on app-card-role "Instruktør 1A 1/1 08:30-19:30 (11h) Morten Ruby" at bounding box center [374, 138] width 92 height 28
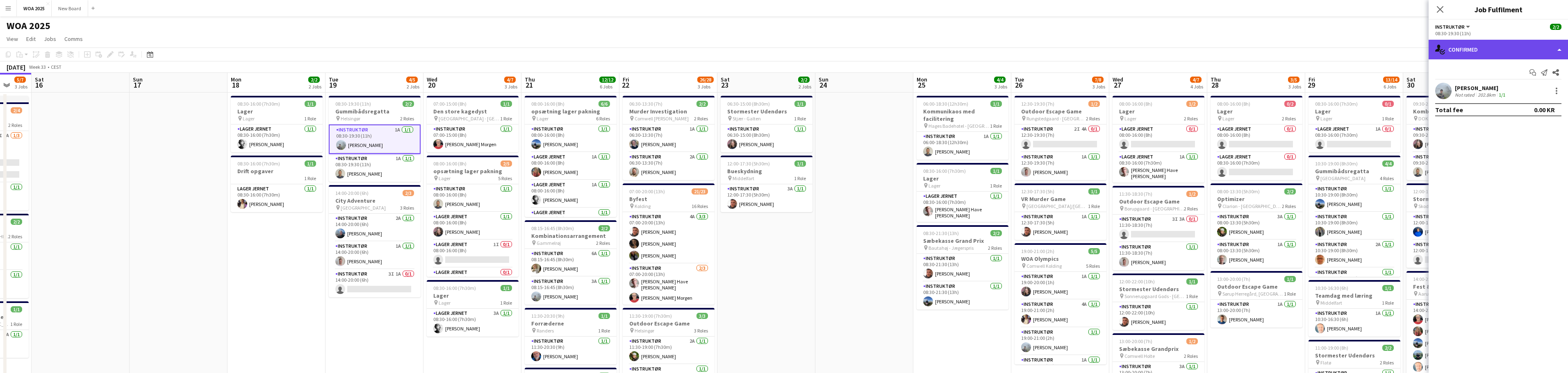
click at [1540, 50] on div "single-neutral-actions-check-2 Confirmed" at bounding box center [1498, 50] width 139 height 20
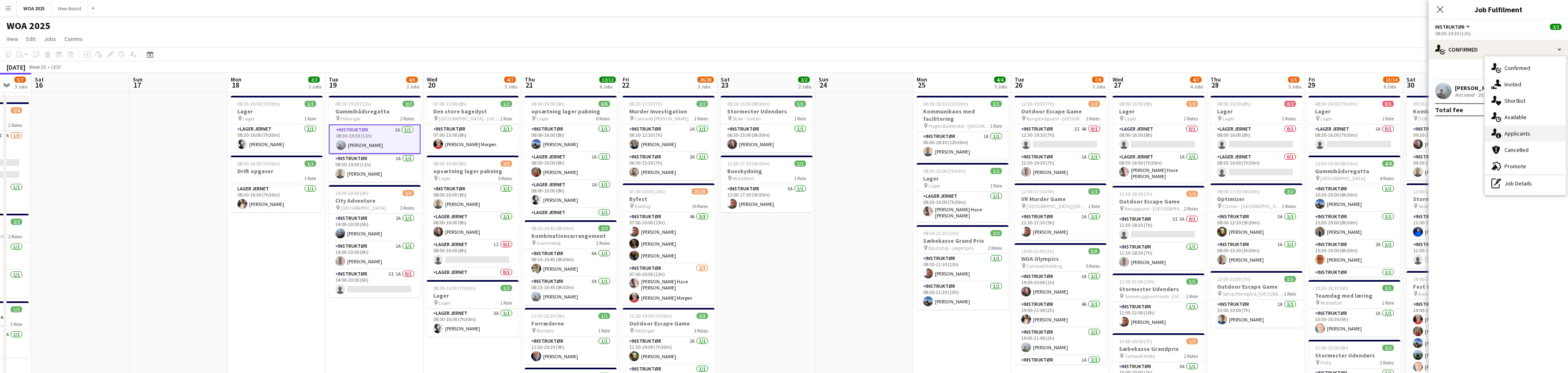
click at [1551, 134] on div "single-neutral-actions-information Applicants" at bounding box center [1525, 133] width 81 height 16
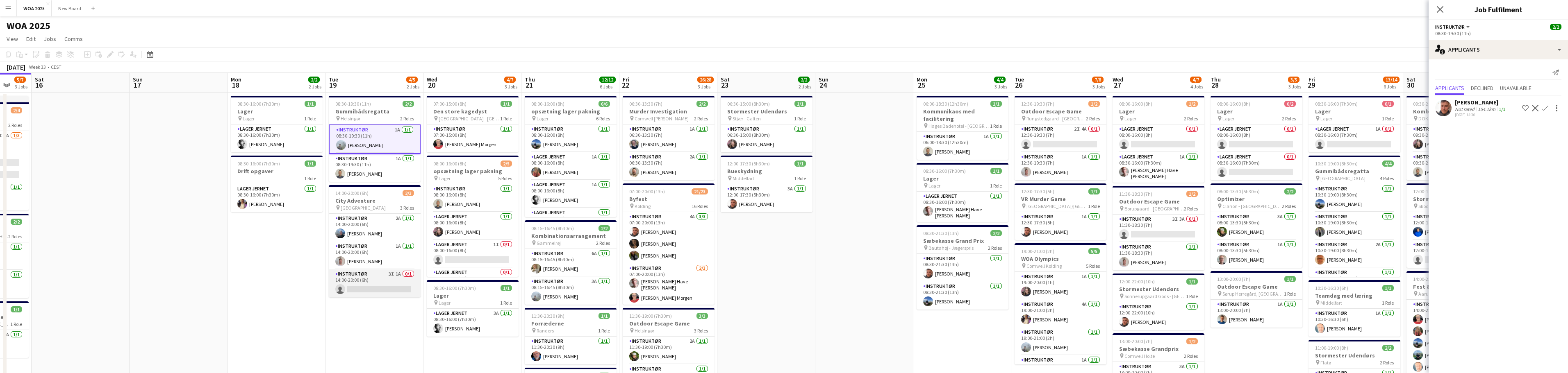
click at [376, 277] on app-card-role "Instruktør 3I 1A 0/1 14:00-20:00 (6h) single-neutral-actions" at bounding box center [374, 283] width 92 height 28
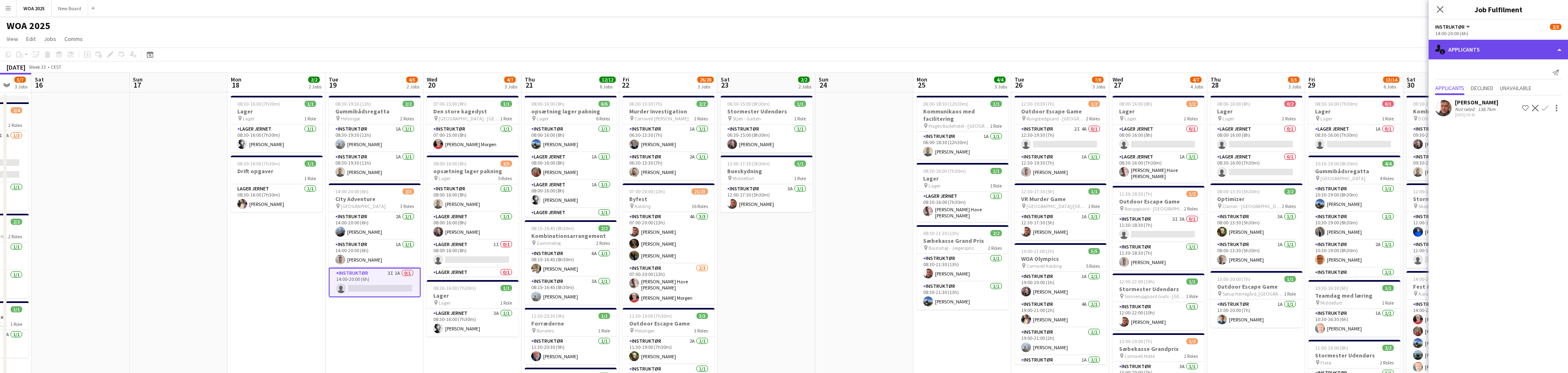
click at [1505, 46] on div "single-neutral-actions-information Applicants" at bounding box center [1498, 50] width 139 height 20
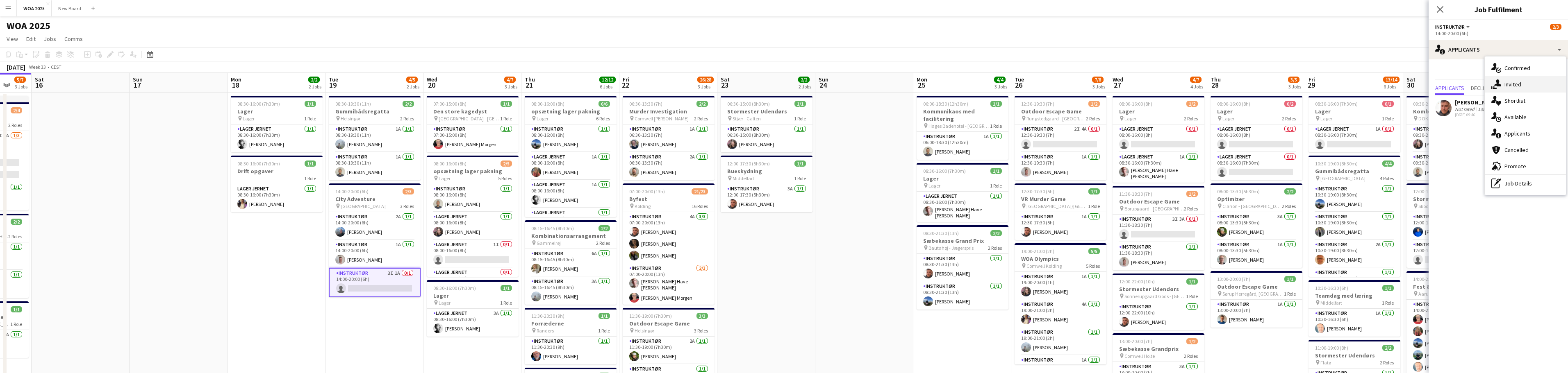
click at [1523, 85] on div "single-neutral-actions-share-1 Invited" at bounding box center [1525, 84] width 81 height 16
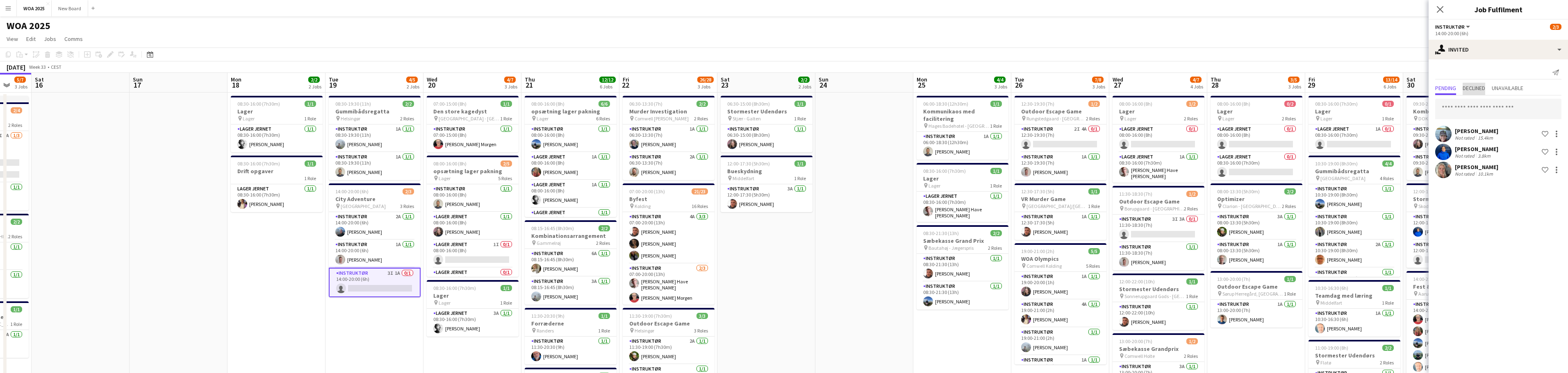
click at [1484, 86] on span "Declined" at bounding box center [1473, 87] width 22 height 5
click at [1447, 88] on span "Pending" at bounding box center [1445, 87] width 21 height 5
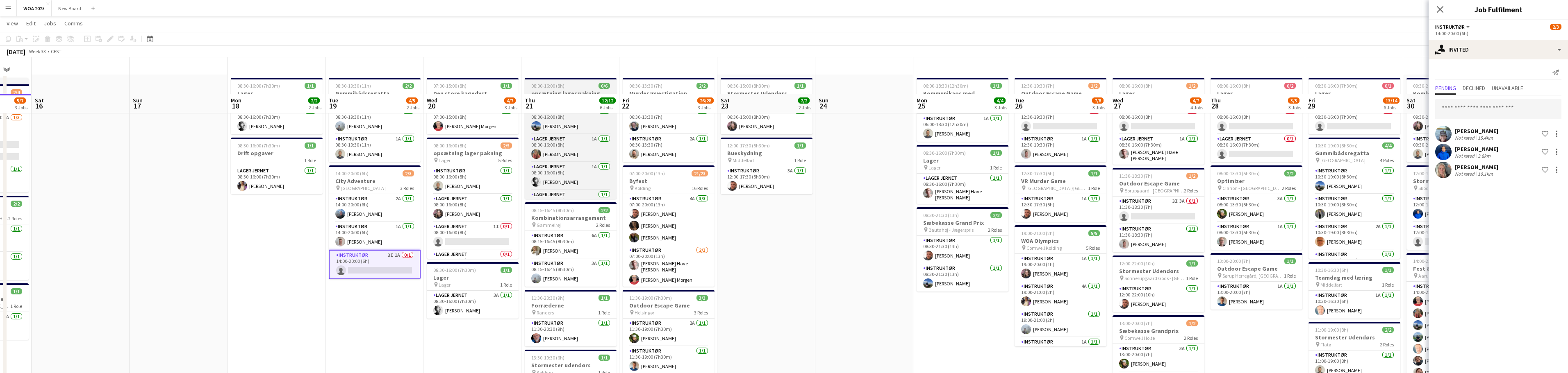
scroll to position [0, 0]
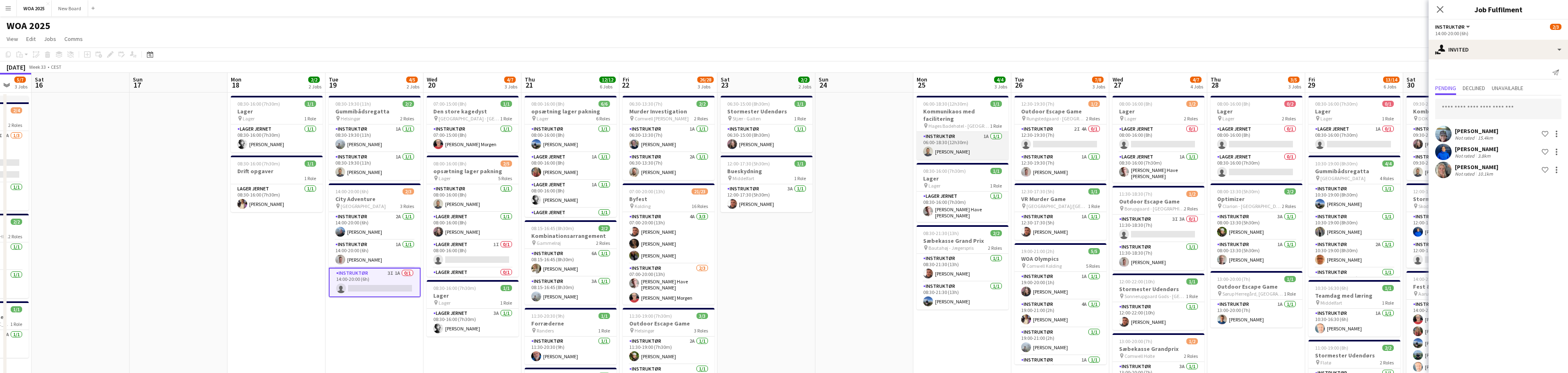
click at [988, 135] on app-card-role "Instruktør 1A 1/1 06:00-18:30 (12h30m) Christian Støvring" at bounding box center [962, 145] width 92 height 28
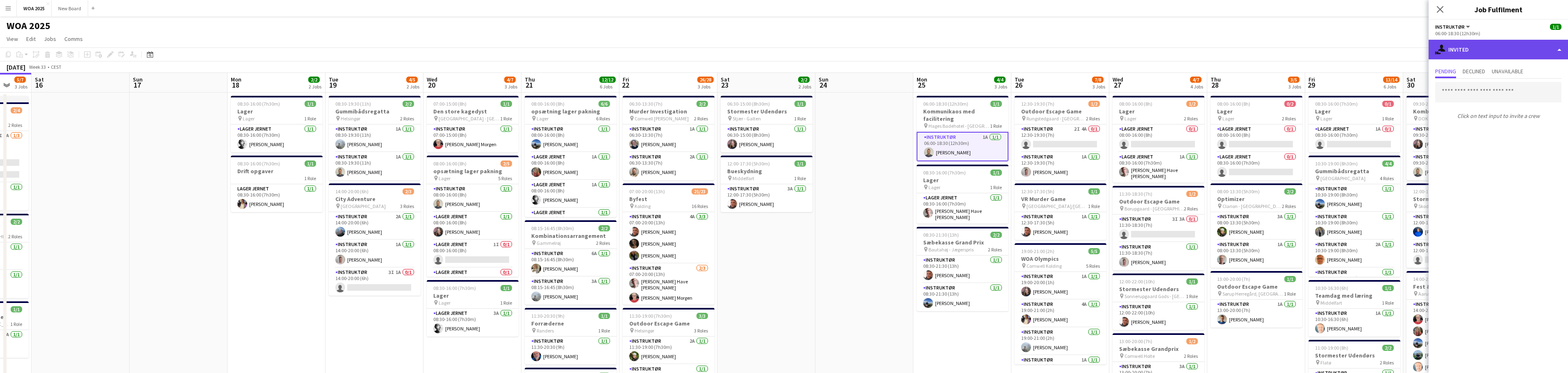
click at [1551, 53] on div "single-neutral-actions-share-1 Invited" at bounding box center [1498, 50] width 139 height 20
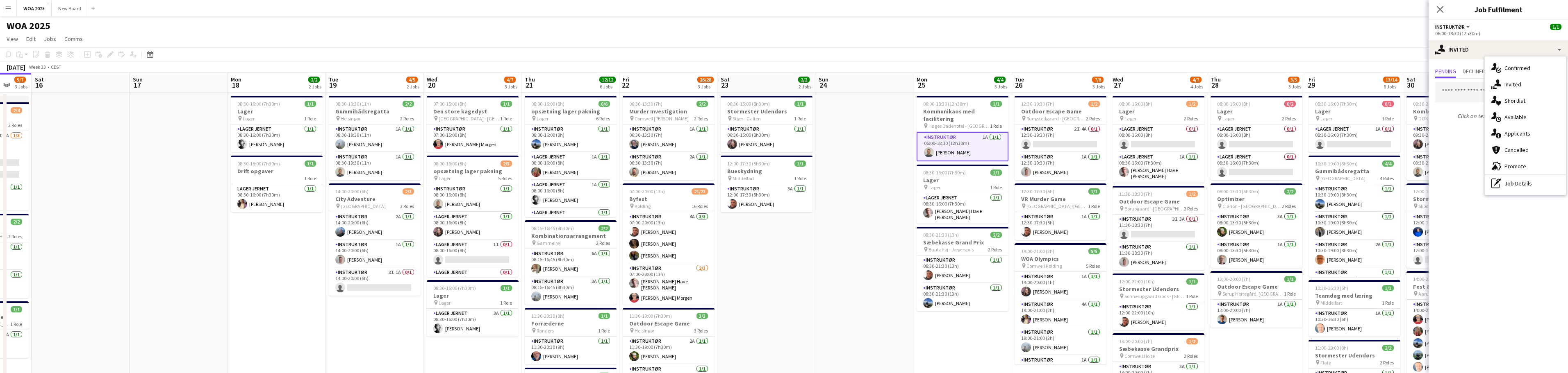
click at [976, 145] on app-card-role "Instruktør 1A 1/1 06:00-18:30 (12h30m) Christian Støvring" at bounding box center [962, 146] width 92 height 29
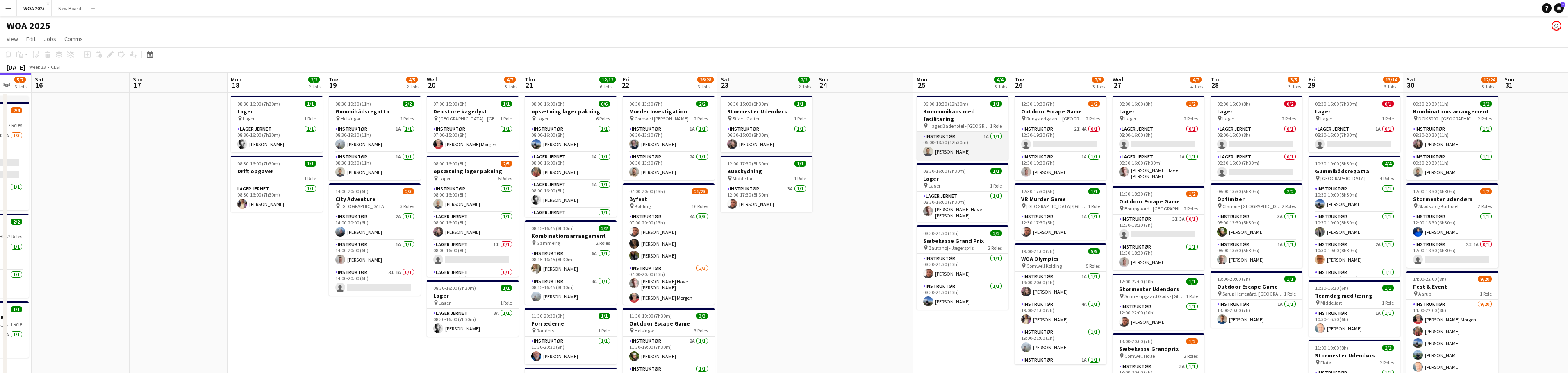
click at [976, 145] on app-card-role "Instruktør 1A 1/1 06:00-18:30 (12h30m) Christian Støvring" at bounding box center [962, 145] width 92 height 28
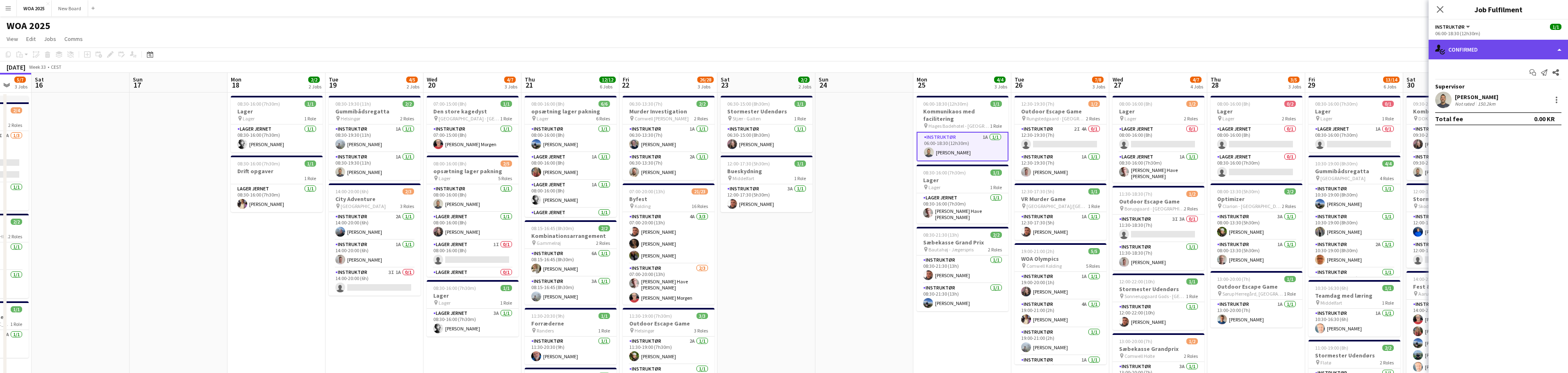
click at [1560, 50] on div "single-neutral-actions-check-2 Confirmed" at bounding box center [1498, 50] width 139 height 20
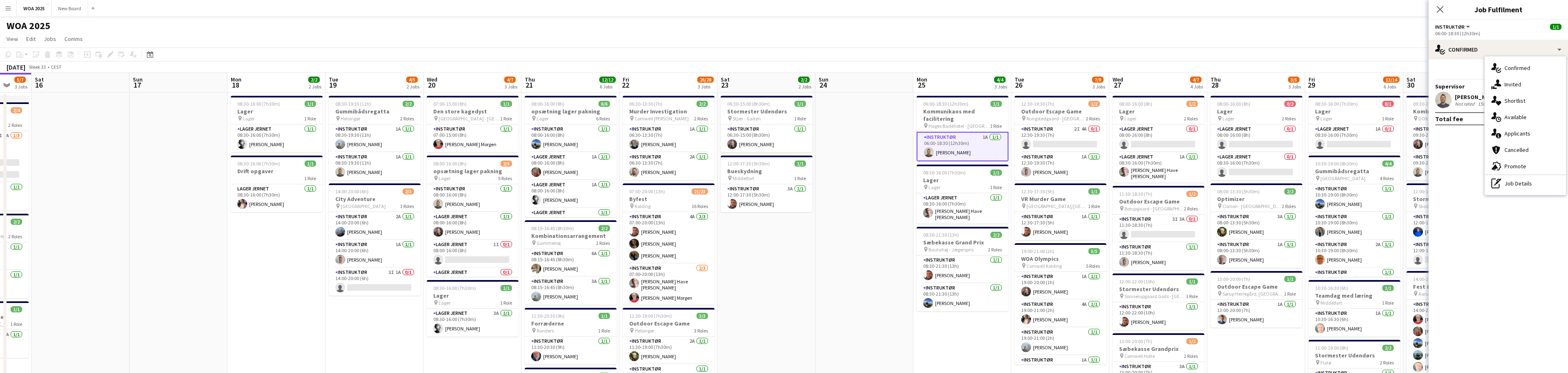
click at [1472, 61] on div "Start chat Send notification Share Supervisor Christian Støvring Not rated 150.…" at bounding box center [1498, 95] width 139 height 72
click at [1560, 99] on div at bounding box center [1555, 99] width 10 height 10
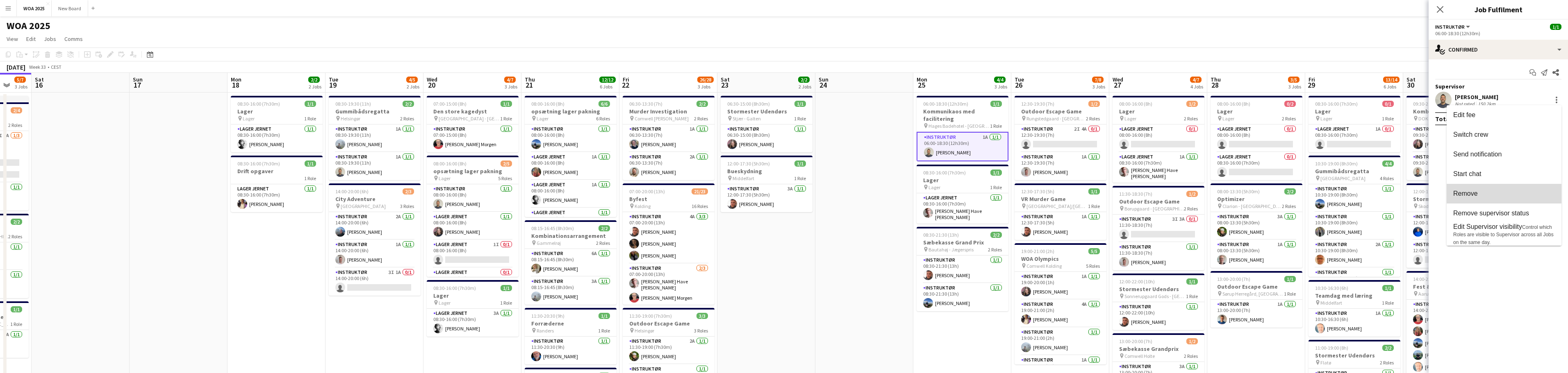
click at [1527, 198] on button "Remove" at bounding box center [1504, 194] width 115 height 20
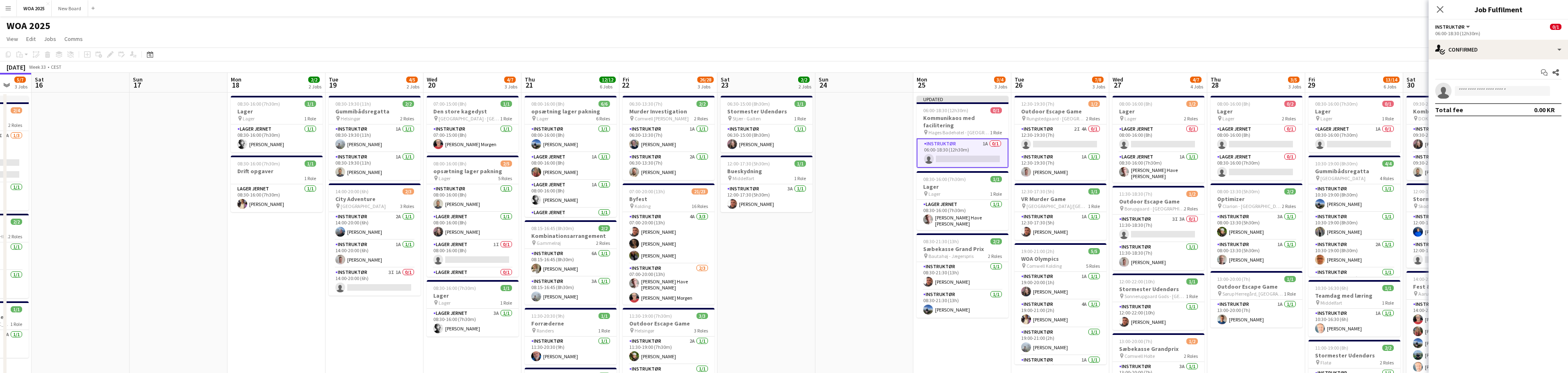
click at [958, 149] on app-card-role "Instruktør 1A 0/1 06:00-18:30 (12h30m) single-neutral-actions" at bounding box center [962, 153] width 92 height 29
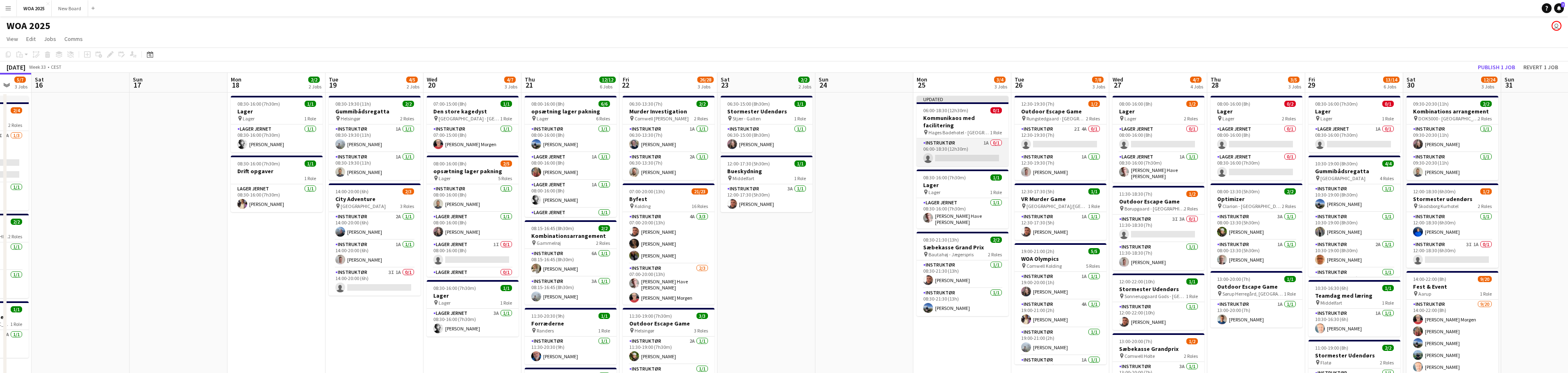
click at [970, 144] on app-card-role "Instruktør 1A 0/1 06:00-18:30 (12h30m) single-neutral-actions" at bounding box center [962, 152] width 92 height 28
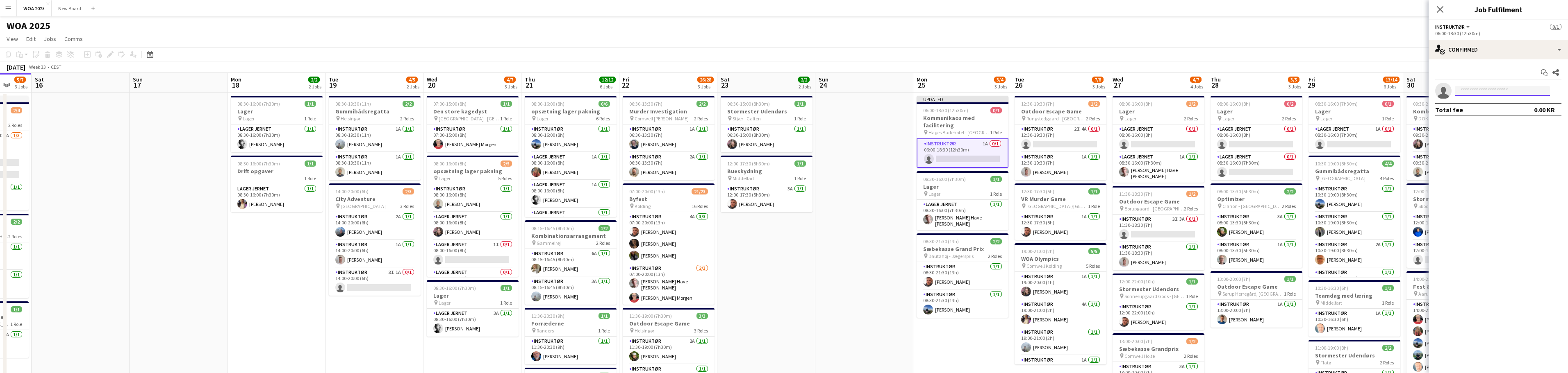
click at [1522, 90] on input at bounding box center [1502, 90] width 95 height 10
type input "***"
click at [1486, 114] on span "+4521164516" at bounding box center [1502, 115] width 82 height 6
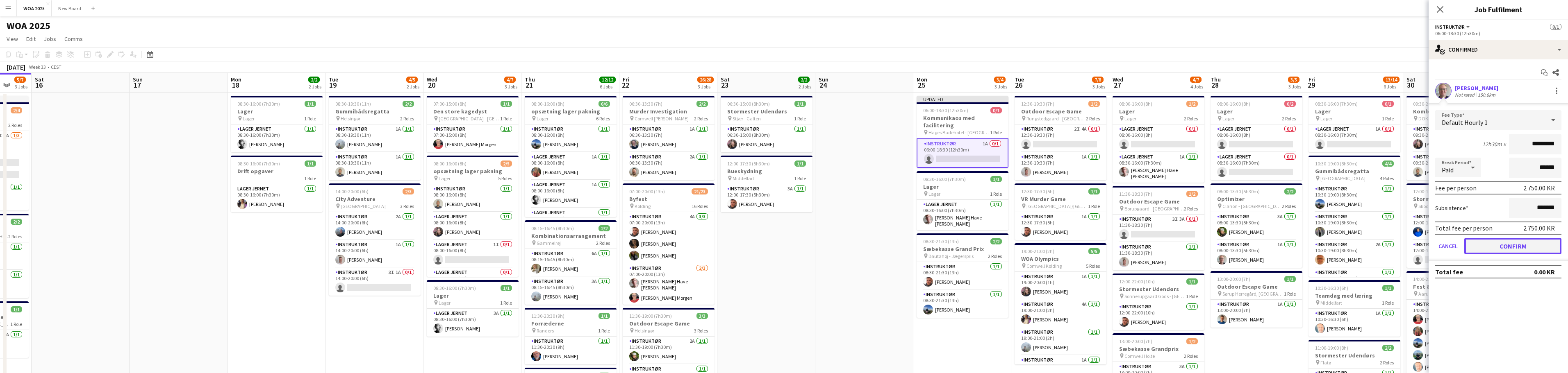
click at [1504, 241] on button "Confirm" at bounding box center [1513, 246] width 97 height 16
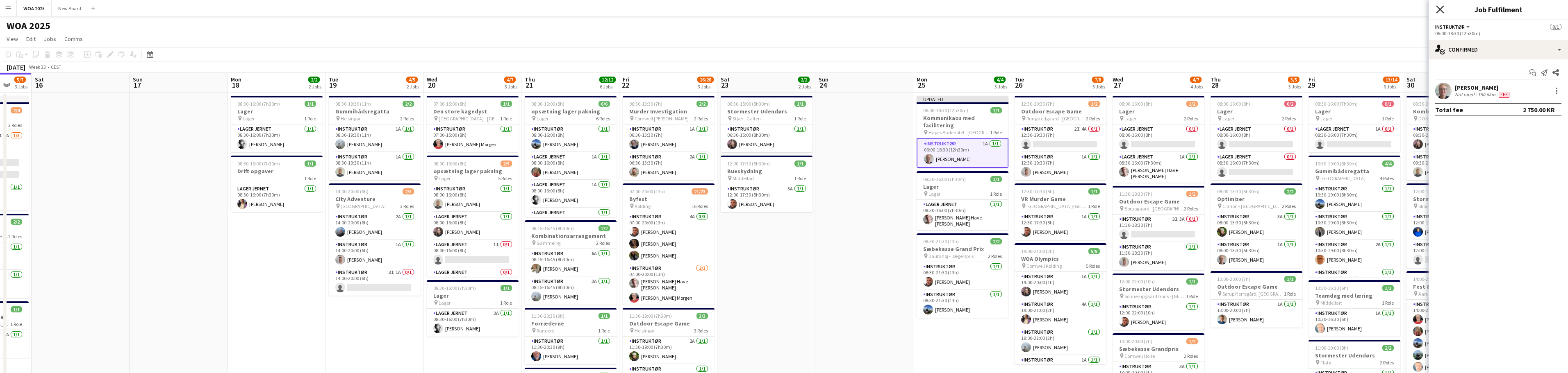
click at [1438, 7] on icon at bounding box center [1439, 9] width 8 height 8
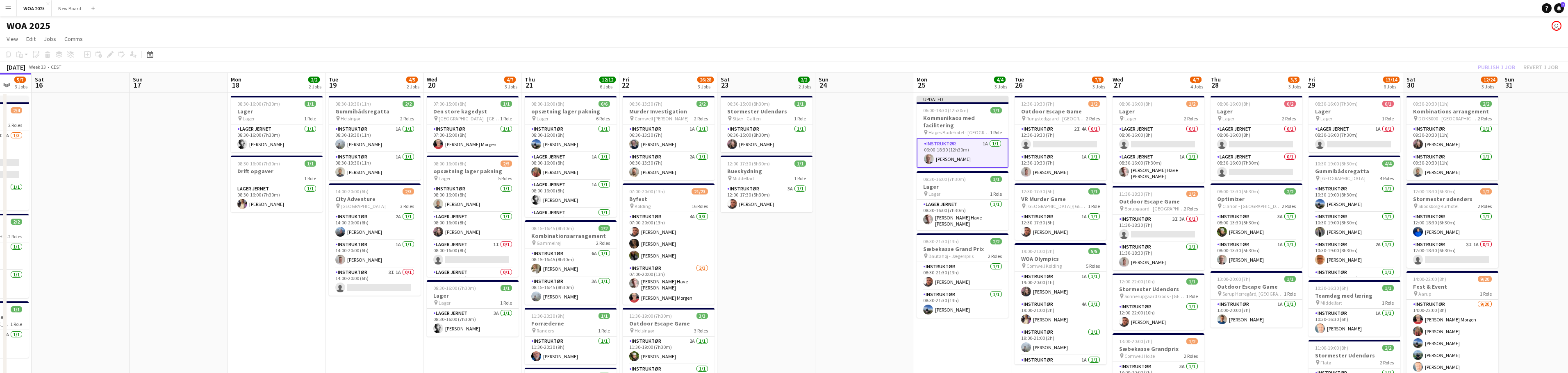
click at [1497, 68] on div "Publish 1 job Revert 1 job" at bounding box center [1518, 67] width 100 height 11
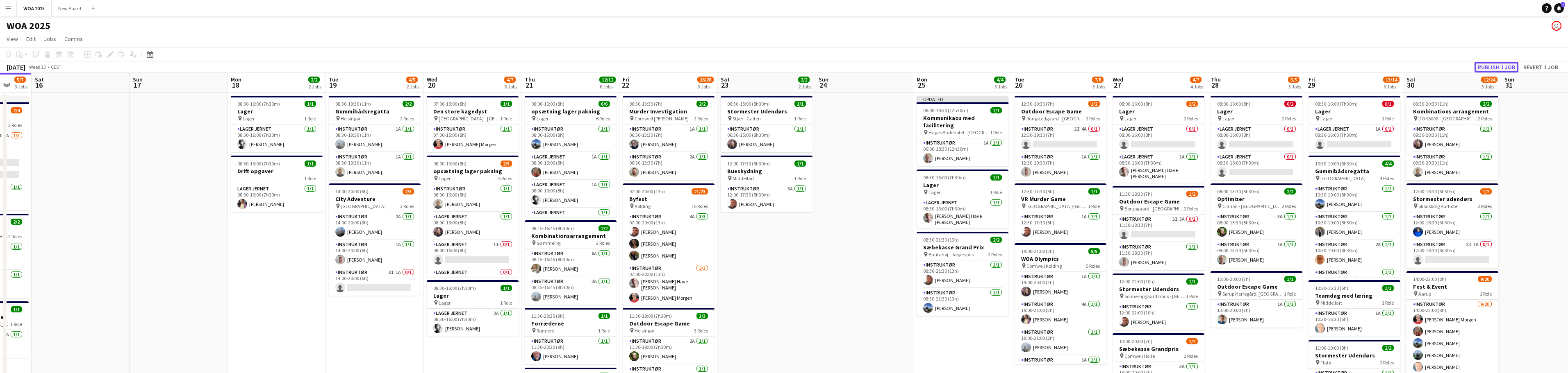
click at [1497, 68] on button "Publish 1 job" at bounding box center [1496, 67] width 44 height 11
